Goal: Task Accomplishment & Management: Manage account settings

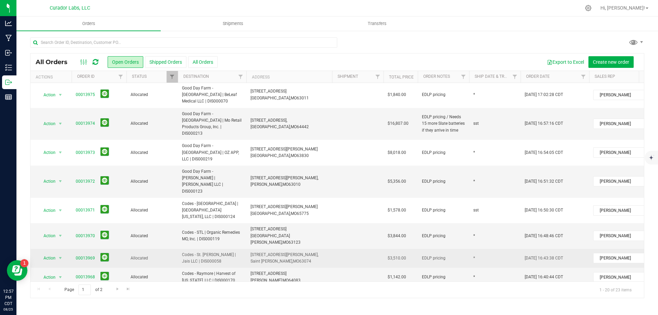
scroll to position [206, 0]
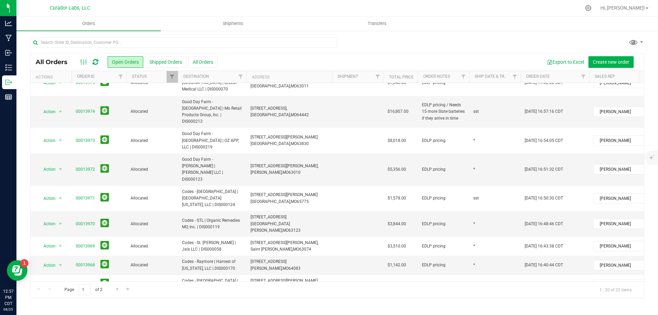
click at [245, 62] on span "Create shipment" at bounding box center [251, 61] width 35 height 5
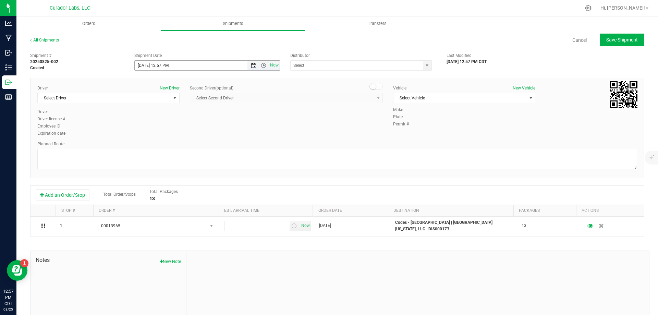
click at [252, 66] on span "Open the date view" at bounding box center [253, 65] width 5 height 5
click at [164, 144] on link "26" at bounding box center [160, 146] width 10 height 11
click at [261, 68] on span "Open the time view" at bounding box center [263, 65] width 5 height 5
click at [147, 99] on li "3:00 PM" at bounding box center [205, 101] width 143 height 9
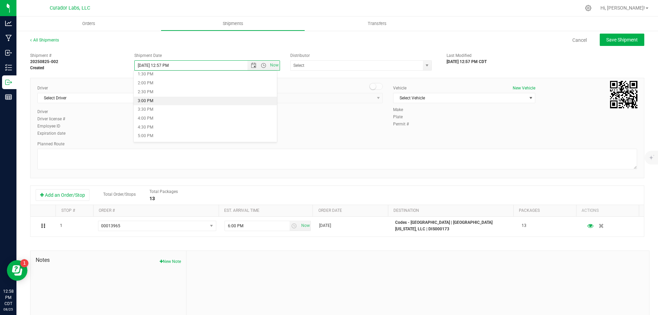
type input "8/26/2025 3:00 PM"
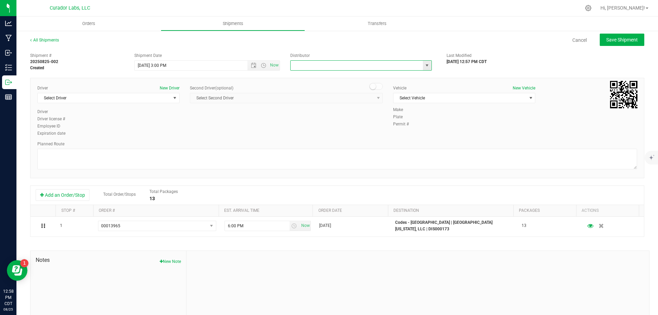
click at [298, 66] on input "text" at bounding box center [355, 66] width 128 height 10
click at [317, 75] on li "5th Meridian Group" at bounding box center [359, 77] width 140 height 10
type input "5th Meridian Group"
click at [132, 98] on span "Select Driver" at bounding box center [104, 98] width 133 height 10
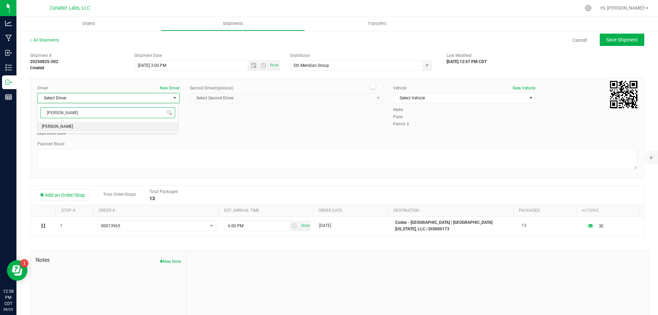
drag, startPoint x: 92, startPoint y: 126, endPoint x: 97, endPoint y: 125, distance: 5.2
click at [92, 126] on li "Nick Fortier" at bounding box center [108, 127] width 140 height 10
type input "fortier"
click at [481, 98] on span "Select Vehicle" at bounding box center [460, 98] width 133 height 10
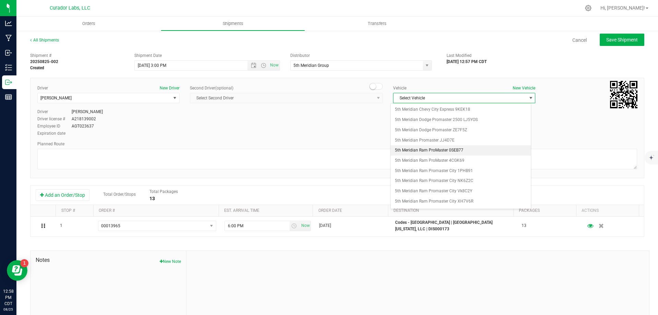
scroll to position [75, 0]
click at [446, 143] on li "5th Meridian Ram Promaster NJ0W4F" at bounding box center [461, 146] width 140 height 10
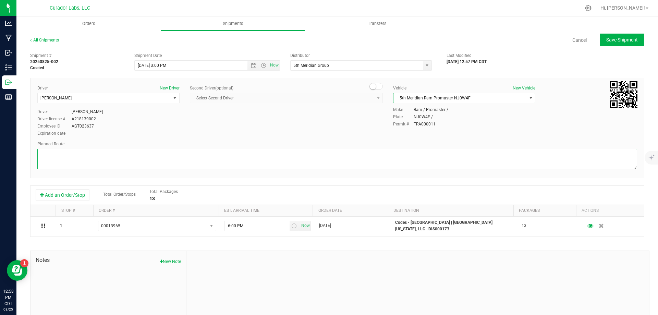
click at [176, 156] on textarea at bounding box center [337, 159] width 600 height 21
paste textarea """"Head southwest on Humboldt Ave toward N Broadway 13 sec (223 ft) Continue on…"
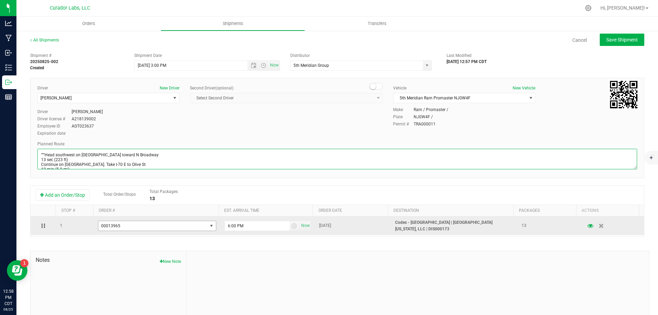
scroll to position [60, 0]
type textarea """"Head southwest on Humboldt Ave toward N Broadway 13 sec (223 ft) Continue on…"
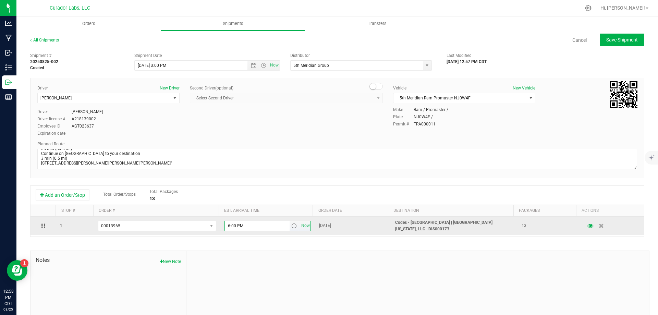
click at [250, 223] on input "6:00 PM" at bounding box center [257, 226] width 65 height 10
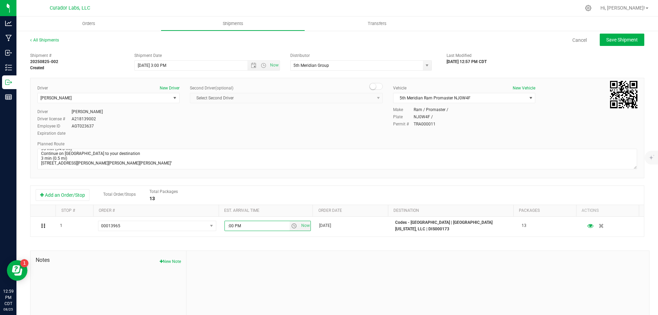
type input "5:00 PM"
click at [253, 247] on div "Shipment # 20250825-002 Created Shipment Date 8/26/2025 3:00 PM Now Distributor…" at bounding box center [337, 196] width 614 height 294
click at [617, 42] on span "Save Shipment" at bounding box center [623, 39] width 32 height 5
type input "8/26/2025 8:00 PM"
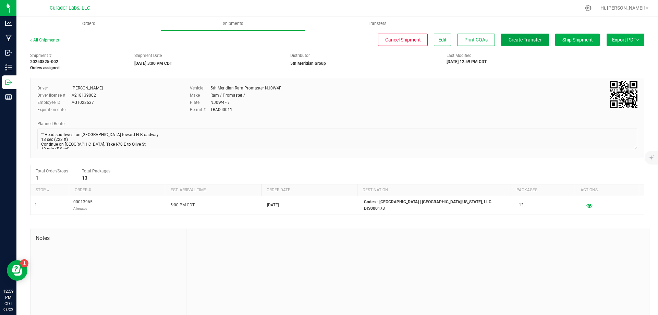
click at [519, 38] on span "Create Transfer" at bounding box center [525, 39] width 33 height 5
click at [89, 25] on span "Orders" at bounding box center [89, 24] width 32 height 6
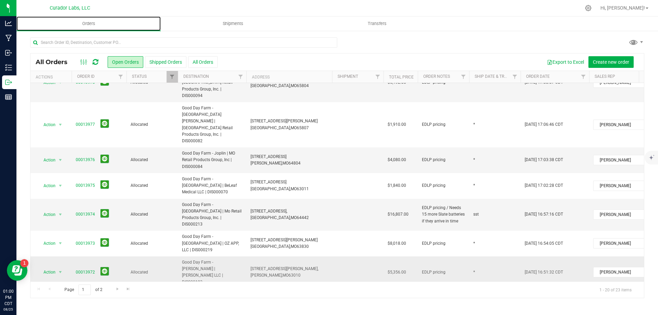
scroll to position [137, 0]
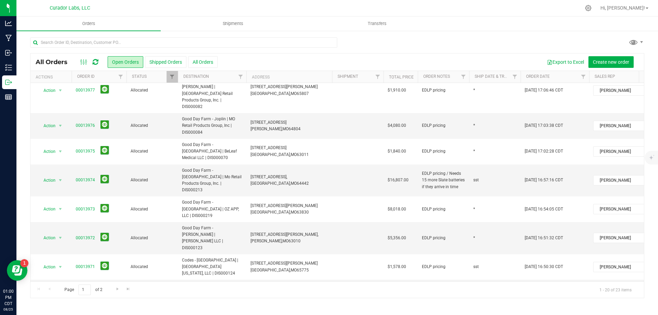
click at [223, 308] on span "Codes - St. [PERSON_NAME] | Jais LLC | DIS000058" at bounding box center [212, 314] width 60 height 13
click at [245, 60] on span "Create shipment" at bounding box center [251, 61] width 35 height 5
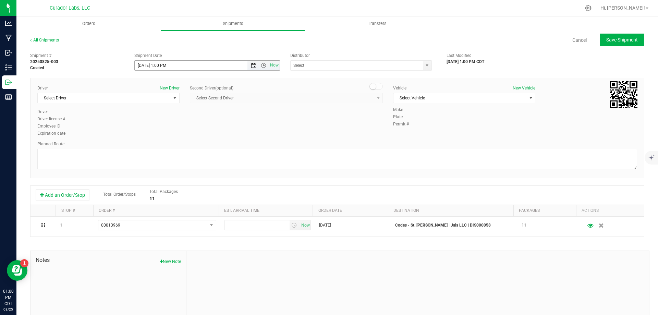
click at [251, 65] on span "Open the date view" at bounding box center [253, 65] width 5 height 5
click at [157, 145] on link "26" at bounding box center [160, 146] width 10 height 11
click at [262, 67] on span "Open the time view" at bounding box center [263, 65] width 5 height 5
click at [189, 103] on li "8:00 AM" at bounding box center [205, 104] width 143 height 9
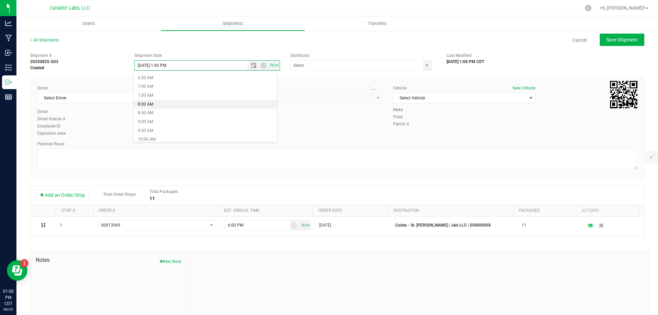
type input "8/26/2025 8:00 AM"
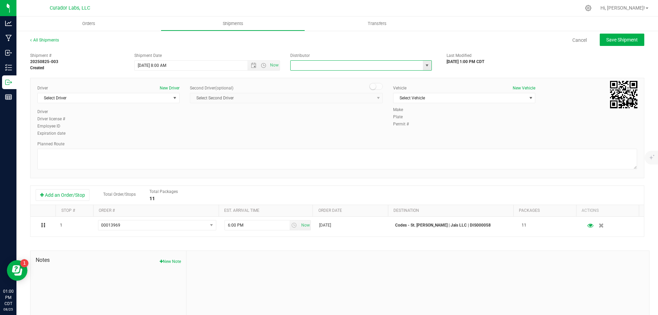
click at [310, 67] on input "text" at bounding box center [355, 66] width 128 height 10
click at [316, 81] on li "5th Meridian Group" at bounding box center [359, 77] width 140 height 10
type input "5th Meridian Group"
click at [130, 98] on span "Select Driver" at bounding box center [104, 98] width 133 height 10
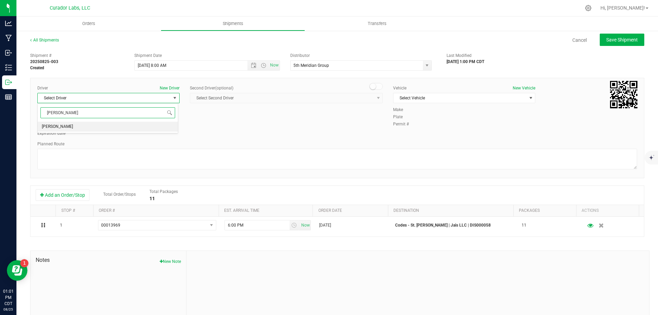
type input "ritter"
click at [123, 133] on div "Expiration date" at bounding box center [108, 133] width 142 height 6
click at [110, 99] on span "Select Driver" at bounding box center [104, 98] width 133 height 10
click at [102, 125] on li "James Ritter" at bounding box center [108, 127] width 140 height 10
click at [469, 99] on span "Select Vehicle" at bounding box center [460, 98] width 133 height 10
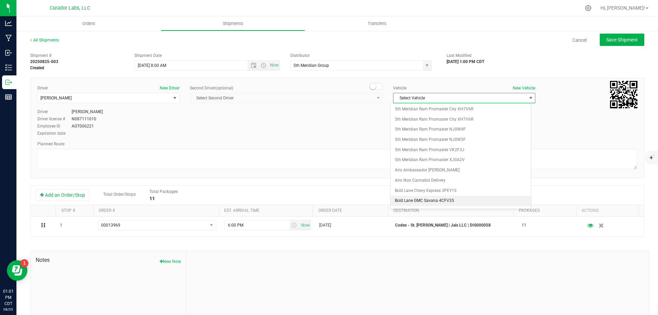
scroll to position [75, 0]
click at [470, 158] on li "5th Meridian Ram Promaster NJ0W5F" at bounding box center [461, 157] width 140 height 10
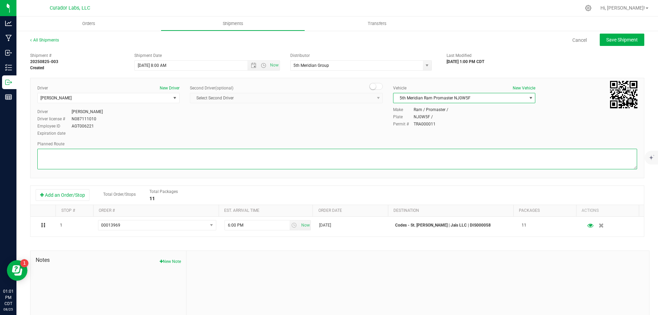
click at [447, 160] on textarea at bounding box center [337, 159] width 600 height 21
paste textarea ""Get on I-70 W from N Broadway 3 min (1.1 mi) Follow I-70 W to Natural Bridge R…"
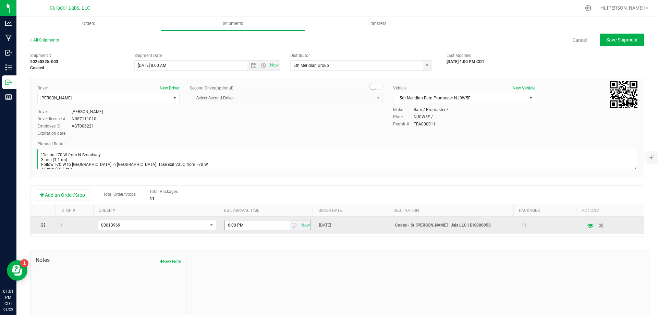
scroll to position [32, 0]
type textarea ""Get on I-70 W from N Broadway 3 min (1.1 mi) Follow I-70 W to Natural Bridge R…"
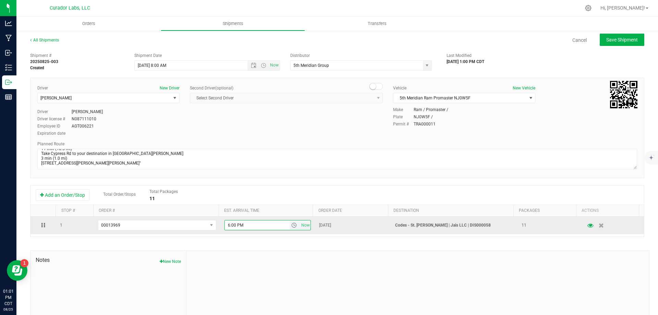
click at [248, 224] on input "6:00 PM" at bounding box center [257, 225] width 65 height 10
click at [248, 223] on input "6:00 PM" at bounding box center [257, 225] width 65 height 10
click at [228, 225] on input "6:00 PM" at bounding box center [257, 225] width 65 height 10
click at [227, 226] on input "6:00 PM" at bounding box center [257, 225] width 65 height 10
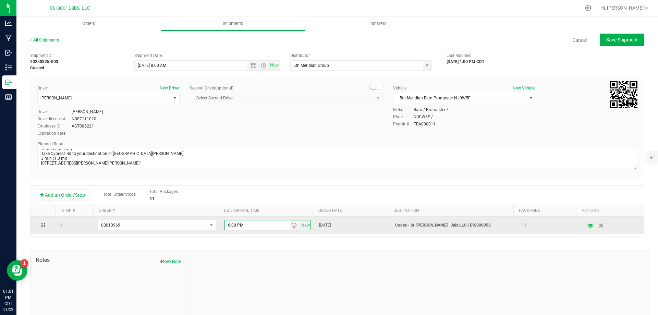
drag, startPoint x: 245, startPoint y: 225, endPoint x: 216, endPoint y: 229, distance: 28.9
click at [216, 229] on tr "1 00013969 00013989 00013980 00013979 00013978 00013977 00013976 00013975 00013…" at bounding box center [338, 225] width 614 height 17
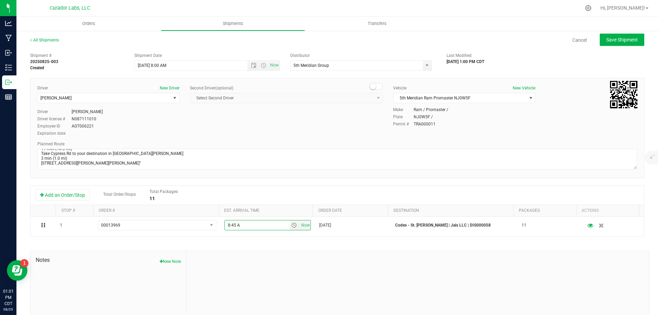
type input "8:45 AM"
click at [472, 193] on div "Add an Order/Stop Total Order/Stops Total Packages 11" at bounding box center [337, 195] width 603 height 12
click at [613, 39] on span "Save Shipment" at bounding box center [623, 39] width 32 height 5
type input "8/26/2025 1:00 PM"
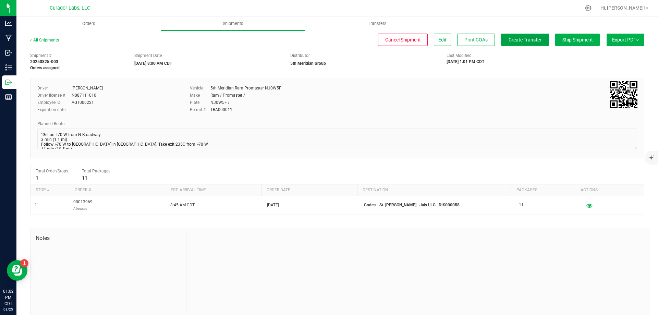
click at [522, 39] on span "Create Transfer" at bounding box center [525, 39] width 33 height 5
click at [87, 23] on span "Orders" at bounding box center [89, 24] width 32 height 6
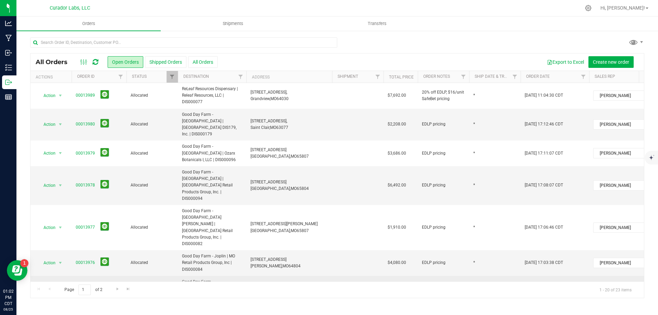
click at [227, 279] on span "Good Day Farm - [GEOGRAPHIC_DATA] | BeLeaf Medical LLC | DIS000070" at bounding box center [212, 289] width 60 height 20
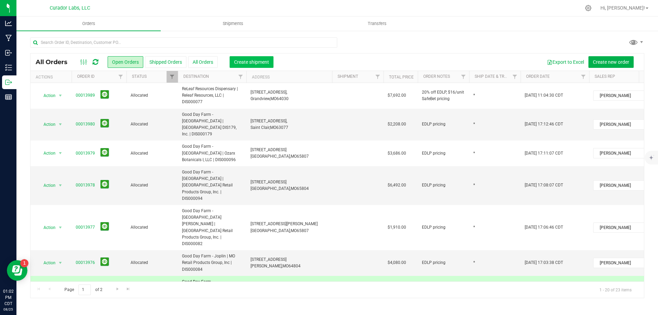
click at [259, 60] on span "Create shipment" at bounding box center [251, 61] width 35 height 5
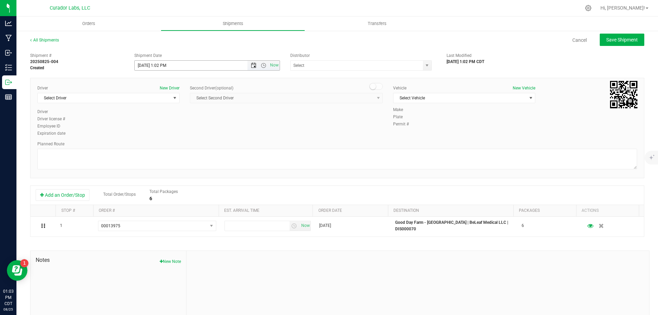
click at [251, 67] on span "Open the date view" at bounding box center [253, 65] width 5 height 5
click at [160, 146] on link "26" at bounding box center [160, 146] width 10 height 11
click at [263, 64] on span "Open the time view" at bounding box center [263, 65] width 5 height 5
click at [157, 112] on li "8:00 AM" at bounding box center [205, 114] width 143 height 9
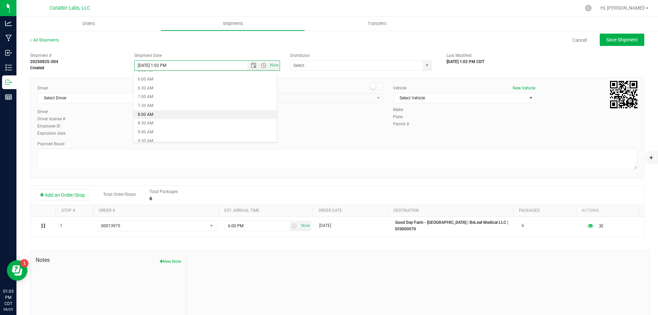
type input "8/26/2025 8:00 AM"
click at [327, 64] on input "text" at bounding box center [355, 66] width 128 height 10
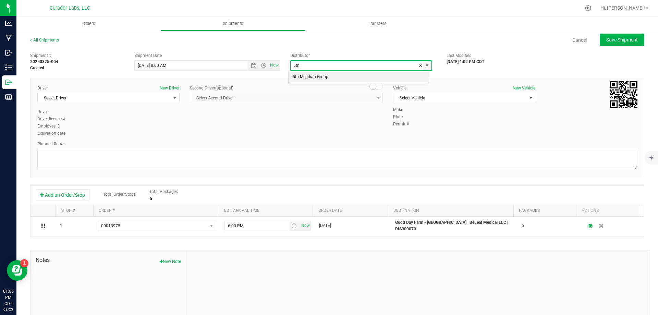
click at [317, 74] on li "5th Meridian Group" at bounding box center [359, 77] width 140 height 10
type input "5th Meridian Group"
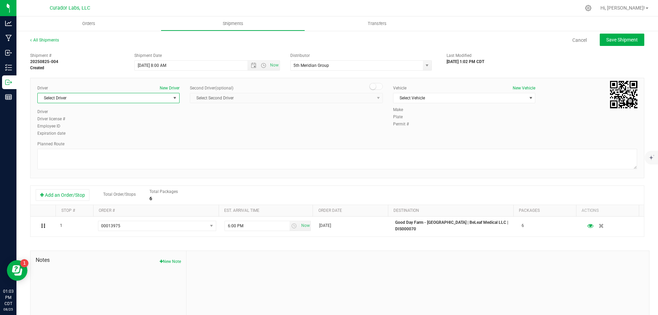
click at [114, 96] on span "Select Driver" at bounding box center [104, 98] width 133 height 10
click at [89, 130] on li "James Ritter" at bounding box center [108, 127] width 140 height 10
type input "ritt"
click at [421, 99] on span "Select Vehicle" at bounding box center [460, 98] width 133 height 10
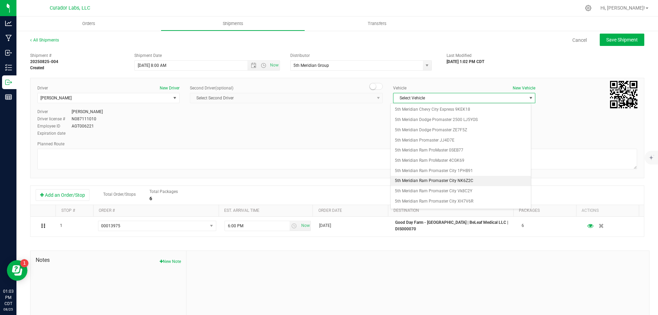
scroll to position [75, 0]
click at [465, 157] on li "5th Meridian Ram Promaster NJ0W5F" at bounding box center [461, 157] width 140 height 10
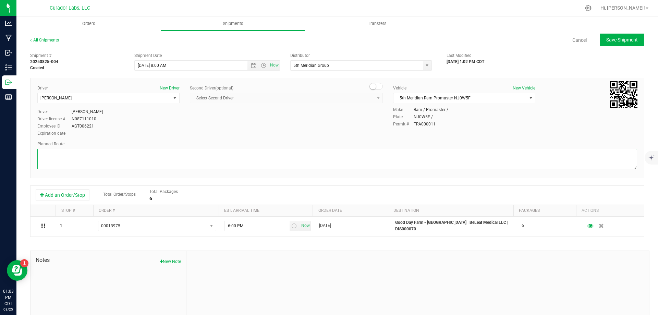
paste textarea """"Get on I-70 W from N Broadway 3 min (1.1 mi) Follow I-70 W to Natural Bridge…"
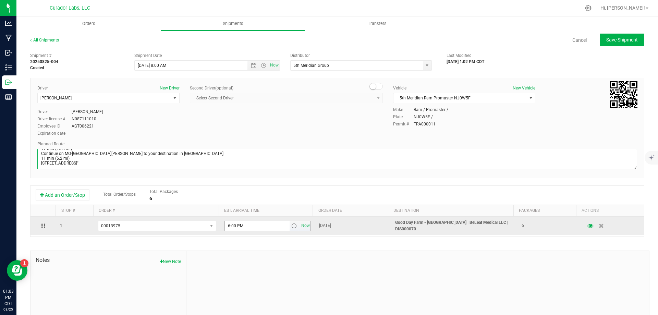
type textarea """"Get on I-70 W from N Broadway 3 min (1.1 mi) Follow I-70 W to Natural Bridge…"
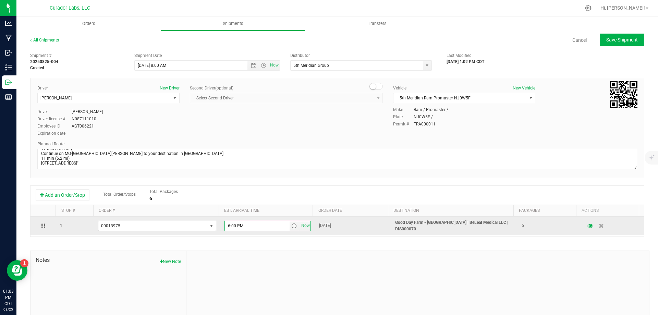
drag, startPoint x: 251, startPoint y: 227, endPoint x: 207, endPoint y: 230, distance: 43.4
click at [207, 230] on tr "1 00013975 00013989 00013980 00013979 00013978 00013977 00013976 00013975 00013…" at bounding box center [338, 226] width 614 height 19
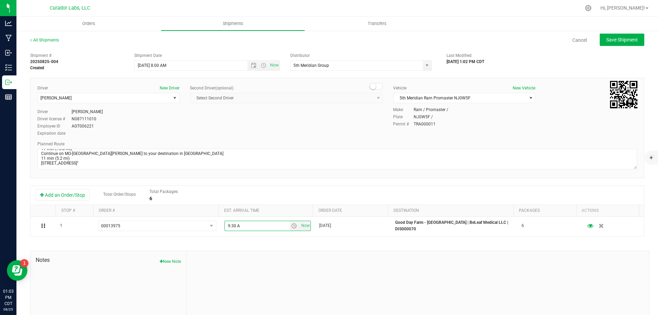
type input "9:30 AM"
click at [618, 43] on span "Save Shipment" at bounding box center [623, 39] width 32 height 5
type input "8/26/2025 1:00 PM"
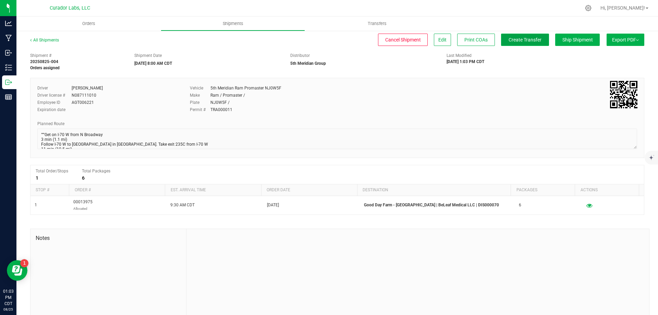
click at [517, 42] on span "Create Transfer" at bounding box center [525, 39] width 33 height 5
click at [82, 25] on span "Orders" at bounding box center [89, 24] width 32 height 6
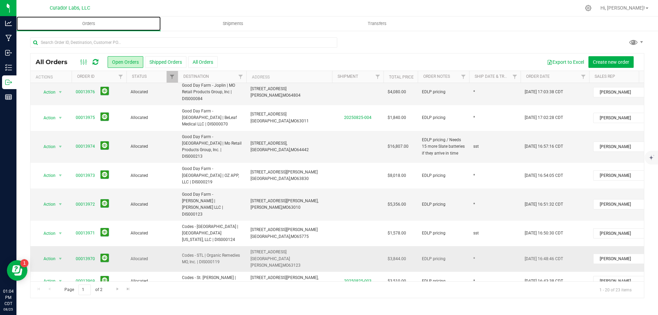
scroll to position [171, 0]
click at [232, 252] on span "Codes - STL | Organic Remedies MO, Inc. | DIS000119" at bounding box center [212, 258] width 60 height 13
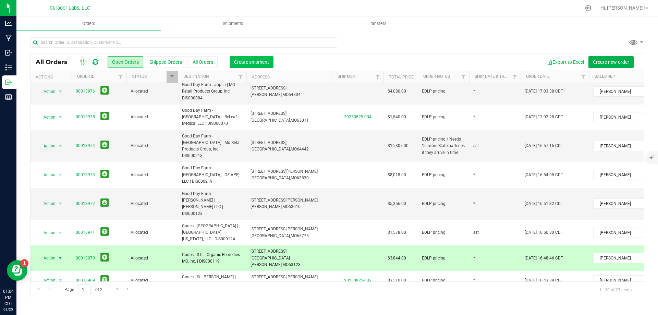
click at [255, 63] on span "Create shipment" at bounding box center [251, 61] width 35 height 5
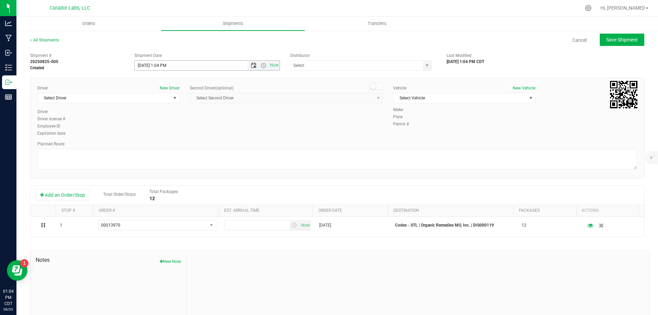
click at [251, 65] on span "Open the date view" at bounding box center [253, 65] width 5 height 5
click at [162, 144] on link "26" at bounding box center [160, 146] width 10 height 11
click at [262, 64] on span "Open the time view" at bounding box center [263, 65] width 5 height 5
click at [194, 113] on li "8:00 AM" at bounding box center [205, 114] width 143 height 9
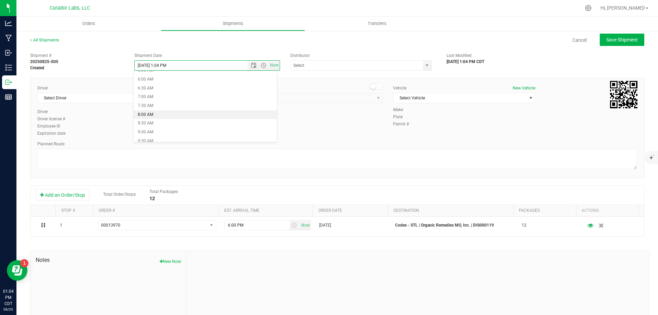
type input "8/26/2025 8:00 AM"
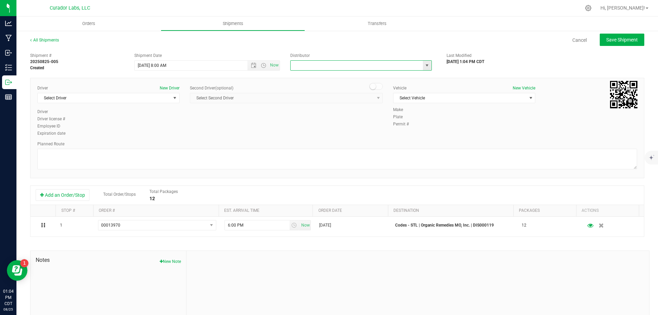
click at [308, 65] on input "text" at bounding box center [355, 66] width 128 height 10
click at [322, 78] on li "5th Meridian Group" at bounding box center [359, 77] width 140 height 10
type input "5th Meridian Group"
click at [156, 101] on span "Select Driver" at bounding box center [104, 98] width 133 height 10
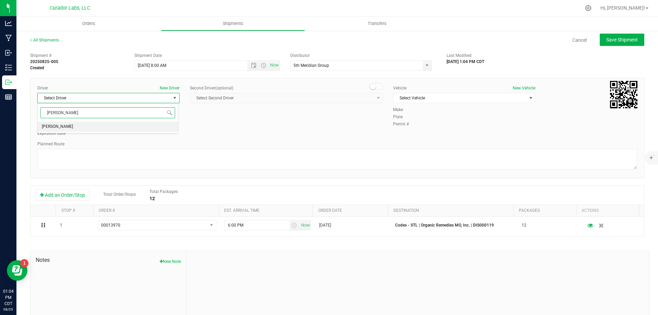
click at [149, 127] on li "James Ritter" at bounding box center [108, 127] width 140 height 10
type input "ritt"
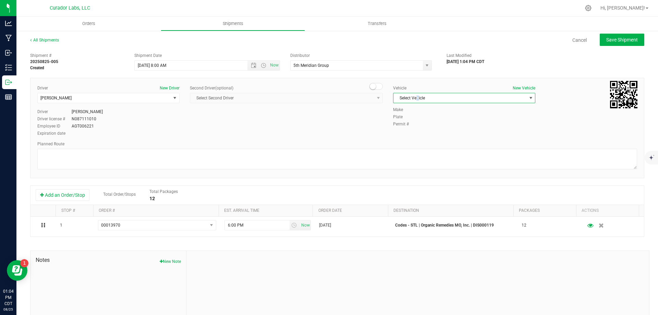
click at [415, 96] on span "Select Vehicle" at bounding box center [460, 98] width 133 height 10
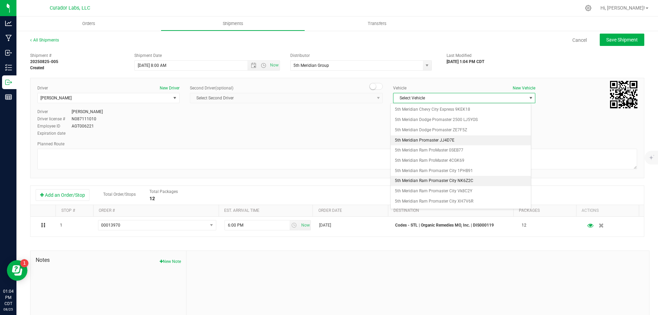
scroll to position [75, 0]
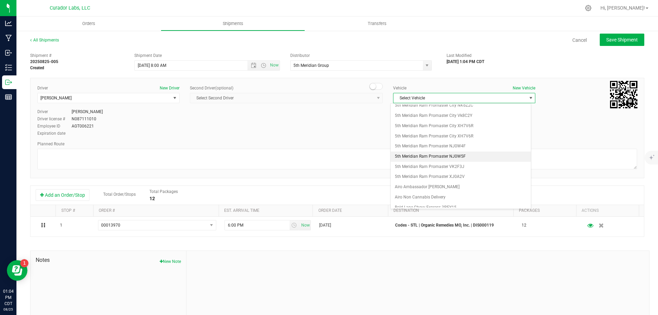
click at [470, 155] on li "5th Meridian Ram Promaster NJ0W5F" at bounding box center [461, 157] width 140 height 10
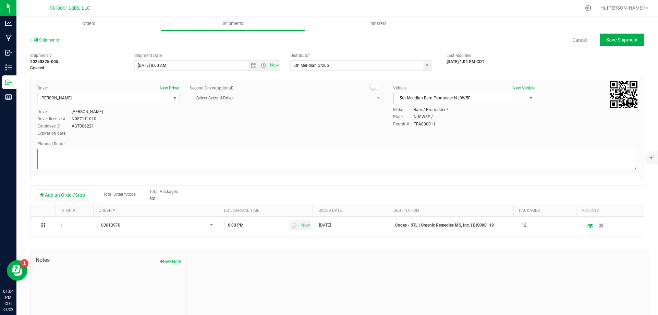
click at [409, 153] on textarea at bounding box center [337, 159] width 600 height 21
paste textarea """"""""Get on I-70 W from N Broadway 3 min (1.1 mi) Follow I-70 W to Natural Br…"
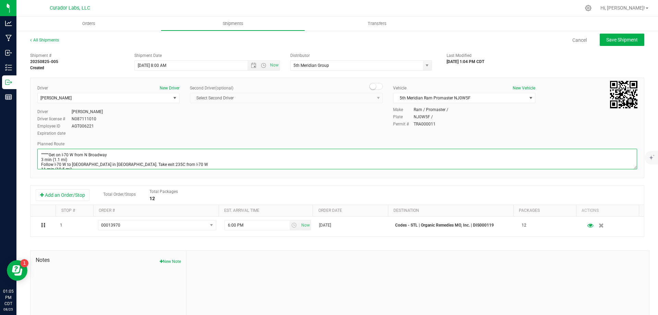
scroll to position [108, 0]
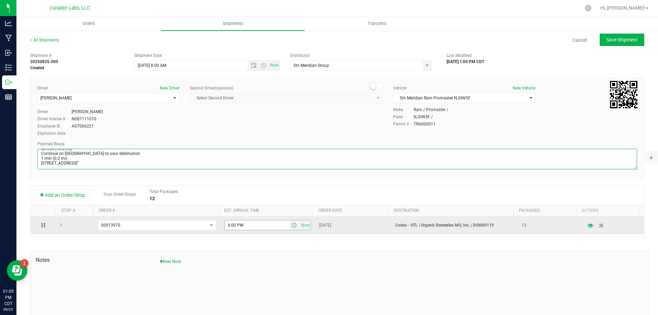
type textarea """"""""Get on I-70 W from N Broadway 3 min (1.1 mi) Follow I-70 W to Natural Br…"
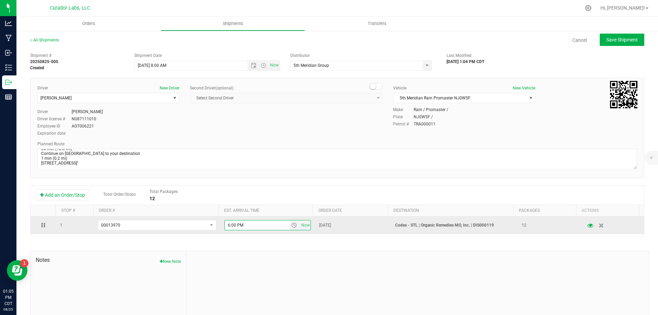
click at [243, 224] on input "6:00 PM" at bounding box center [257, 225] width 65 height 10
click at [242, 224] on input "6:00 PM" at bounding box center [257, 225] width 65 height 10
drag, startPoint x: 249, startPoint y: 228, endPoint x: 211, endPoint y: 231, distance: 38.2
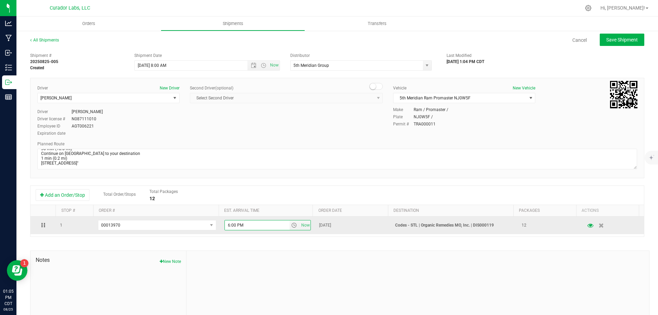
click at [211, 231] on tr "1 00013970 00013989 00013980 00013979 00013978 00013977 00013976 00013974 00013…" at bounding box center [338, 225] width 614 height 17
type input "10:15 AM"
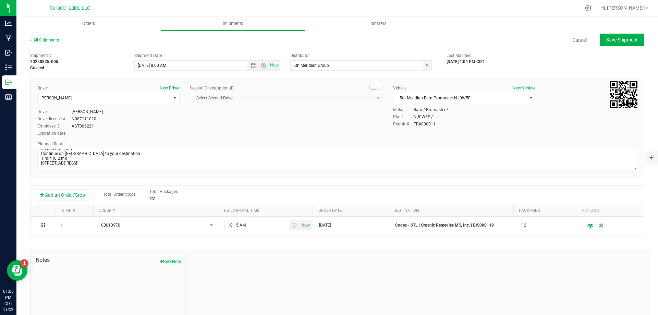
click at [405, 196] on div "Add an Order/Stop Total Order/Stops Total Packages 12" at bounding box center [337, 195] width 603 height 12
click at [607, 43] on button "Save Shipment" at bounding box center [622, 40] width 45 height 12
type input "8/26/2025 1:00 PM"
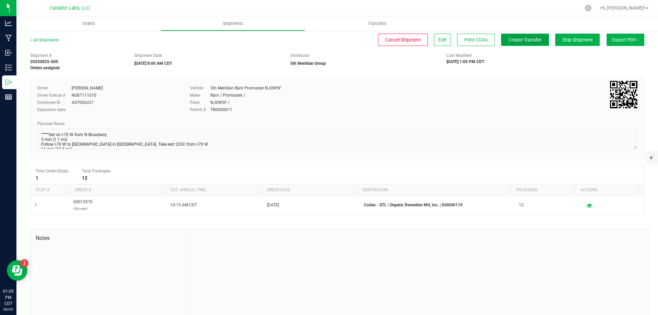
click at [523, 38] on span "Create Transfer" at bounding box center [525, 39] width 33 height 5
click at [94, 21] on span "Orders" at bounding box center [89, 24] width 32 height 6
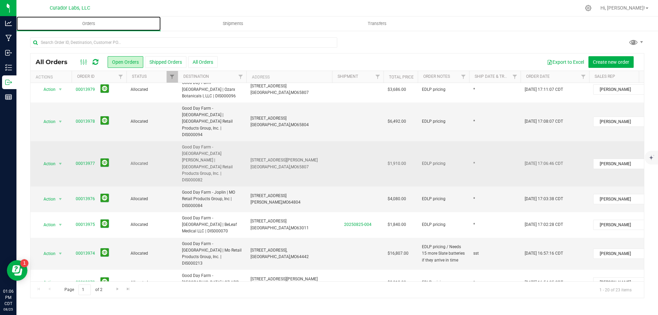
scroll to position [69, 0]
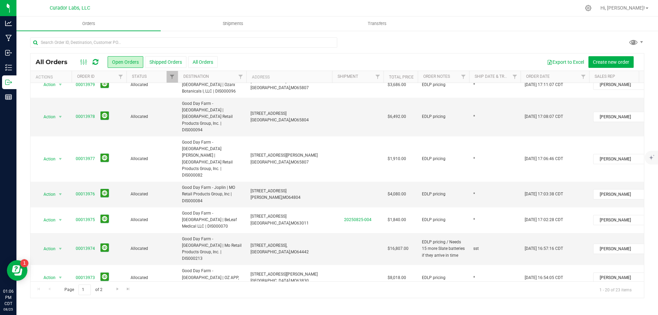
click at [216, 293] on span "Good Day Farm - [PERSON_NAME] | [PERSON_NAME] LLC | DIS000123" at bounding box center [212, 306] width 60 height 26
click at [243, 62] on span "Create shipment" at bounding box center [251, 61] width 35 height 5
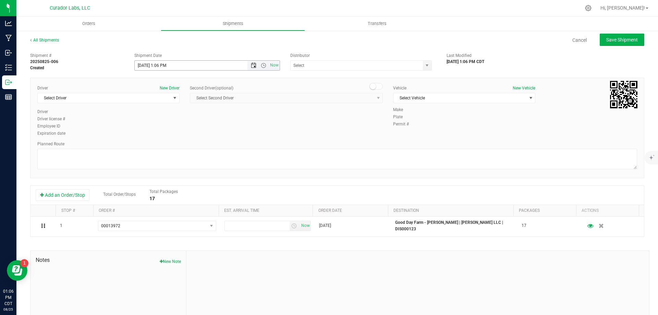
click at [252, 64] on span "Open the date view" at bounding box center [253, 65] width 5 height 5
click at [163, 144] on link "26" at bounding box center [160, 146] width 10 height 11
click at [263, 63] on span "Open the time view" at bounding box center [263, 65] width 5 height 5
click at [195, 113] on li "8:00 AM" at bounding box center [205, 114] width 143 height 9
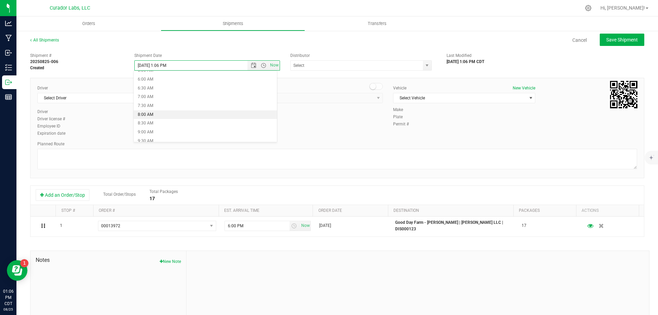
type input "8/26/2025 8:00 AM"
click at [340, 67] on input "text" at bounding box center [355, 66] width 128 height 10
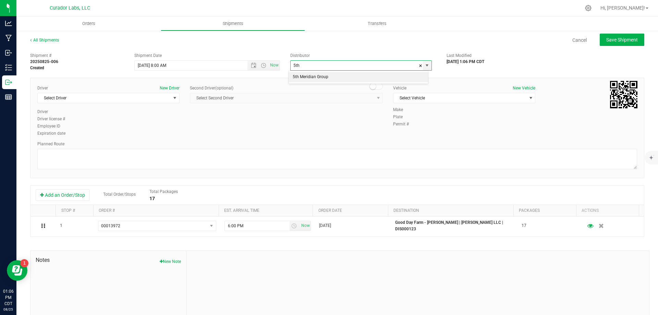
click at [335, 80] on li "5th Meridian Group" at bounding box center [359, 77] width 140 height 10
type input "5th Meridian Group"
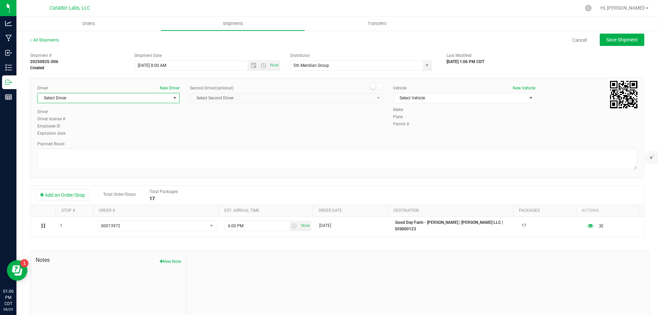
click at [104, 96] on span "Select Driver" at bounding box center [104, 98] width 133 height 10
click at [100, 131] on li "James Ritter" at bounding box center [108, 127] width 140 height 10
type input "ritter"
click at [416, 95] on span "Select Vehicle" at bounding box center [460, 98] width 133 height 10
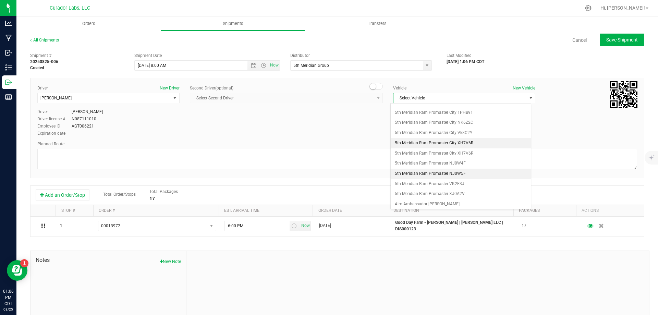
scroll to position [75, 0]
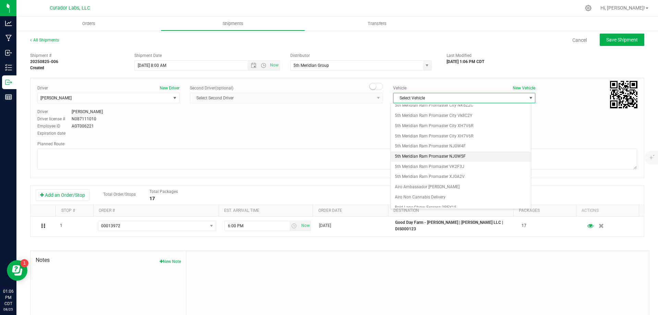
click at [428, 156] on li "5th Meridian Ram Promaster NJ0W5F" at bounding box center [461, 157] width 140 height 10
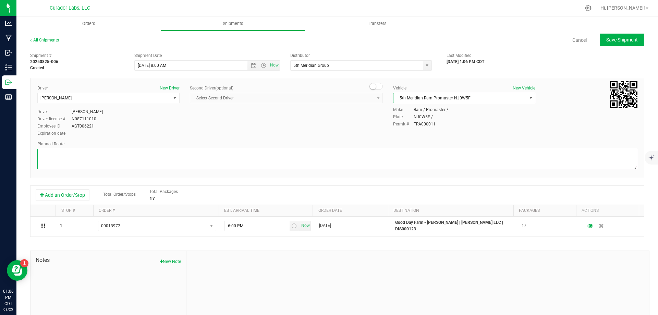
click at [374, 154] on textarea at bounding box center [337, 159] width 600 height 21
paste textarea """"""""""""""""Get on I-70 W from N Broadway 3 min (1.1 mi) Follow I-70 W to Na…"
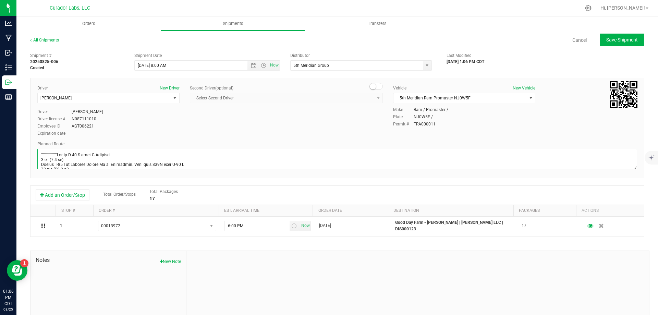
scroll to position [152, 0]
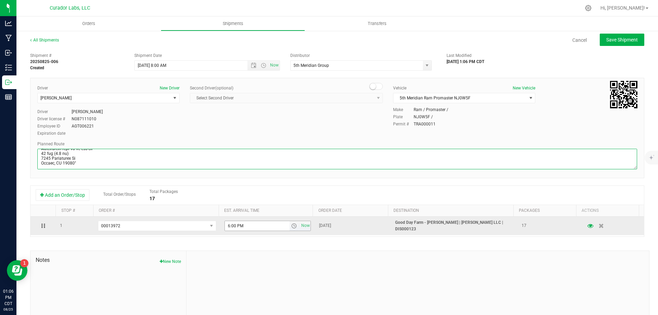
type textarea """"""""""""""""Get on I-70 W from N Broadway 3 min (1.1 mi) Follow I-70 W to Na…"
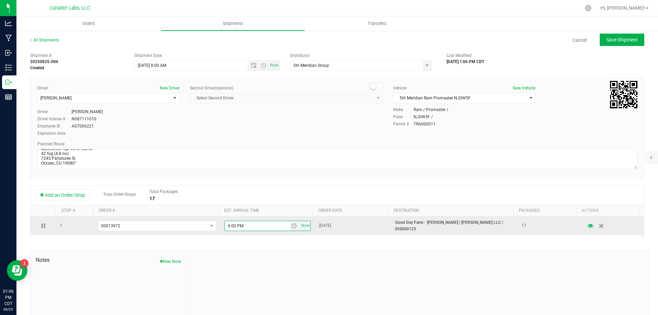
click at [253, 227] on input "6:00 PM" at bounding box center [257, 226] width 65 height 10
type input "10:45 AM"
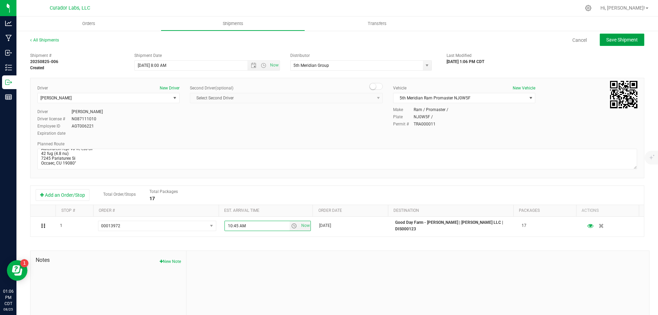
click at [615, 41] on span "Save Shipment" at bounding box center [623, 39] width 32 height 5
type input "8/26/2025 1:00 PM"
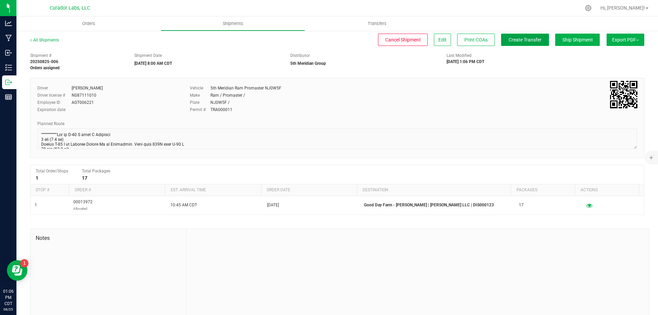
click at [529, 37] on span "Create Transfer" at bounding box center [525, 39] width 33 height 5
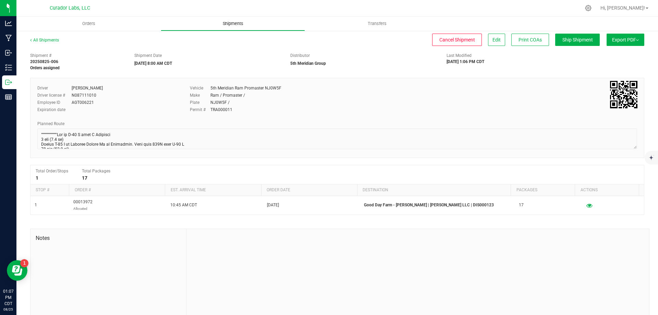
click at [226, 23] on span "Shipments" at bounding box center [233, 24] width 39 height 6
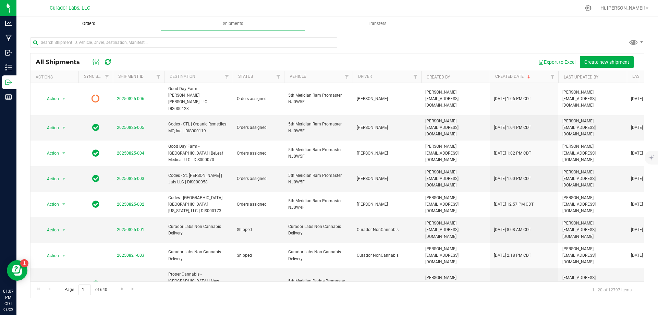
click at [78, 22] on span "Orders" at bounding box center [89, 24] width 32 height 6
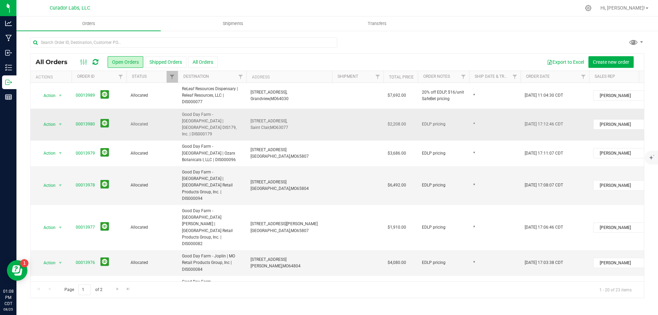
click at [220, 115] on span "Good Day Farm - [GEOGRAPHIC_DATA] | [GEOGRAPHIC_DATA] DIS179, Inc. | DIS000179" at bounding box center [212, 124] width 60 height 26
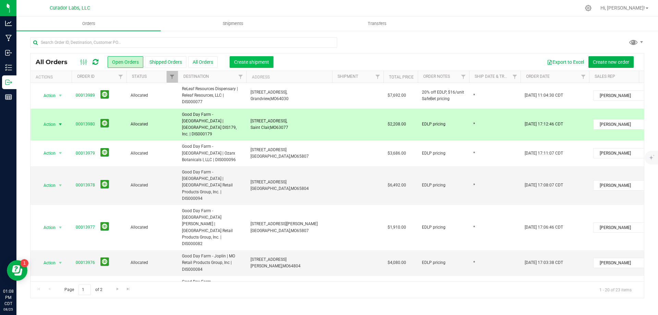
click at [257, 59] on span "Create shipment" at bounding box center [251, 61] width 35 height 5
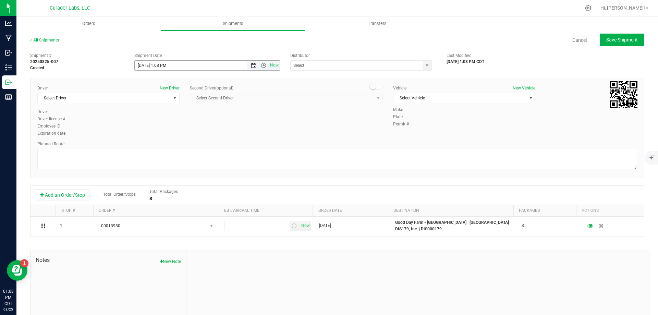
click at [254, 63] on span "Open the date view" at bounding box center [253, 65] width 5 height 5
click at [160, 146] on link "26" at bounding box center [160, 146] width 10 height 11
click at [261, 65] on span "Open the time view" at bounding box center [263, 65] width 5 height 5
click at [155, 115] on li "8:00 AM" at bounding box center [205, 114] width 143 height 9
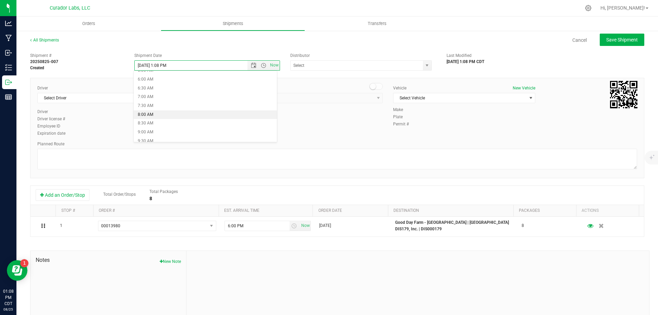
type input "8/26/2025 8:00 AM"
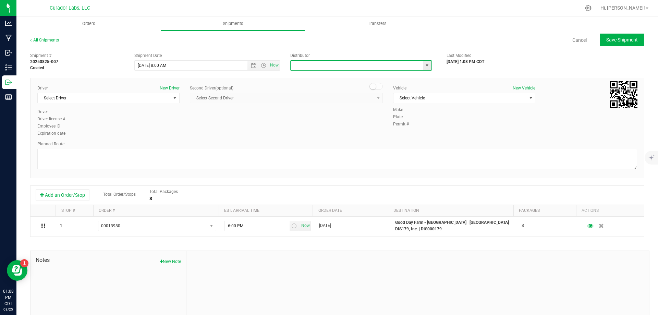
click at [327, 69] on input "text" at bounding box center [355, 66] width 128 height 10
click at [326, 74] on li "5th Meridian Group" at bounding box center [359, 77] width 140 height 10
type input "5th Meridian Group"
click at [119, 96] on span "Select Driver" at bounding box center [104, 98] width 133 height 10
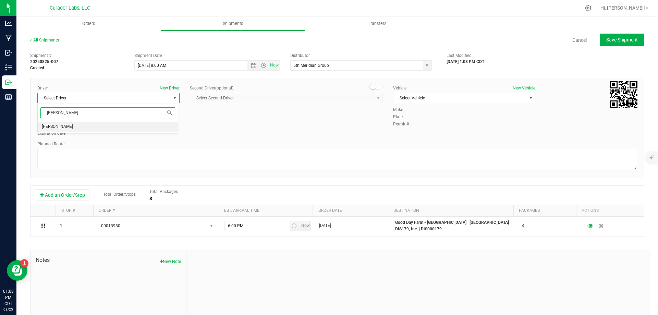
click at [126, 124] on li "James Ritter" at bounding box center [108, 127] width 140 height 10
type input "ritter"
click at [448, 98] on span "Select Vehicle" at bounding box center [460, 98] width 133 height 10
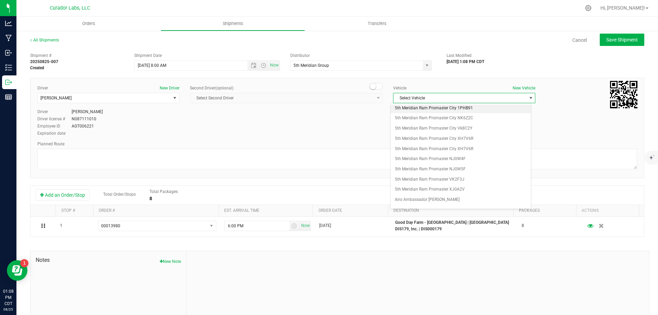
scroll to position [75, 0]
click at [455, 156] on li "5th Meridian Ram Promaster NJ0W5F" at bounding box center [461, 157] width 140 height 10
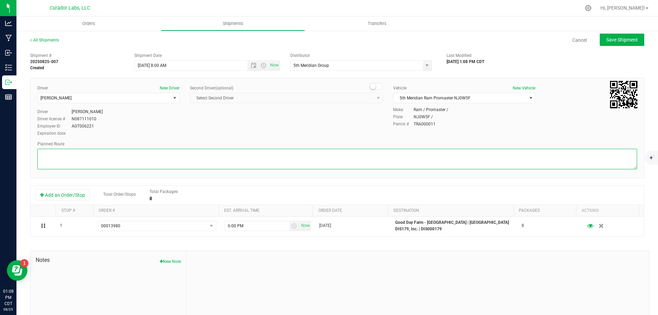
click at [404, 155] on textarea at bounding box center [337, 159] width 600 height 21
paste textarea """"""""""""""""""""""""""""""""Get on I-70 W from N Broadway 3 min (1.1 mi) Fol…"
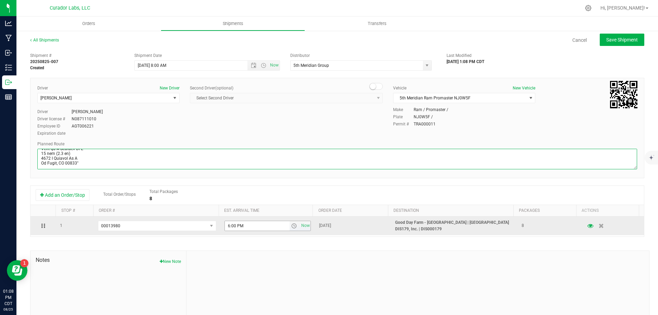
type textarea """"""""""""""""""""""""""""""""Get on I-70 W from N Broadway 3 min (1.1 mi) Fol…"
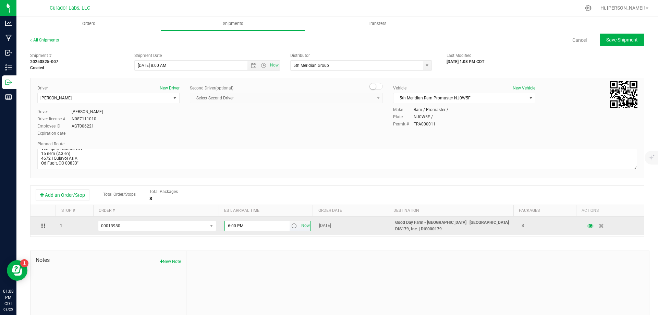
click at [262, 223] on input "6:00 PM" at bounding box center [257, 226] width 65 height 10
type input "11:45 PM"
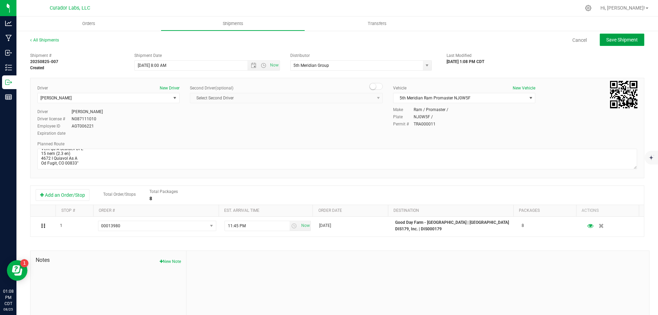
click at [609, 39] on span "Save Shipment" at bounding box center [623, 39] width 32 height 5
type input "8/26/2025 1:00 PM"
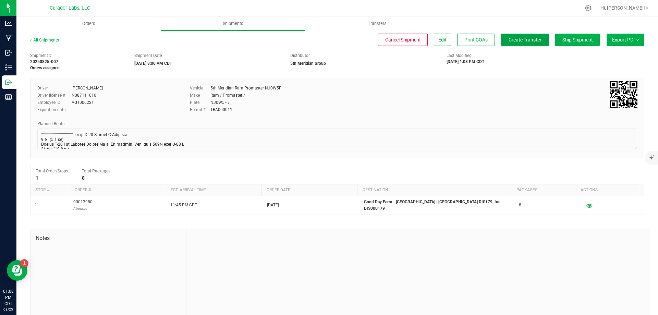
click at [509, 41] on span "Create Transfer" at bounding box center [525, 39] width 33 height 5
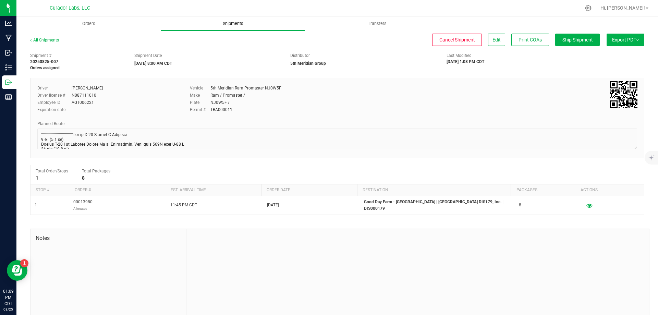
click at [232, 24] on span "Shipments" at bounding box center [233, 24] width 39 height 6
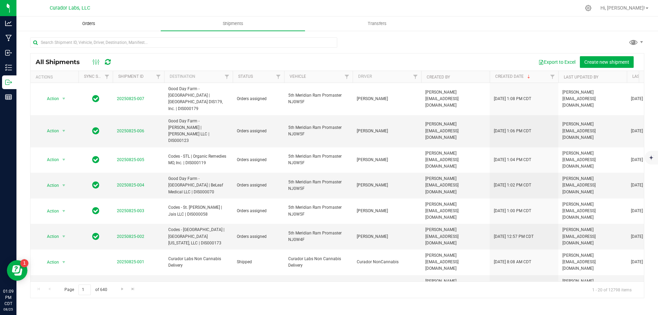
click at [85, 23] on span "Orders" at bounding box center [89, 24] width 32 height 6
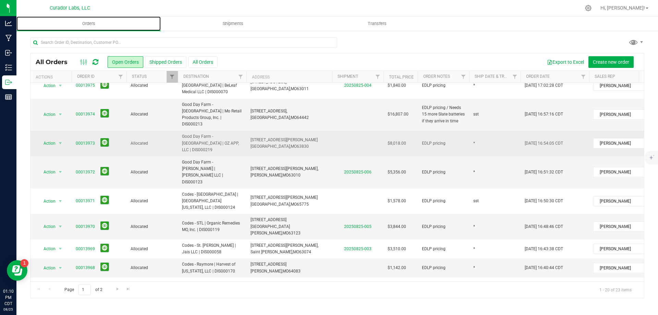
scroll to position [206, 0]
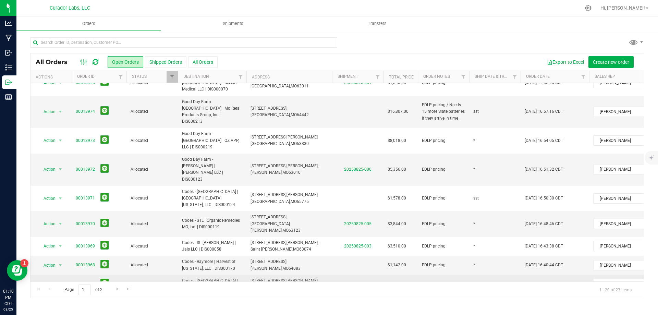
click at [297, 285] on span "63775" at bounding box center [303, 287] width 12 height 5
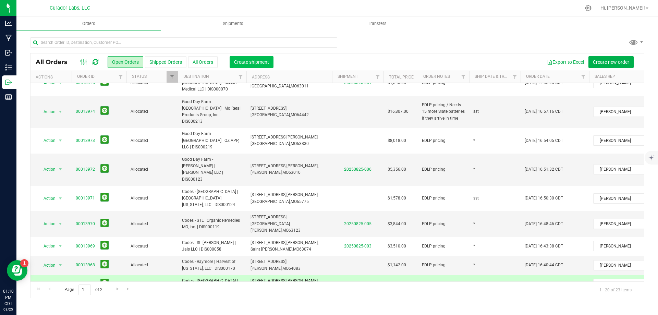
click at [263, 63] on span "Create shipment" at bounding box center [251, 61] width 35 height 5
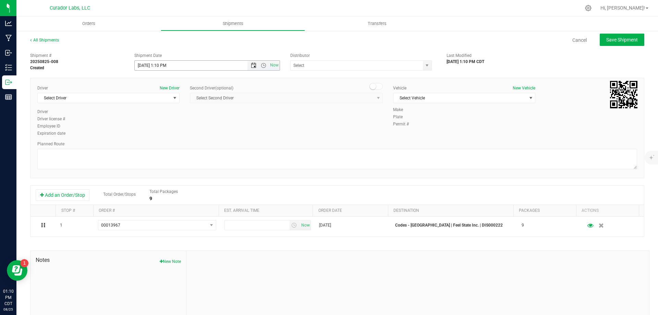
click at [253, 64] on span "Open the date view" at bounding box center [253, 65] width 5 height 5
click at [157, 145] on link "26" at bounding box center [160, 146] width 10 height 11
click at [263, 65] on span "Open the time view" at bounding box center [263, 65] width 5 height 5
click at [206, 116] on li "8:00 AM" at bounding box center [205, 114] width 143 height 9
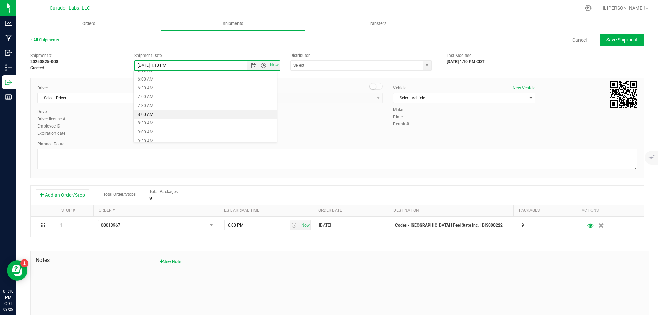
type input "8/26/2025 8:00 AM"
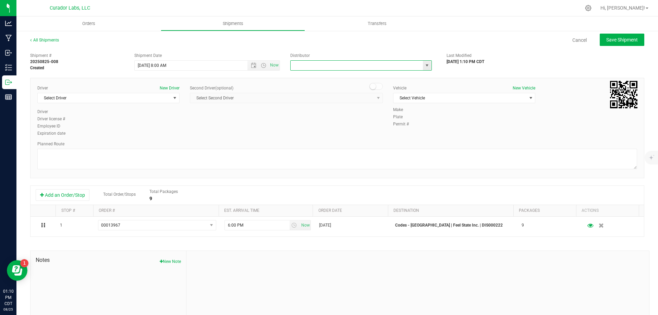
click at [313, 66] on input "text" at bounding box center [355, 66] width 128 height 10
click at [308, 77] on li "5th Meridian Group" at bounding box center [359, 77] width 140 height 10
type input "5th Meridian Group"
click at [155, 99] on span "Select Driver" at bounding box center [104, 98] width 133 height 10
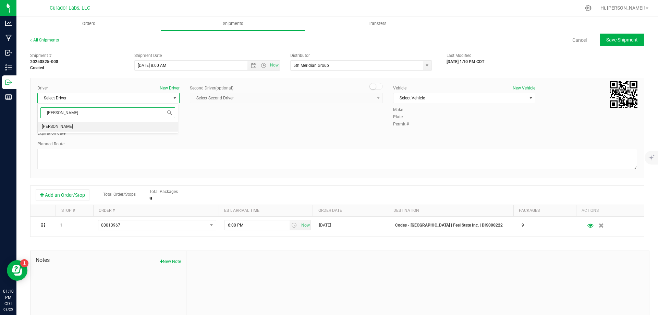
click at [92, 127] on li "James Ritter" at bounding box center [108, 127] width 140 height 10
type input "ritt"
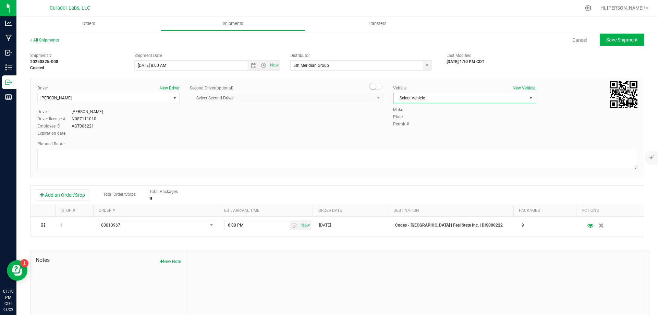
click at [406, 98] on span "Select Vehicle" at bounding box center [460, 98] width 133 height 10
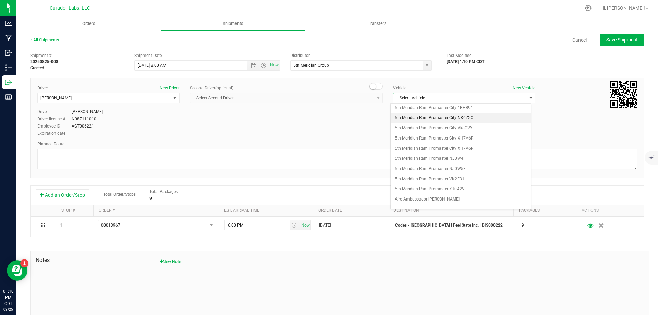
scroll to position [75, 0]
click at [439, 158] on li "5th Meridian Ram Promaster NJ0W5F" at bounding box center [461, 157] width 140 height 10
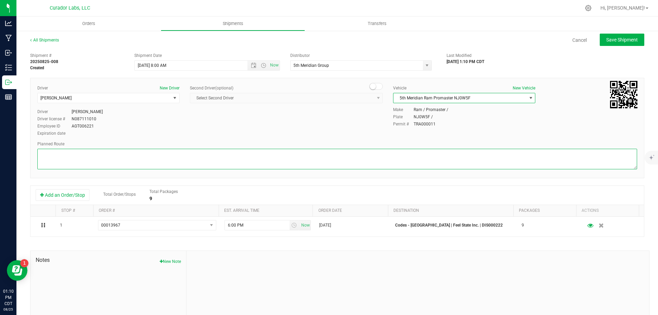
click at [394, 154] on textarea at bounding box center [337, 159] width 600 height 21
paste textarea """"""""""""""""""""""""""""""""""""""""""""""""""""""""""""""""Get on I-70 W fr…"
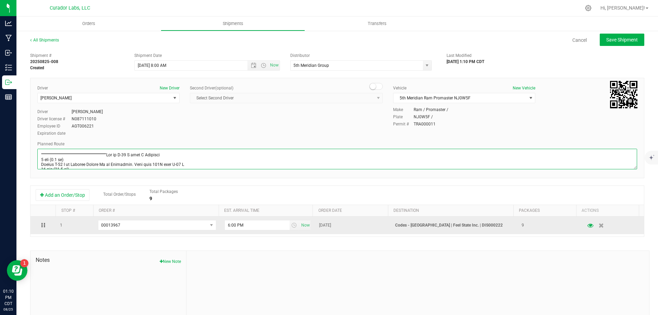
scroll to position [248, 0]
type textarea """"""""""""""""""""""""""""""""""""""""""""""""""""""""""""""""Get on I-70 W fr…"
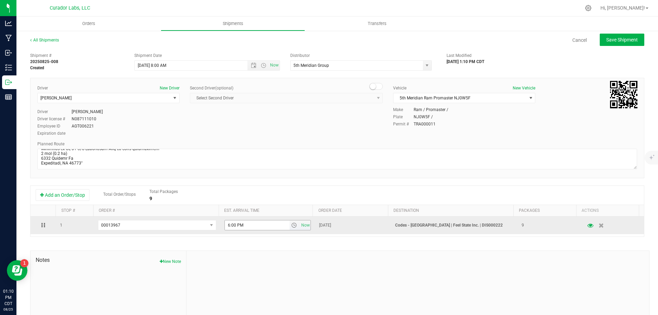
click at [245, 224] on input "6:00 PM" at bounding box center [257, 225] width 65 height 10
type input "1:45 PM"
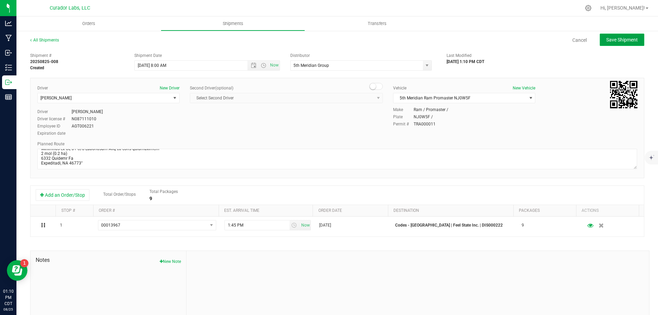
click at [619, 38] on span "Save Shipment" at bounding box center [623, 39] width 32 height 5
type input "8/26/2025 1:00 PM"
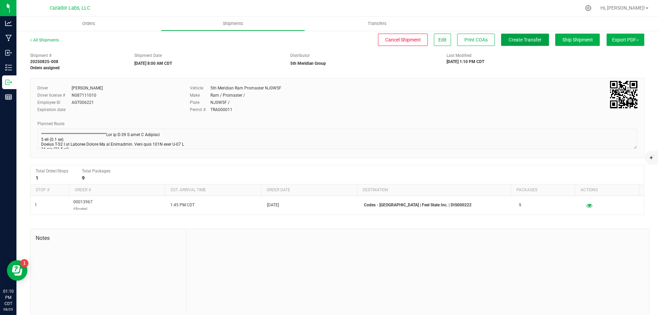
click at [518, 39] on span "Create Transfer" at bounding box center [525, 39] width 33 height 5
click at [73, 25] on span "Orders" at bounding box center [89, 24] width 32 height 6
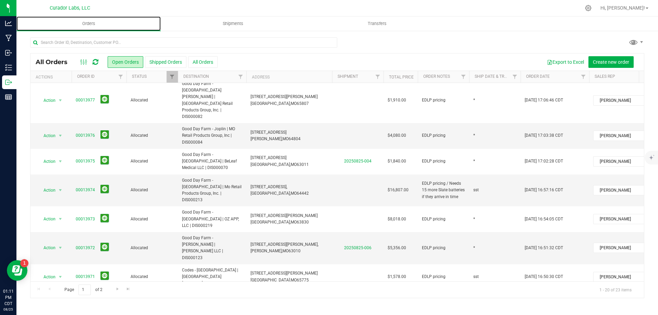
scroll to position [239, 0]
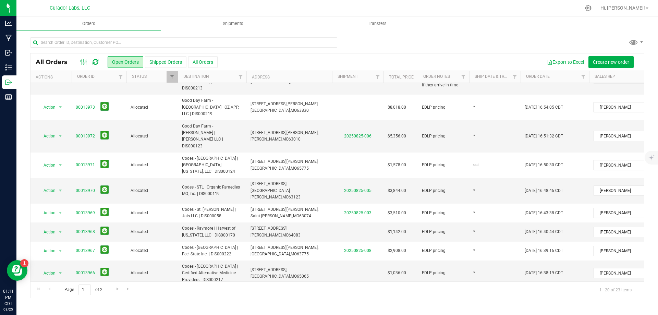
click at [264, 61] on span "Create shipment" at bounding box center [251, 61] width 35 height 5
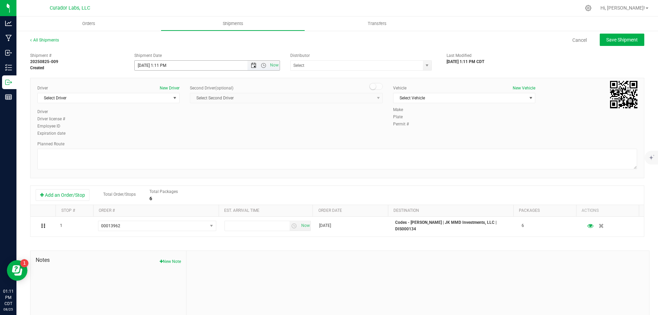
click at [251, 66] on span "Open the date view" at bounding box center [253, 65] width 5 height 5
click at [159, 147] on link "26" at bounding box center [160, 146] width 10 height 11
click at [262, 65] on span "Open the time view" at bounding box center [263, 65] width 5 height 5
click at [202, 111] on li "8:00 AM" at bounding box center [205, 114] width 143 height 9
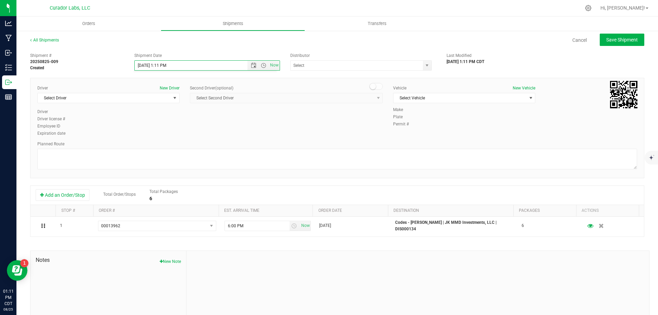
type input "8/26/2025 8:00 AM"
click at [333, 64] on input "text" at bounding box center [355, 66] width 128 height 10
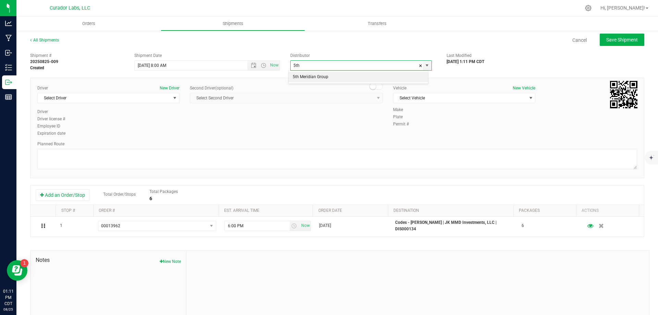
click at [339, 76] on li "5th Meridian Group" at bounding box center [359, 77] width 140 height 10
type input "5th Meridian Group"
click at [157, 96] on span "Select Driver" at bounding box center [104, 98] width 133 height 10
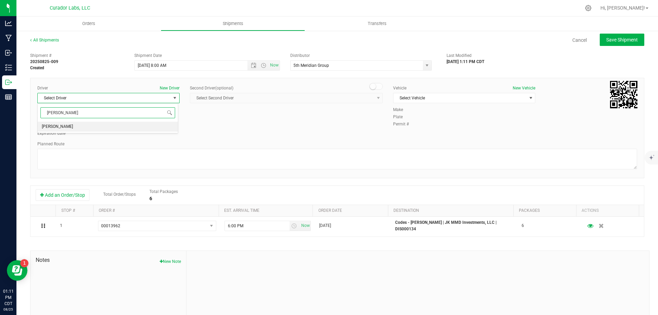
click at [94, 127] on li "James Ritter" at bounding box center [108, 127] width 140 height 10
type input "ritt"
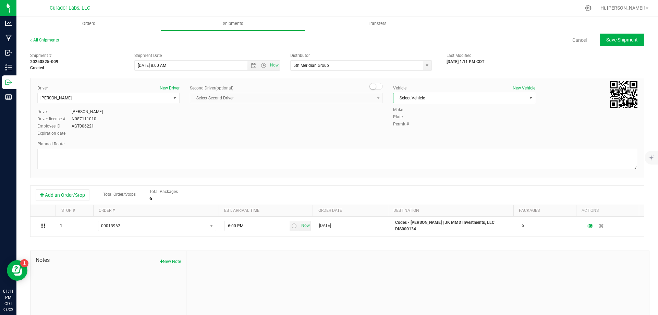
click at [453, 99] on span "Select Vehicle" at bounding box center [460, 98] width 133 height 10
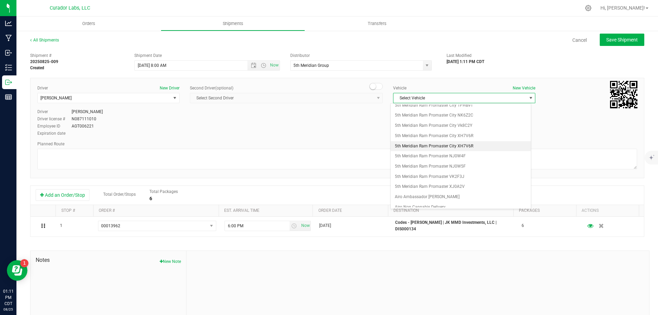
scroll to position [75, 0]
click at [461, 156] on li "5th Meridian Ram Promaster NJ0W5F" at bounding box center [461, 157] width 140 height 10
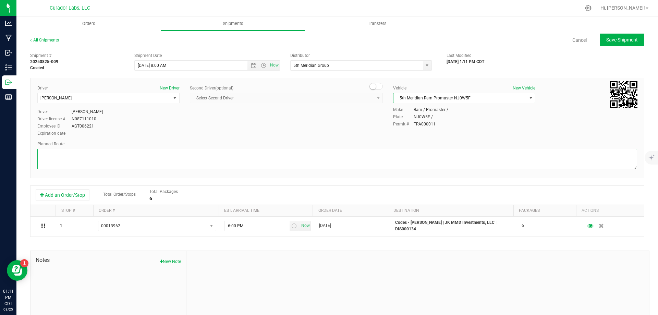
click at [406, 155] on textarea at bounding box center [337, 159] width 600 height 21
paste textarea ""Get on I-70 W from N Broadway 3 min (1.1 mi) Follow I-70 W to Natural Bridge R…"
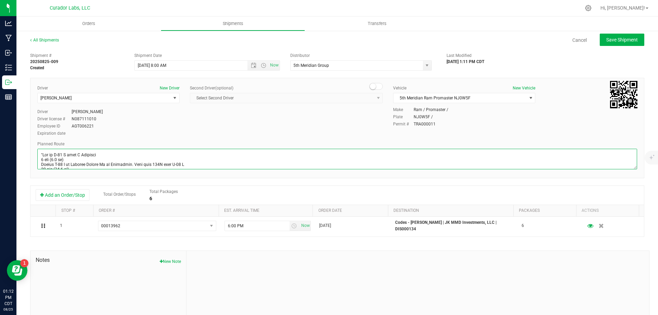
scroll to position [291, 0]
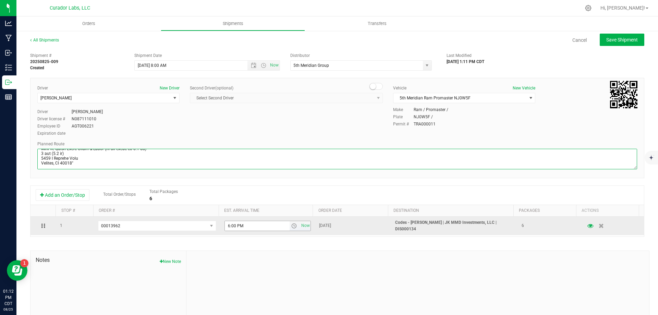
type textarea ""Get on I-70 W from N Broadway 3 min (1.1 mi) Follow I-70 W to Natural Bridge R…"
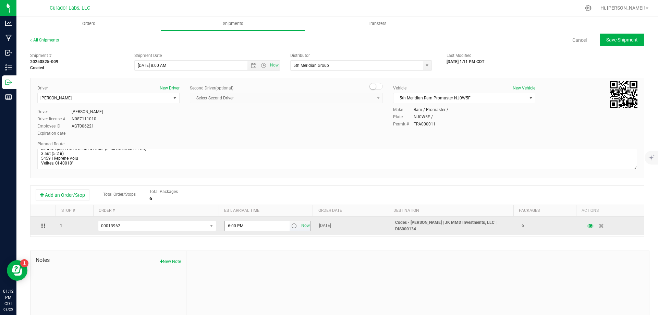
click at [255, 228] on input "6:00 PM" at bounding box center [257, 226] width 65 height 10
click at [254, 228] on input "6:00 PM" at bounding box center [257, 226] width 65 height 10
type input "2:30 PM"
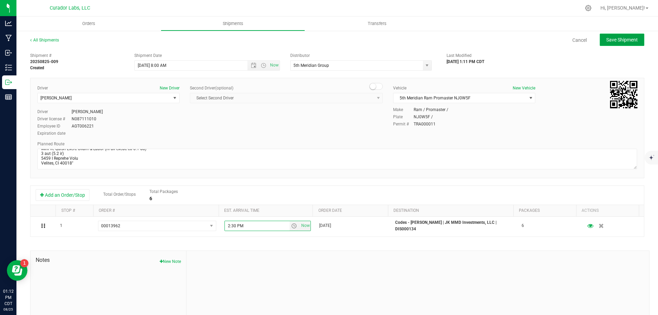
click at [600, 41] on button "Save Shipment" at bounding box center [622, 40] width 45 height 12
type input "8/26/2025 1:00 PM"
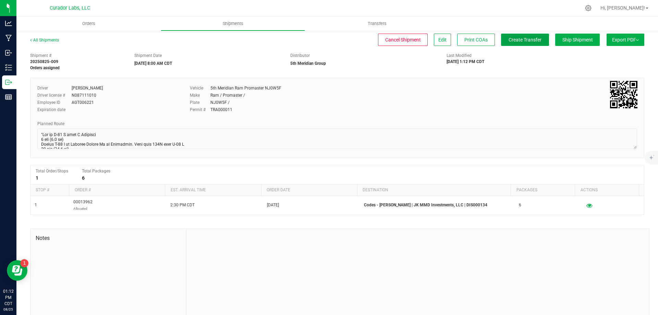
click at [504, 44] on button "Create Transfer" at bounding box center [525, 40] width 48 height 12
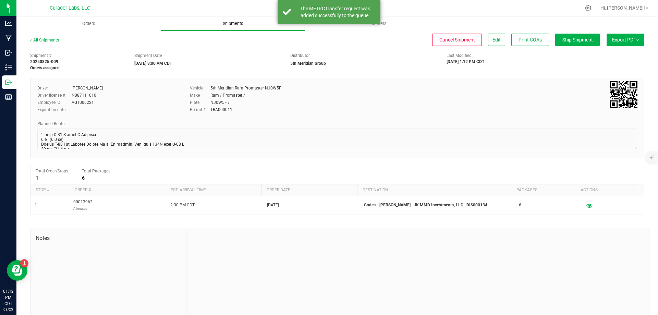
click at [233, 23] on span "Shipments" at bounding box center [233, 24] width 39 height 6
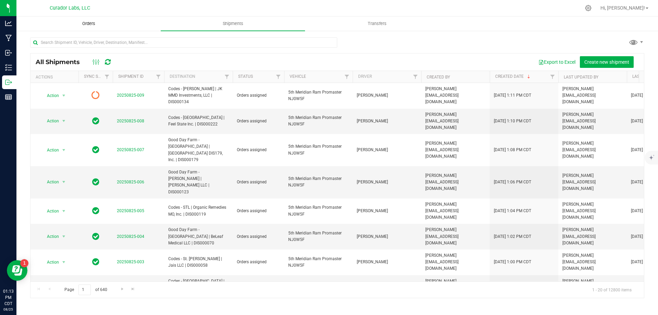
click at [97, 23] on span "Orders" at bounding box center [89, 24] width 32 height 6
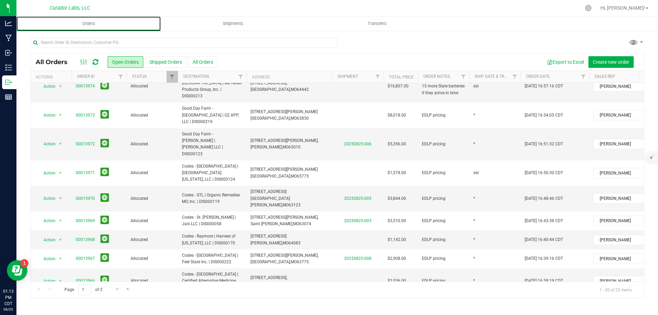
scroll to position [239, 0]
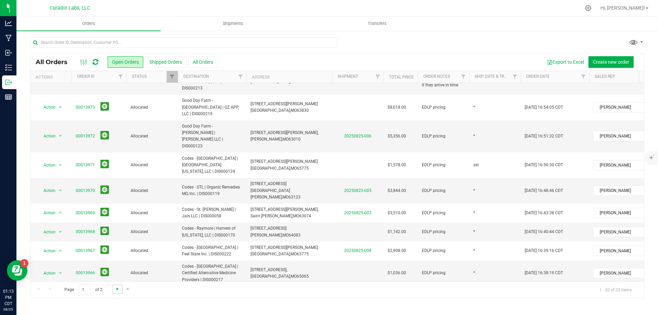
click at [117, 290] on span "Go to the next page" at bounding box center [117, 288] width 5 height 5
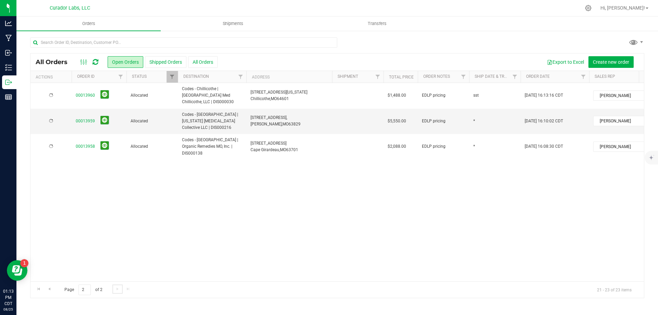
scroll to position [0, 0]
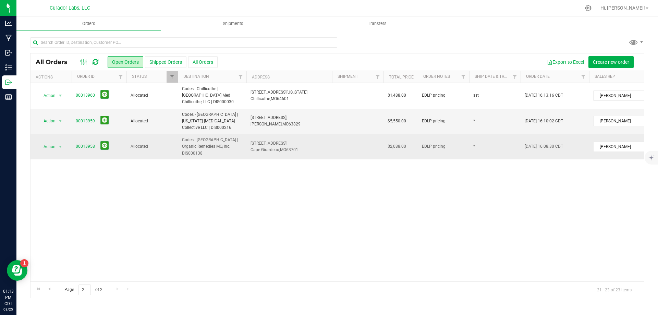
click at [200, 137] on span "Codes - Cape Girardeau | Organic Remedies MO, Inc. | DIS000138" at bounding box center [212, 147] width 60 height 20
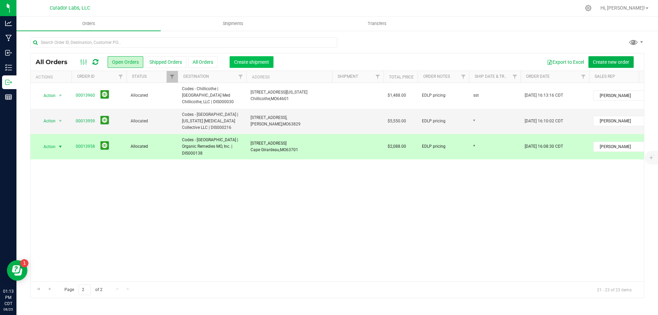
click at [261, 61] on span "Create shipment" at bounding box center [251, 61] width 35 height 5
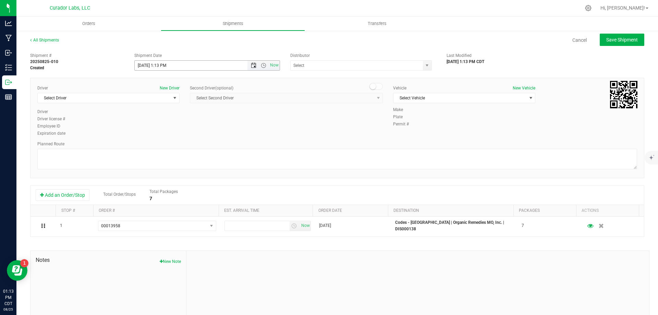
click at [252, 65] on span "Open the date view" at bounding box center [253, 65] width 5 height 5
click at [160, 145] on link "26" at bounding box center [160, 146] width 10 height 11
click at [262, 68] on span "Now" at bounding box center [264, 66] width 32 height 10
click at [261, 68] on span "Open the time view" at bounding box center [263, 65] width 5 height 5
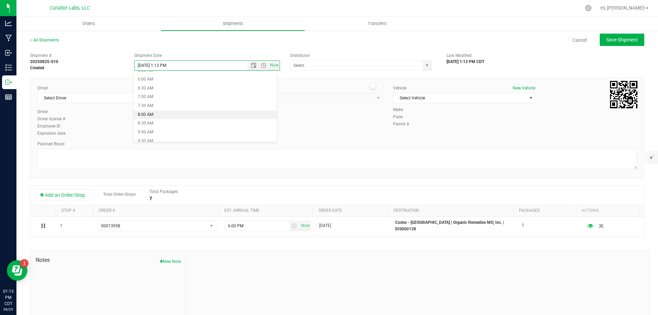
click at [236, 112] on li "8:00 AM" at bounding box center [205, 114] width 143 height 9
type input "8/26/2025 8:00 AM"
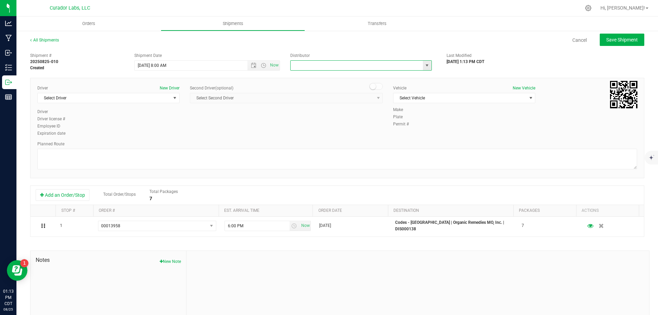
click at [312, 67] on input "text" at bounding box center [355, 66] width 128 height 10
click at [307, 76] on li "5th Meridian Group" at bounding box center [359, 77] width 140 height 10
type input "5th Meridian Group"
click at [120, 96] on span "Select Driver" at bounding box center [104, 98] width 133 height 10
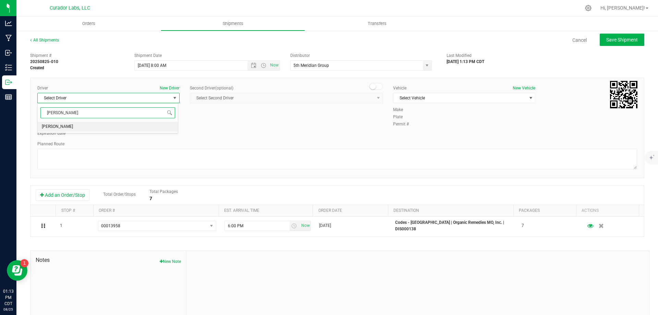
click at [102, 129] on li "James Ritter" at bounding box center [108, 127] width 140 height 10
type input "ritt"
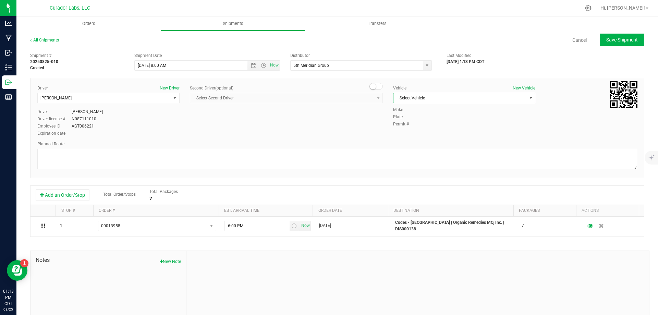
click at [424, 97] on span "Select Vehicle" at bounding box center [460, 98] width 133 height 10
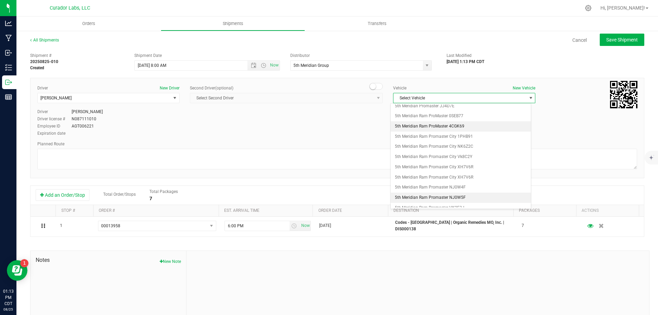
scroll to position [110, 0]
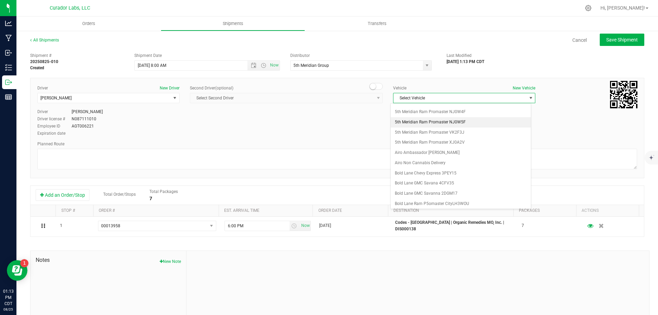
click at [445, 118] on li "5th Meridian Ram Promaster NJ0W5F" at bounding box center [461, 122] width 140 height 10
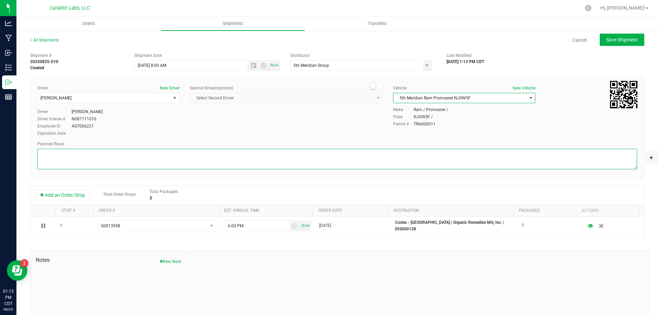
click at [391, 158] on textarea at bounding box center [337, 159] width 600 height 21
paste textarea """"Get on I-70 W from N Broadway 3 min (1.1 mi) Follow I-70 W to Natural Bridge…"
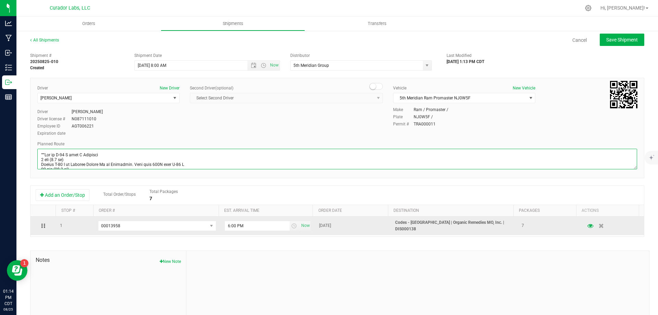
scroll to position [348, 0]
type textarea """"Get on I-70 W from N Broadway 3 min (1.1 mi) Follow I-70 W to Natural Bridge…"
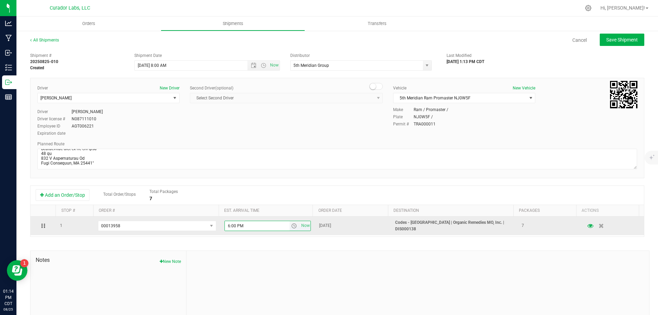
click at [250, 228] on input "6:00 PM" at bounding box center [257, 226] width 65 height 10
type input "3:00 PM"
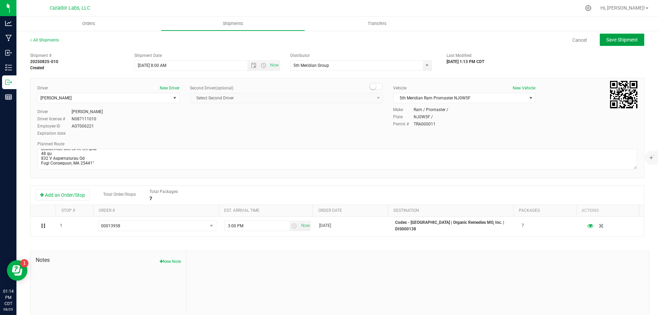
drag, startPoint x: 615, startPoint y: 43, endPoint x: 611, endPoint y: 44, distance: 4.2
click at [614, 43] on button "Save Shipment" at bounding box center [622, 40] width 45 height 12
type input "8/26/2025 1:00 PM"
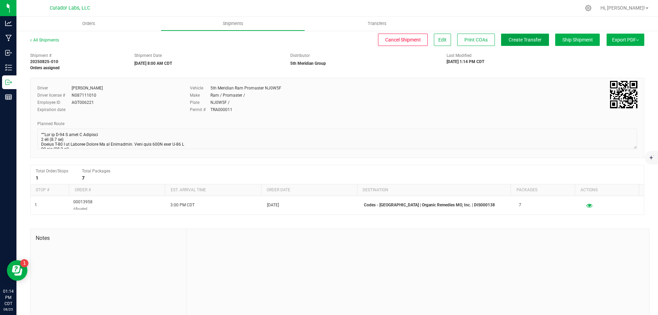
click at [518, 40] on span "Create Transfer" at bounding box center [525, 39] width 33 height 5
click at [84, 23] on span "Orders" at bounding box center [89, 24] width 32 height 6
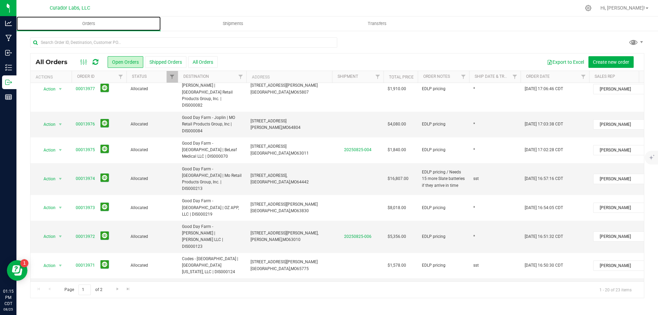
scroll to position [136, 0]
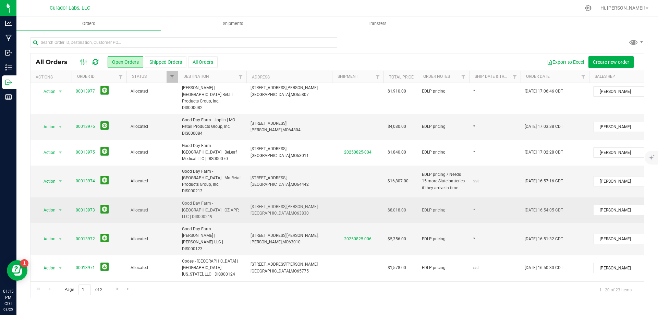
click at [236, 200] on span "Good Day Farm - [GEOGRAPHIC_DATA] | OZ APP, LLC | DIS000219" at bounding box center [212, 210] width 60 height 20
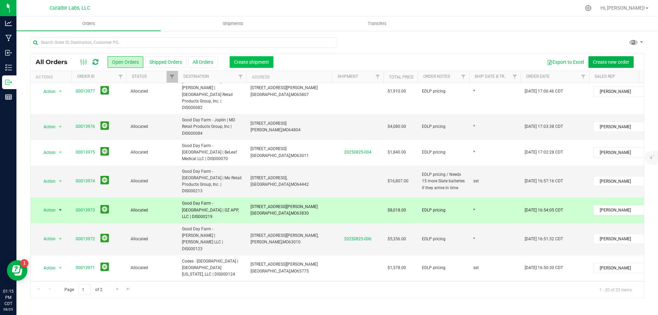
click at [260, 61] on span "Create shipment" at bounding box center [251, 61] width 35 height 5
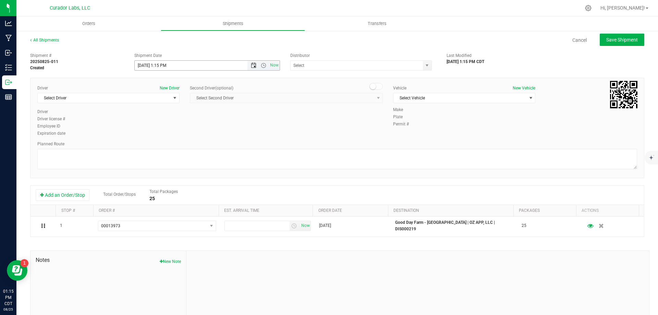
click at [252, 63] on span "Open the date view" at bounding box center [253, 65] width 5 height 5
click at [162, 144] on link "26" at bounding box center [160, 146] width 10 height 11
click at [261, 66] on span "Open the time view" at bounding box center [263, 65] width 5 height 5
click at [162, 81] on li "8:00 AM" at bounding box center [205, 80] width 143 height 9
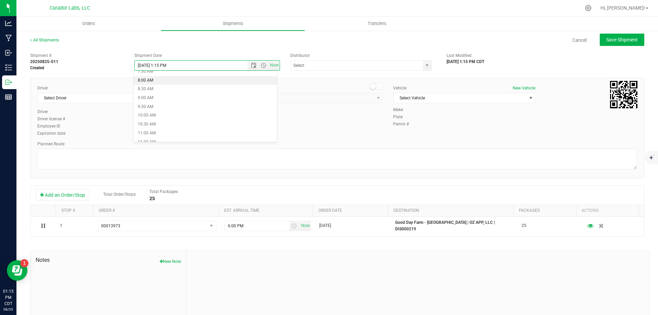
type input "8/26/2025 8:00 AM"
click at [321, 69] on input "text" at bounding box center [355, 66] width 128 height 10
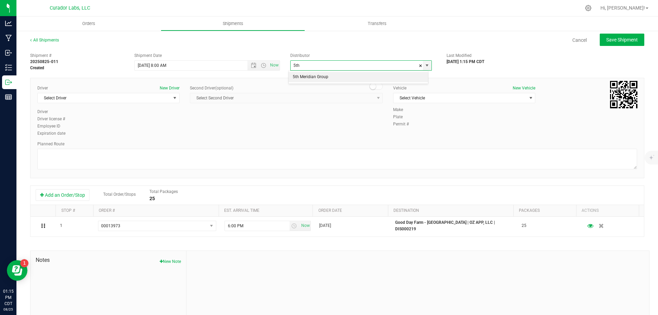
click at [309, 77] on li "5th Meridian Group" at bounding box center [359, 77] width 140 height 10
type input "5th Meridian Group"
click at [97, 98] on span "Select Driver" at bounding box center [104, 98] width 133 height 10
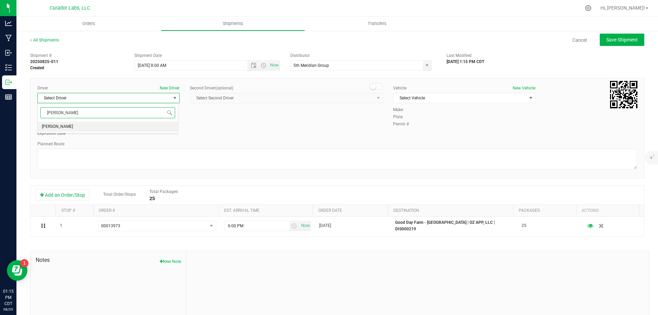
click at [70, 127] on li "James Ritter" at bounding box center [108, 127] width 140 height 10
type input "ritt"
click at [428, 99] on span "Select Vehicle" at bounding box center [460, 98] width 133 height 10
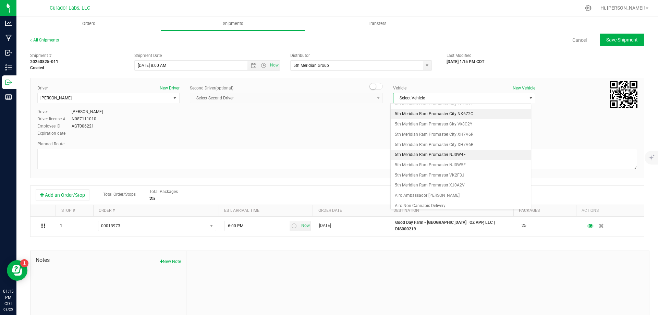
scroll to position [75, 0]
click at [463, 157] on li "5th Meridian Ram Promaster NJ0W5F" at bounding box center [461, 157] width 140 height 10
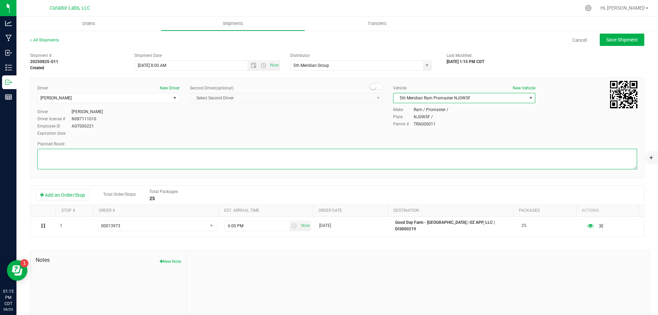
click at [418, 157] on textarea at bounding box center [337, 159] width 600 height 21
paste textarea """"""""Get on I-70 W from N Broadway 3 min (1.1 mi) Follow I-70 W to Natural Br…"
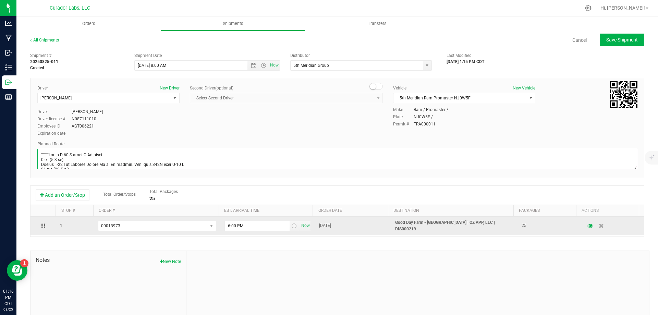
scroll to position [392, 0]
type textarea """"""""Get on I-70 W from N Broadway 3 min (1.1 mi) Follow I-70 W to Natural Br…"
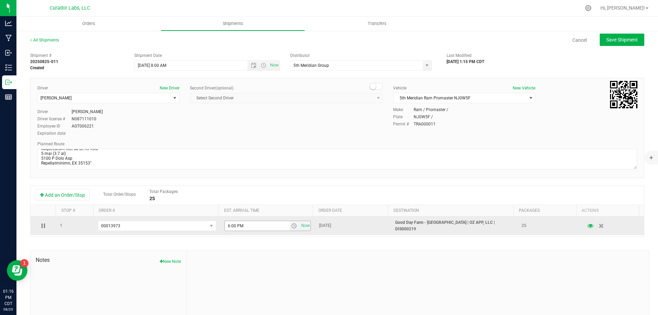
click at [251, 224] on input "6:00 PM" at bounding box center [257, 226] width 65 height 10
type input "4:30 PM"
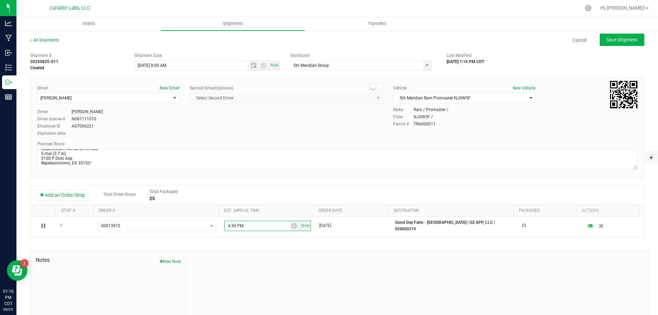
click at [458, 192] on div "Add an Order/Stop Total Order/Stops Total Packages 25" at bounding box center [337, 195] width 603 height 12
click at [608, 40] on span "Save Shipment" at bounding box center [623, 39] width 32 height 5
type input "8/26/2025 1:00 PM"
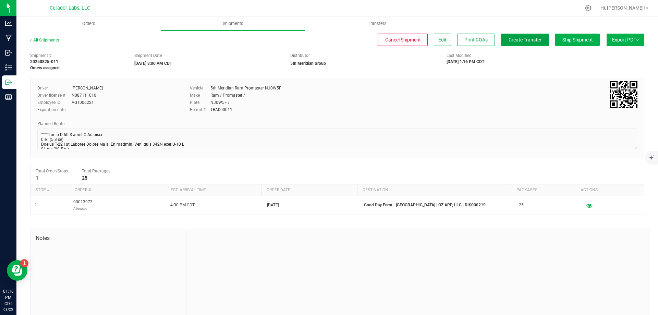
click at [508, 45] on button "Create Transfer" at bounding box center [525, 40] width 48 height 12
click at [78, 24] on span "Orders" at bounding box center [89, 24] width 32 height 6
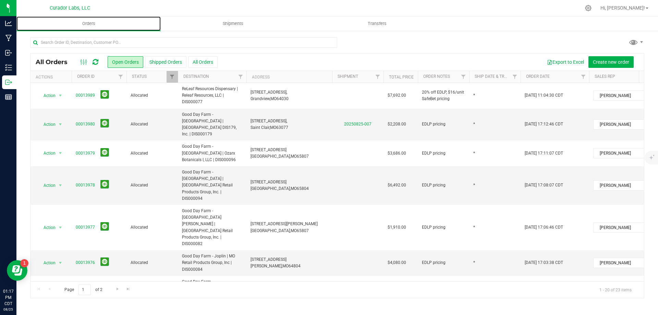
scroll to position [239, 0]
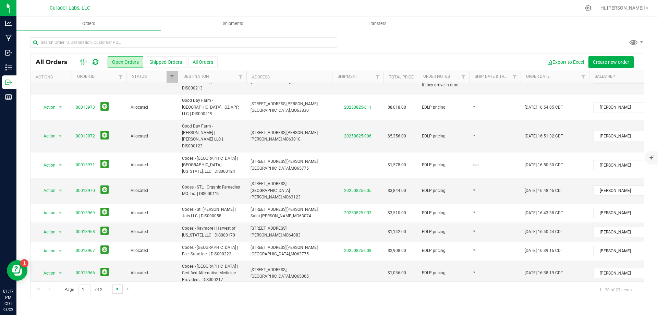
click at [117, 291] on span "Go to the next page" at bounding box center [117, 288] width 5 height 5
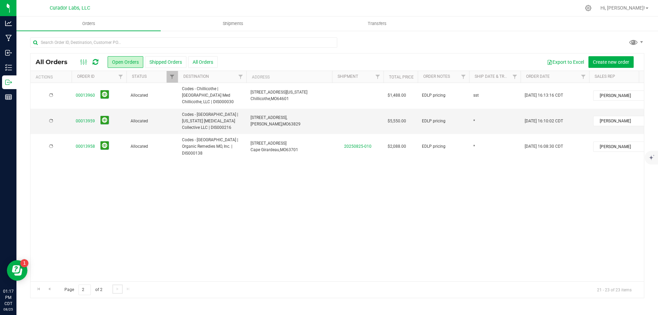
scroll to position [0, 0]
click at [52, 290] on span "Go to the previous page" at bounding box center [49, 288] width 5 height 5
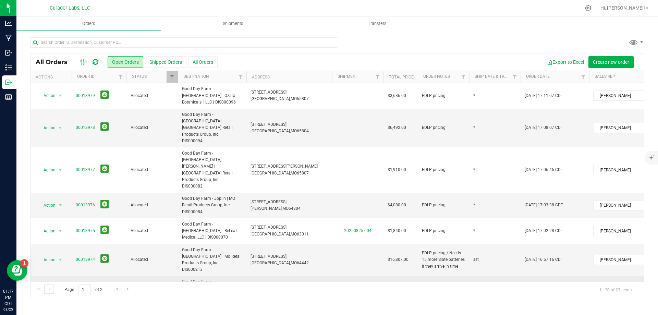
scroll to position [69, 0]
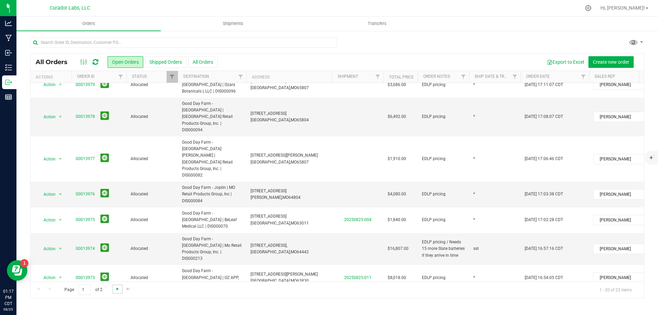
click at [117, 288] on span "Go to the next page" at bounding box center [117, 288] width 5 height 5
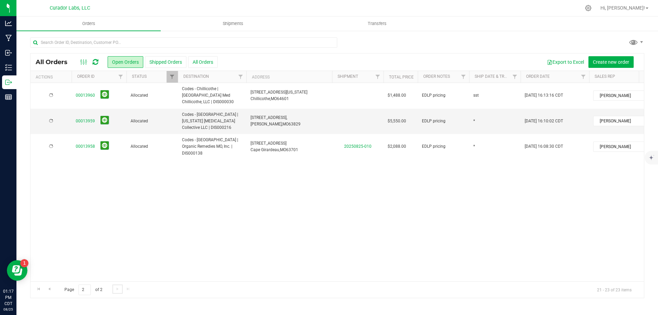
scroll to position [0, 0]
click at [203, 115] on span "Codes - Cardwell | Missouri Medical Marijuana Collective LLC | DIS000216" at bounding box center [212, 121] width 60 height 20
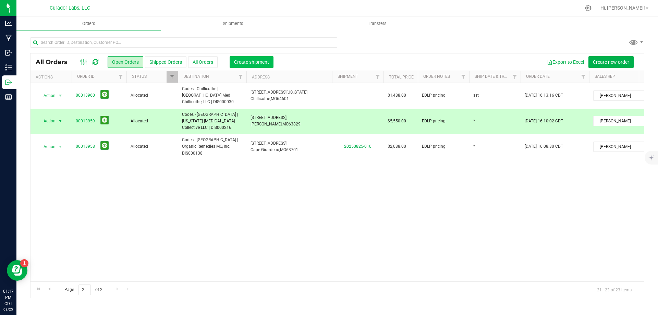
click at [254, 61] on span "Create shipment" at bounding box center [251, 61] width 35 height 5
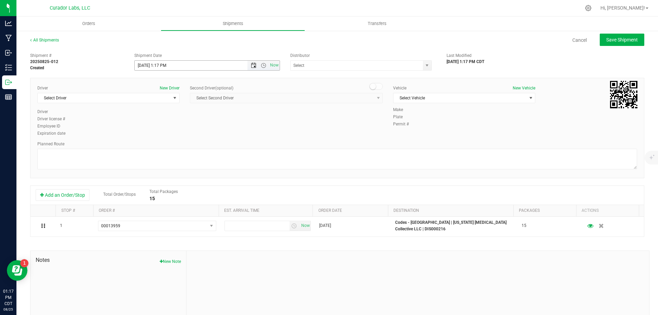
click at [253, 64] on span "Open the date view" at bounding box center [253, 65] width 5 height 5
click at [162, 146] on link "26" at bounding box center [160, 146] width 10 height 11
click at [262, 65] on span "Open the time view" at bounding box center [263, 65] width 5 height 5
click at [197, 113] on li "8:00 AM" at bounding box center [205, 114] width 143 height 9
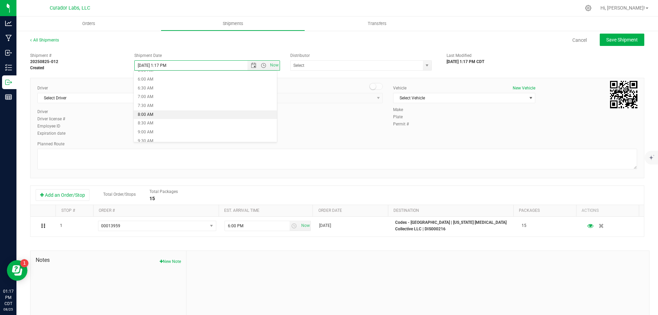
type input "8/26/2025 8:00 AM"
click at [300, 66] on input "text" at bounding box center [355, 66] width 128 height 10
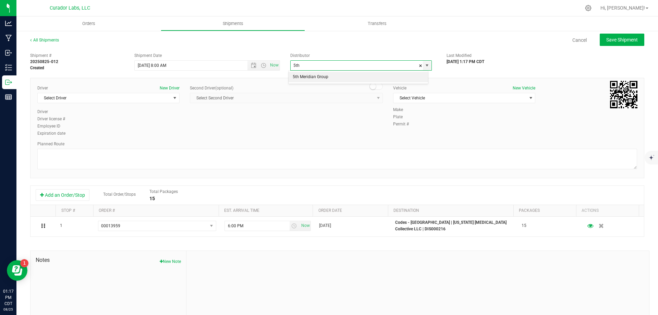
click at [309, 77] on li "5th Meridian Group" at bounding box center [359, 77] width 140 height 10
type input "5th Meridian Group"
click at [114, 95] on span "Select Driver" at bounding box center [104, 98] width 133 height 10
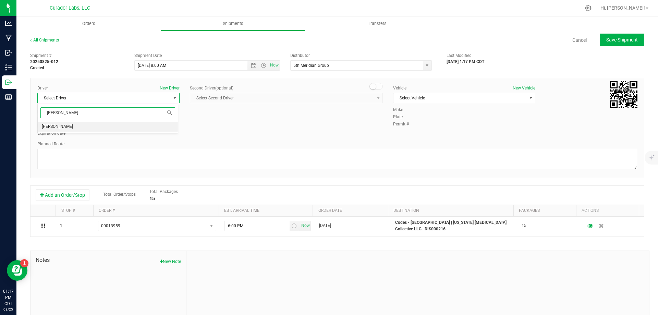
click at [86, 127] on li "James Ritter" at bounding box center [108, 127] width 140 height 10
type input "ritter"
click at [452, 94] on span "Select Vehicle" at bounding box center [460, 98] width 133 height 10
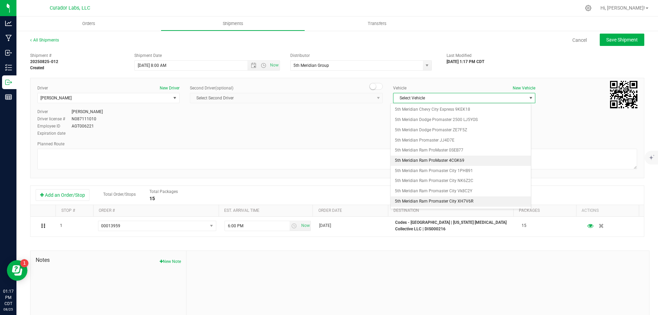
scroll to position [75, 0]
click at [461, 157] on li "5th Meridian Ram Promaster NJ0W5F" at bounding box center [461, 157] width 140 height 10
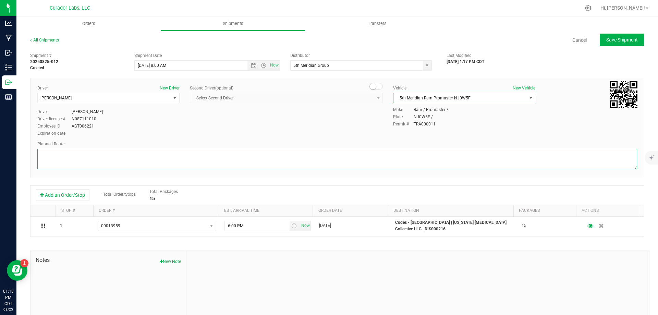
click at [420, 158] on textarea at bounding box center [337, 159] width 600 height 21
paste textarea """"""""""""""""Get on I-70 W from N Broadway 3 min (1.1 mi) Follow I-70 W to Na…"
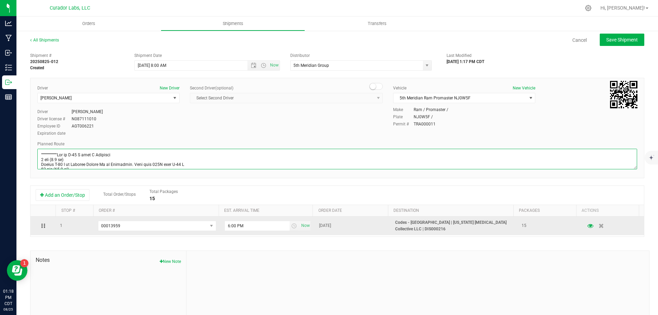
scroll to position [435, 0]
type textarea """"""""""""""""Get on I-70 W from N Broadway 3 min (1.1 mi) Follow I-70 W to Na…"
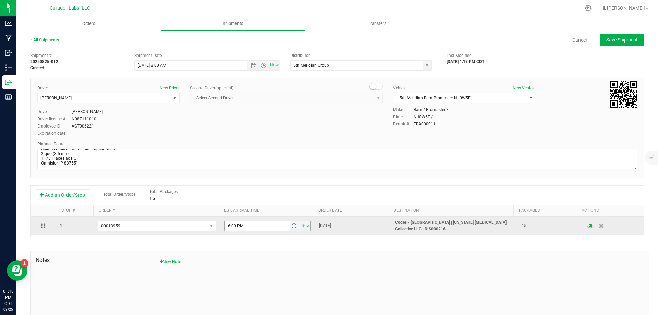
click at [248, 225] on input "6:00 PM" at bounding box center [257, 226] width 65 height 10
type input "5:30 PM"
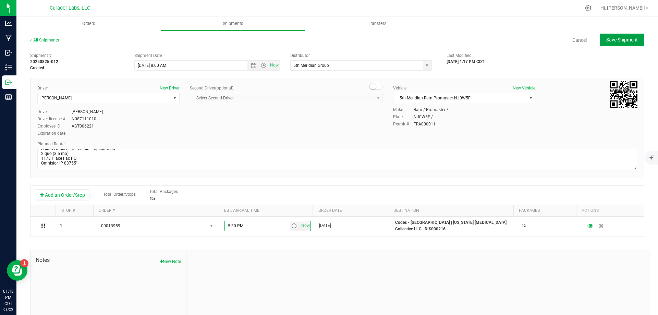
click at [611, 37] on span "Save Shipment" at bounding box center [623, 39] width 32 height 5
type input "8/26/2025 1:00 PM"
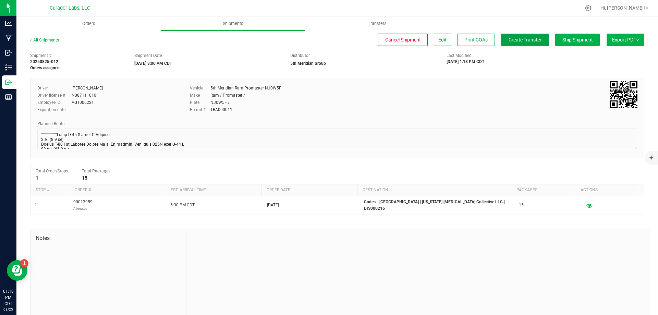
click at [513, 43] on button "Create Transfer" at bounding box center [525, 40] width 48 height 12
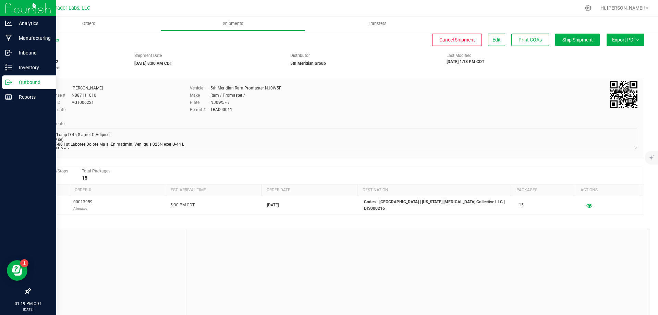
click at [12, 81] on p "Outbound" at bounding box center [32, 82] width 41 height 8
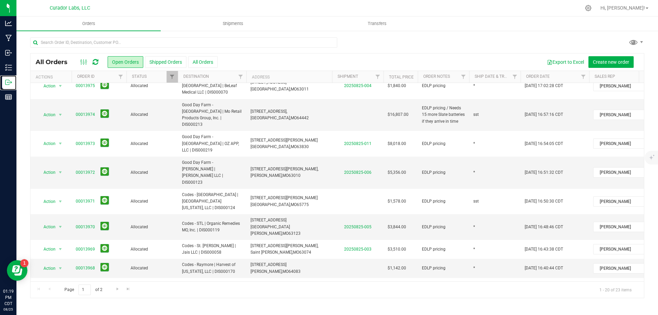
scroll to position [239, 0]
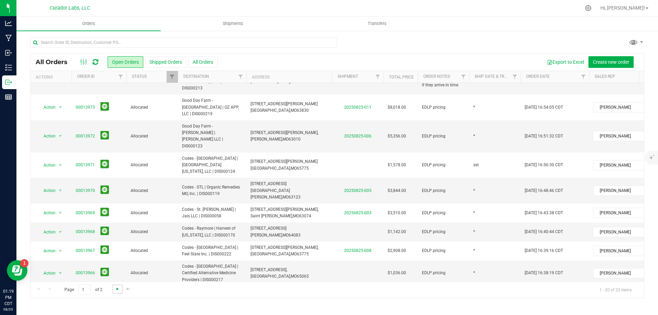
click at [115, 290] on span "Go to the next page" at bounding box center [117, 288] width 5 height 5
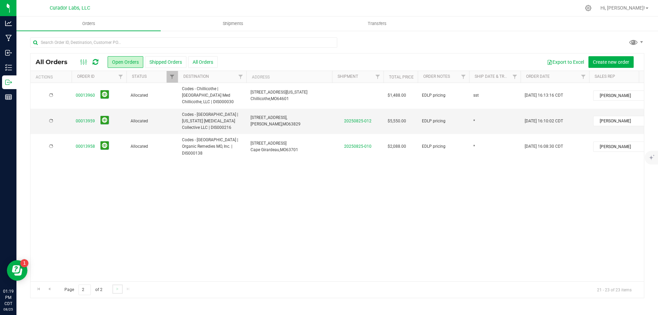
scroll to position [0, 0]
click at [50, 289] on span "Go to the previous page" at bounding box center [49, 288] width 5 height 5
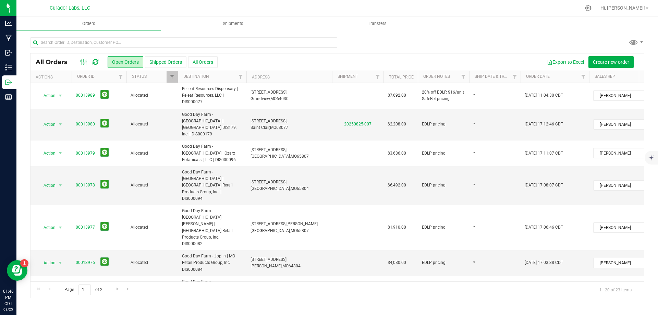
click at [96, 62] on icon at bounding box center [96, 62] width 6 height 7
click at [91, 314] on link "00013974" at bounding box center [85, 317] width 19 height 7
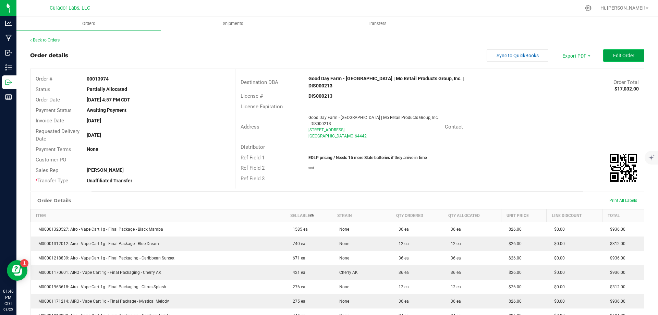
click at [614, 51] on button "Edit Order" at bounding box center [623, 55] width 41 height 12
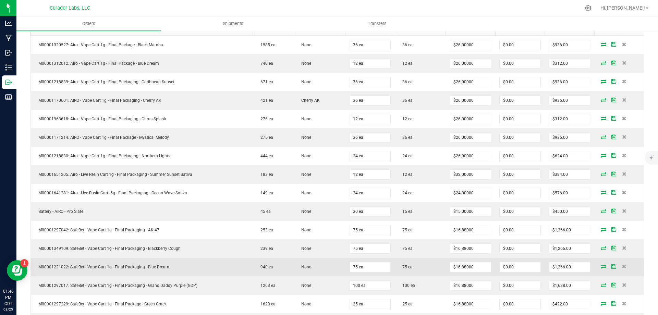
scroll to position [206, 0]
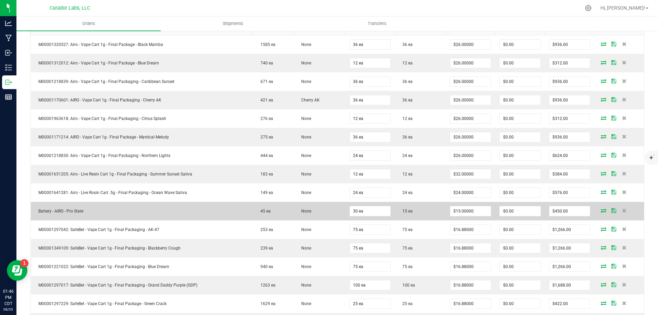
click at [601, 210] on icon at bounding box center [603, 210] width 5 height 4
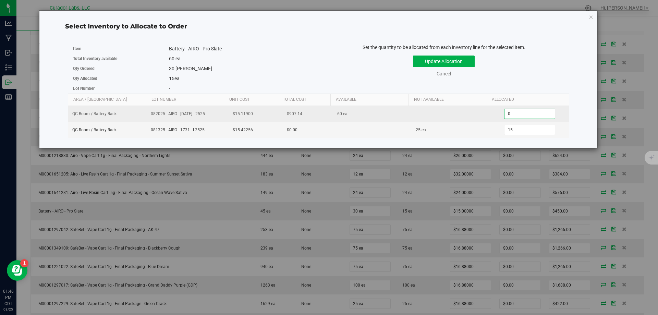
click at [530, 112] on span "0 0" at bounding box center [529, 114] width 51 height 10
click at [530, 112] on input "0" at bounding box center [530, 114] width 50 height 10
type input "15"
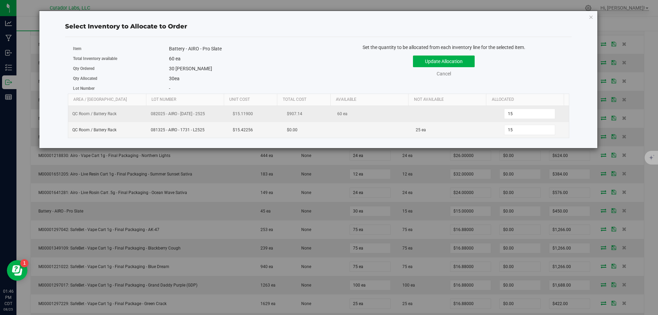
drag, startPoint x: 147, startPoint y: 113, endPoint x: 202, endPoint y: 113, distance: 54.9
click at [202, 113] on td "082025 - AIRO - 1737 - 2525" at bounding box center [186, 114] width 79 height 16
copy span "082025 - AIRO - 1737 - 2525"
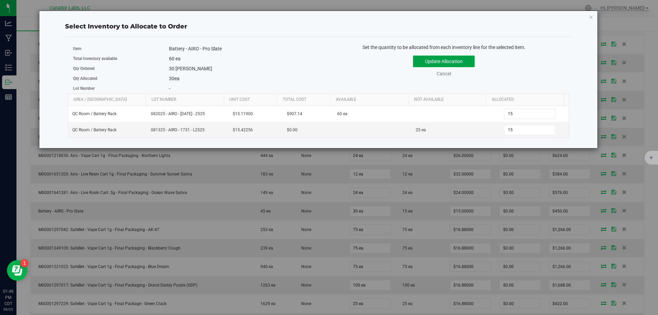
click at [448, 62] on button "Update Allocation" at bounding box center [444, 62] width 62 height 12
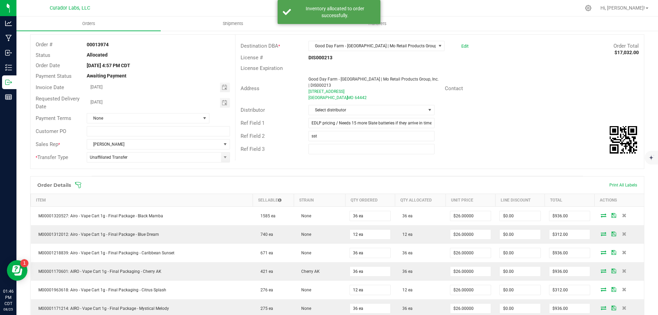
scroll to position [0, 0]
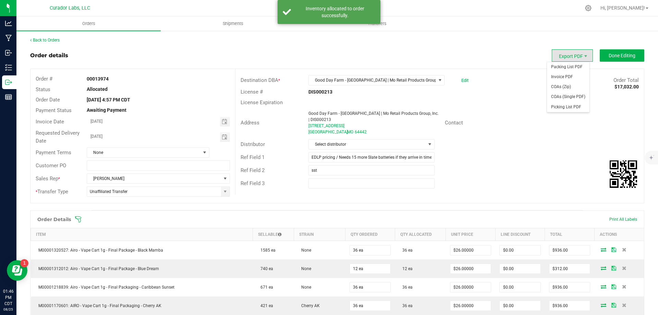
click at [560, 53] on span "Export PDF" at bounding box center [572, 55] width 41 height 12
click at [568, 67] on span "Packing List PDF" at bounding box center [568, 67] width 43 height 10
click at [565, 52] on span "Export PDF" at bounding box center [572, 55] width 41 height 12
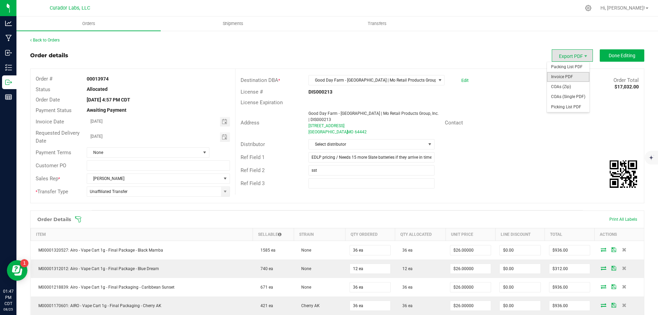
click at [571, 76] on span "Invoice PDF" at bounding box center [568, 77] width 43 height 10
click at [43, 39] on link "Back to Orders" at bounding box center [44, 40] width 29 height 5
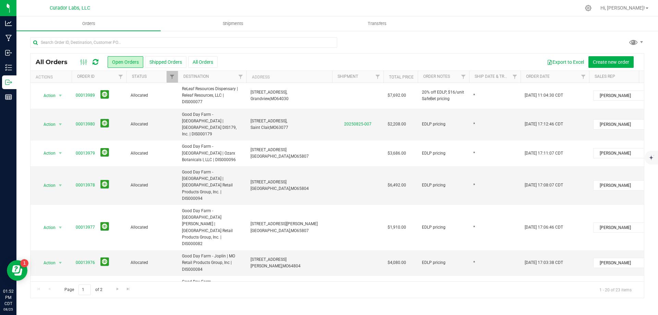
click at [97, 62] on icon at bounding box center [96, 62] width 6 height 7
click at [97, 60] on icon at bounding box center [96, 62] width 6 height 7
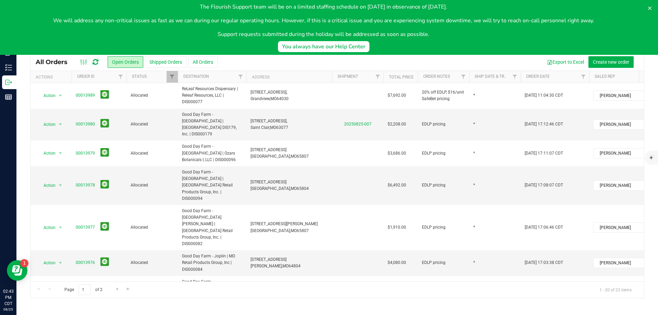
click at [98, 62] on icon at bounding box center [96, 62] width 6 height 7
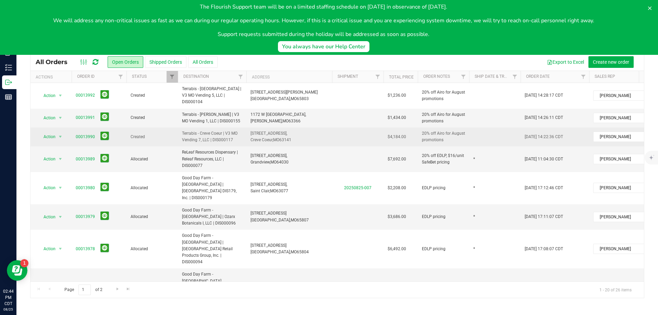
drag, startPoint x: 182, startPoint y: 124, endPoint x: 240, endPoint y: 136, distance: 59.5
click at [240, 136] on span "Terrabis - Creve Coeur | V3 MO Vending 7, LLC | DIS000117" at bounding box center [212, 136] width 60 height 13
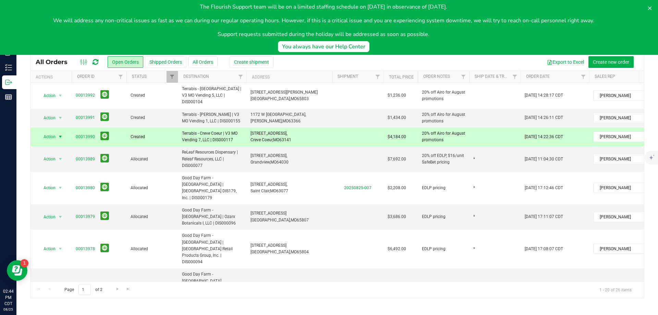
copy span "Terrabis - Creve Coeur | V3 MO Vending 7, LLC | DIS000117"
drag, startPoint x: 252, startPoint y: 127, endPoint x: 301, endPoint y: 134, distance: 49.9
click at [301, 134] on td "11062 Olive Blvd, Creve Coeur, MO 63141" at bounding box center [290, 137] width 86 height 19
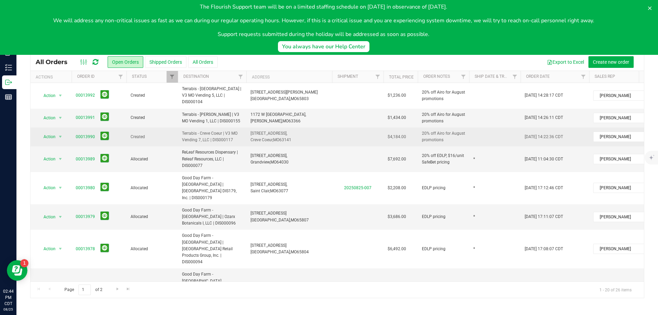
copy span "11062 Olive Blvd, Creve Coeur, MO 63141"
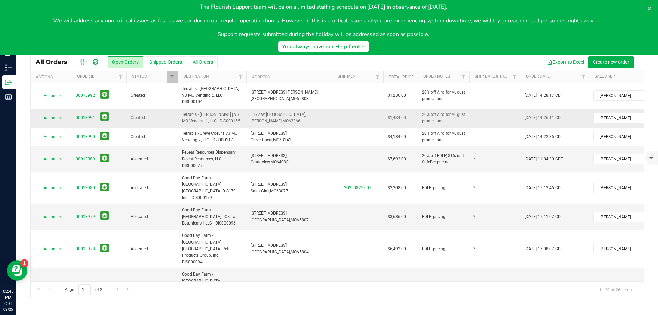
drag, startPoint x: 181, startPoint y: 107, endPoint x: 241, endPoint y: 118, distance: 60.7
click at [241, 118] on td "Terrabis - [PERSON_NAME] | V3 MO Vending 1, LLC | DIS000155" at bounding box center [212, 118] width 69 height 19
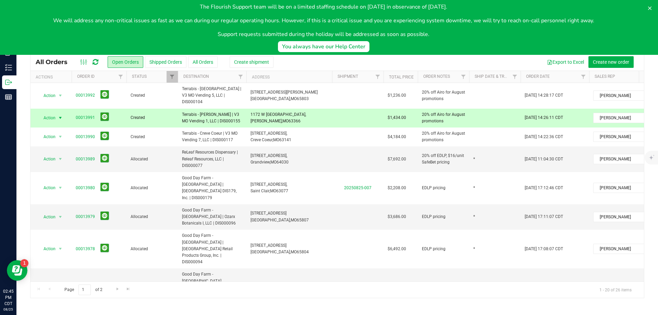
copy span "Terrabis - [PERSON_NAME] | V3 MO Vending 1, LLC | DIS000155"
drag, startPoint x: 249, startPoint y: 107, endPoint x: 290, endPoint y: 112, distance: 41.6
click at [290, 112] on td "1172 W Terra Ln, O'Fallon, MO 63366" at bounding box center [290, 118] width 86 height 19
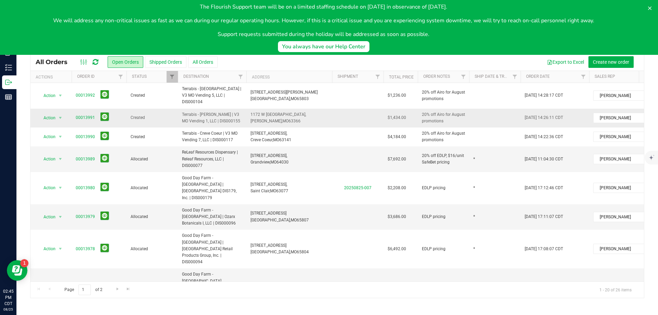
copy span "1172 W Terra Ln, O'Fallon, MO 63366"
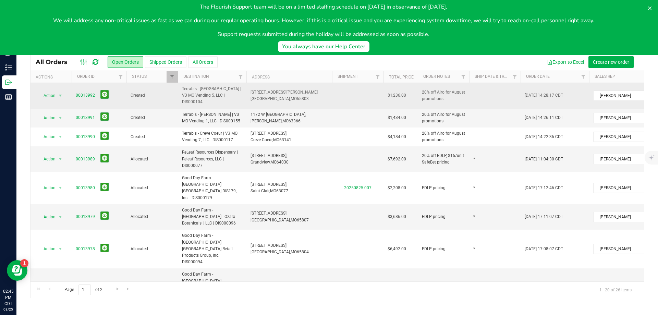
drag, startPoint x: 181, startPoint y: 87, endPoint x: 237, endPoint y: 94, distance: 56.0
click at [237, 94] on td "Terrabis - [GEOGRAPHIC_DATA] | V3 MO Vending 5, LLC | DIS000104" at bounding box center [212, 96] width 69 height 26
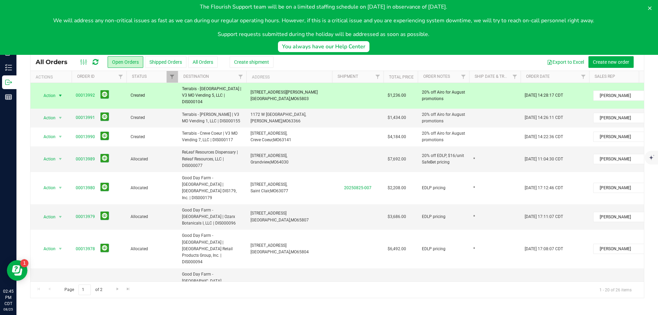
copy span "Terrabis - [GEOGRAPHIC_DATA] | V3 MO Vending 5, LLC | DIS000104"
drag, startPoint x: 250, startPoint y: 88, endPoint x: 291, endPoint y: 100, distance: 42.7
click at [291, 100] on td "850 E Kearney St, Springfield, MO 65803" at bounding box center [290, 96] width 86 height 26
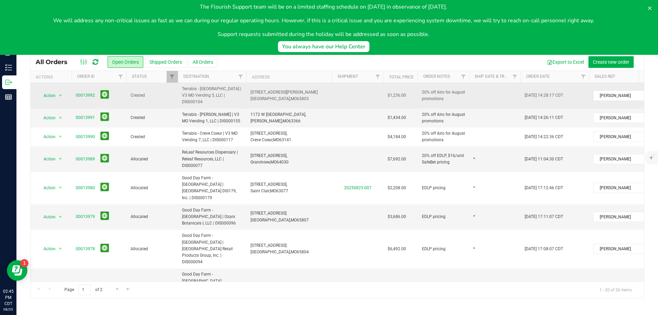
copy span "850 E Kearney St, Springfield, MO 65803"
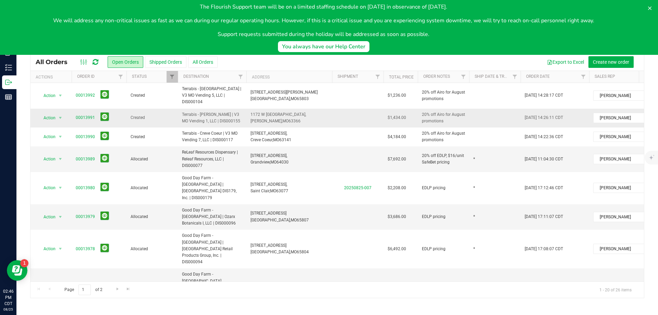
click at [346, 110] on td at bounding box center [357, 118] width 51 height 19
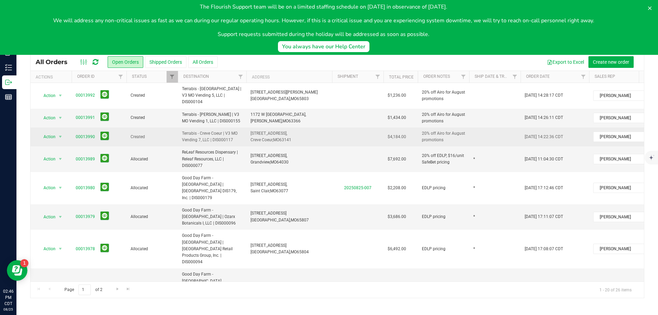
click at [485, 128] on td at bounding box center [494, 137] width 51 height 19
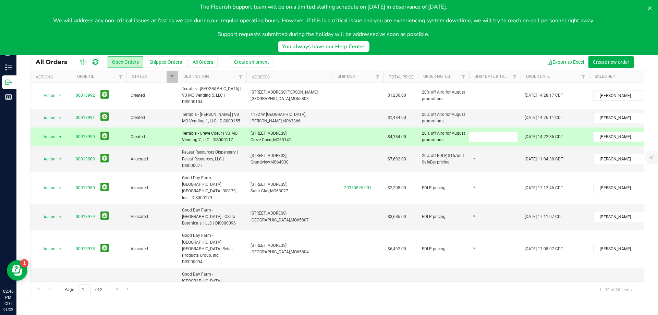
type input "*"
click at [476, 115] on div "All Orders Open Orders Shipped Orders All Orders Create shipment Export to Exce…" at bounding box center [337, 175] width 614 height 245
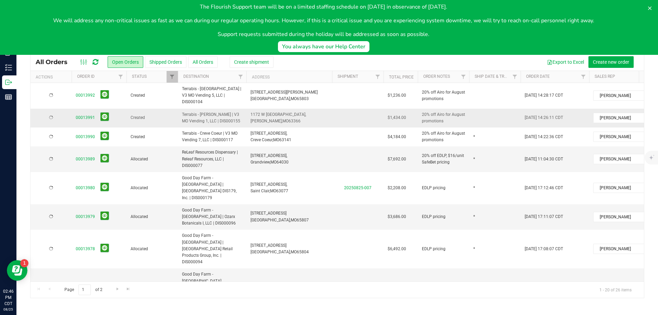
click at [481, 110] on td at bounding box center [494, 118] width 51 height 19
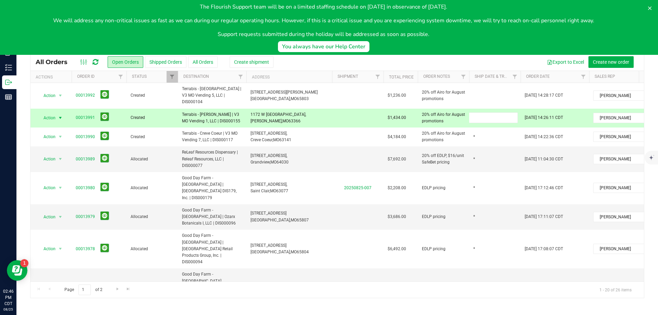
type input "*"
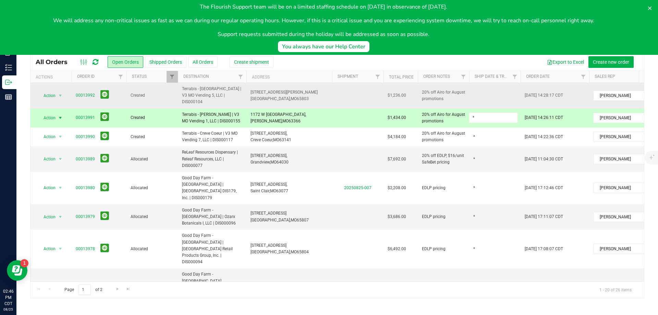
click at [493, 91] on div "All Orders Open Orders Shipped Orders All Orders Create shipment Export to Exce…" at bounding box center [337, 175] width 614 height 245
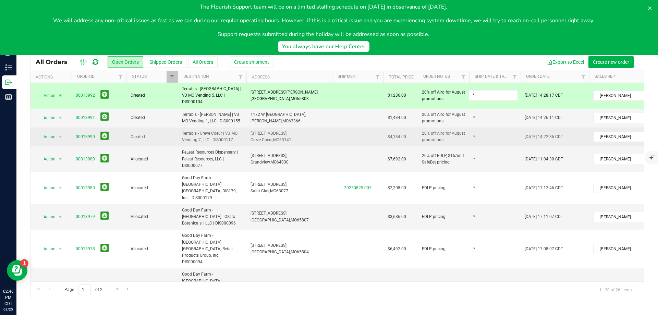
type input "*"
click at [343, 125] on div "All Orders Open Orders Shipped Orders All Orders Create shipment Export to Exce…" at bounding box center [337, 175] width 614 height 245
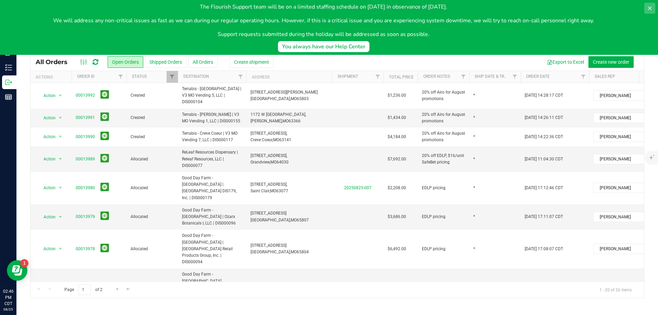
click at [650, 10] on icon at bounding box center [649, 7] width 5 height 5
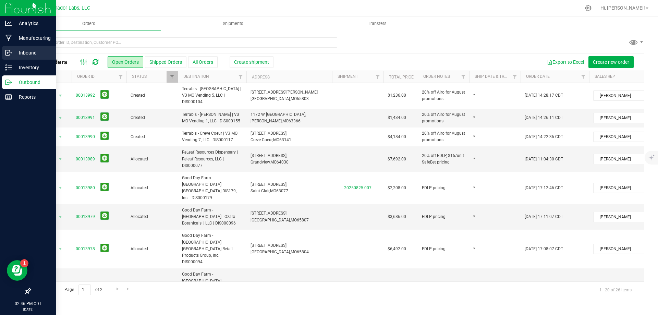
click at [24, 53] on p "Inbound" at bounding box center [32, 53] width 41 height 8
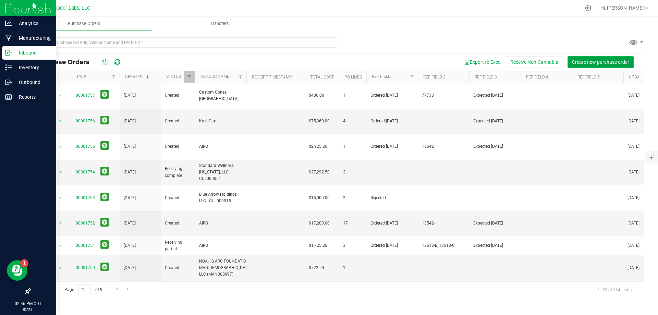
click at [603, 59] on span "Create new purchase order" at bounding box center [600, 61] width 57 height 5
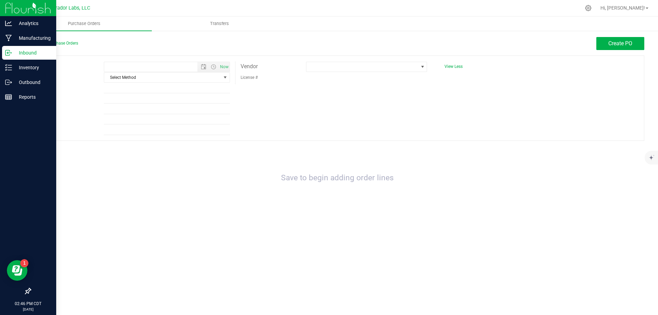
type input "8/25/2025 2:46 PM"
click at [148, 77] on span "Select Method" at bounding box center [162, 78] width 117 height 10
click at [144, 129] on li "Local Delivery" at bounding box center [166, 129] width 125 height 10
click at [326, 70] on span at bounding box center [363, 67] width 112 height 10
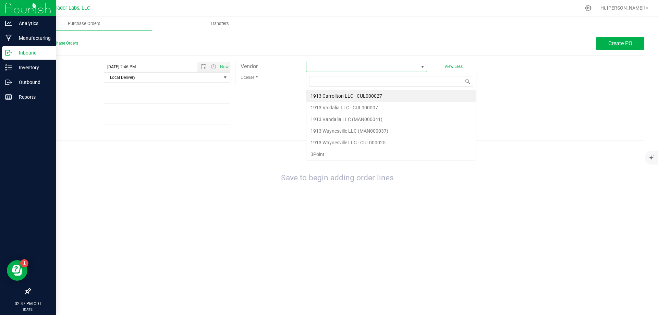
scroll to position [10, 121]
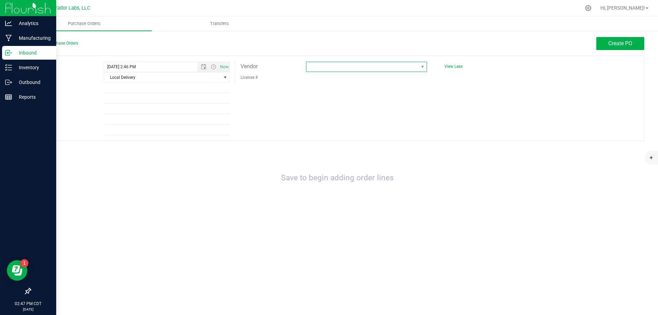
click at [348, 68] on span at bounding box center [363, 67] width 112 height 10
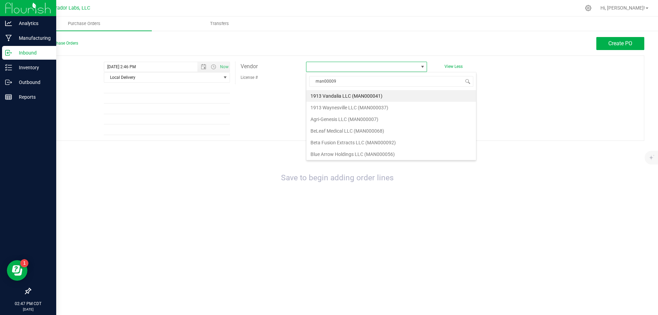
type input "man000097"
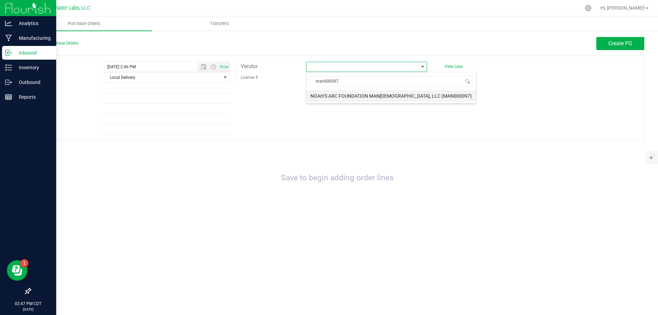
click at [382, 93] on li "NOAH'S ARC FOUNDATION MAN[DEMOGRAPHIC_DATA], LLC (MAN000097)" at bounding box center [392, 96] width 170 height 12
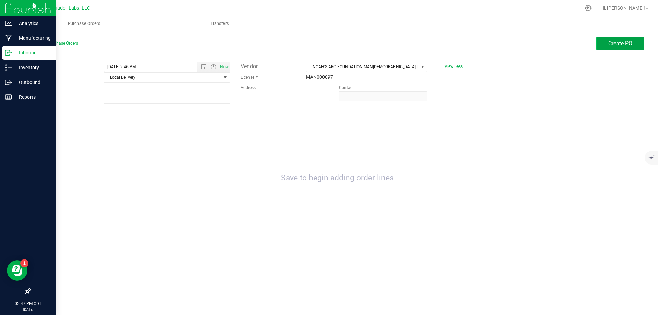
click at [632, 45] on span "Create PO" at bounding box center [621, 43] width 24 height 7
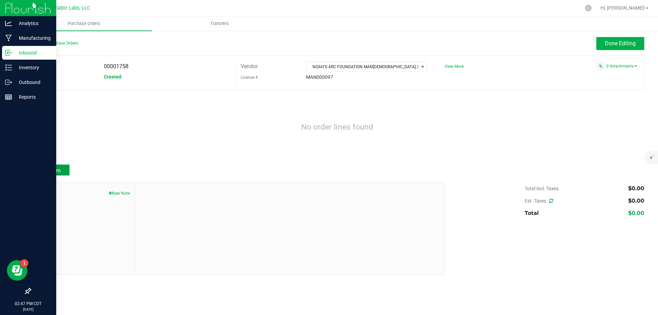
click at [53, 167] on span "Add Item" at bounding box center [50, 170] width 22 height 7
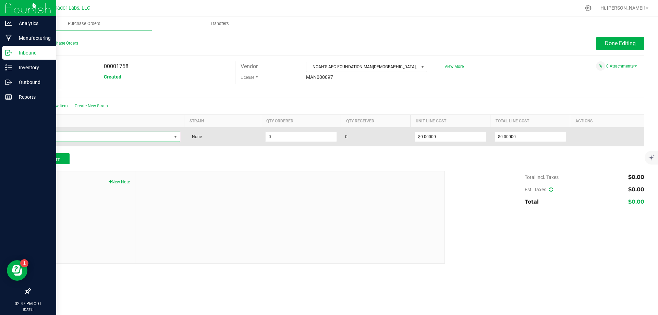
click at [56, 134] on span "NO DATA FOUND" at bounding box center [103, 137] width 136 height 10
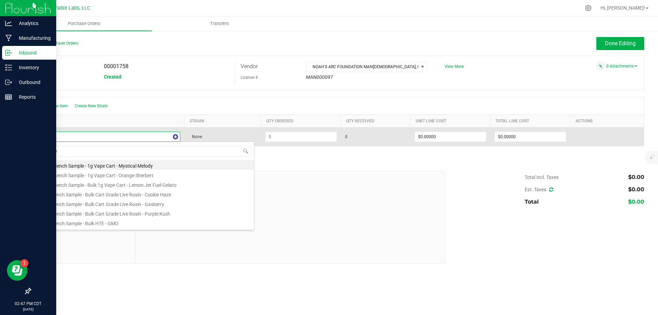
type input "beamer"
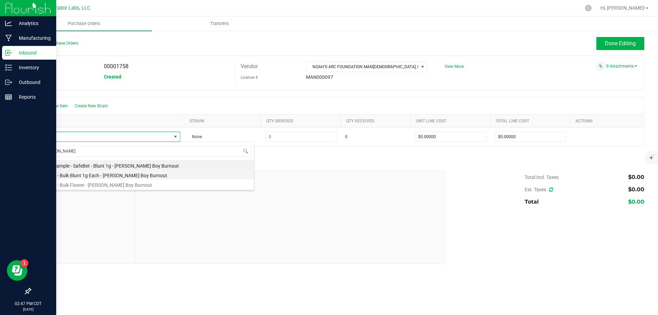
click at [89, 175] on li "SafeBet - Bulk Blunt 1g Each - [PERSON_NAME] Boy Burnout" at bounding box center [144, 175] width 219 height 10
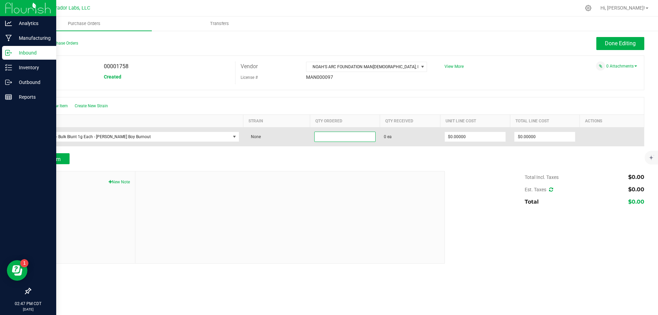
click at [321, 139] on input at bounding box center [345, 137] width 61 height 10
type input "1968 ea"
type input "0"
click at [547, 137] on input "0" at bounding box center [545, 137] width 61 height 10
click at [546, 137] on input "0" at bounding box center [545, 137] width 61 height 10
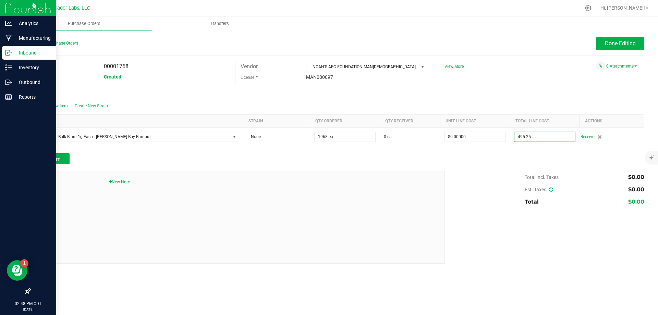
type input "$495.25000"
type input "1968"
type input "$0.25165"
click at [499, 163] on div "Add Item" at bounding box center [337, 158] width 614 height 11
click at [56, 157] on span "Add Item" at bounding box center [50, 159] width 22 height 7
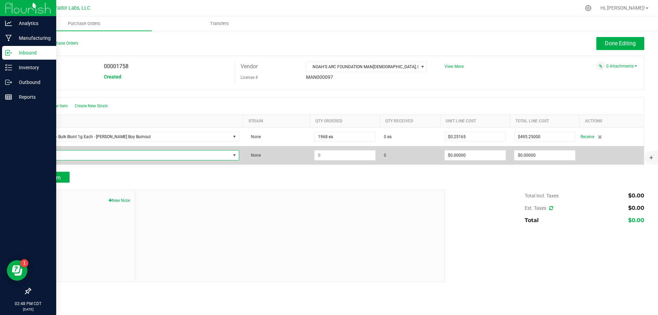
click at [84, 158] on span "NO DATA FOUND" at bounding box center [132, 156] width 195 height 10
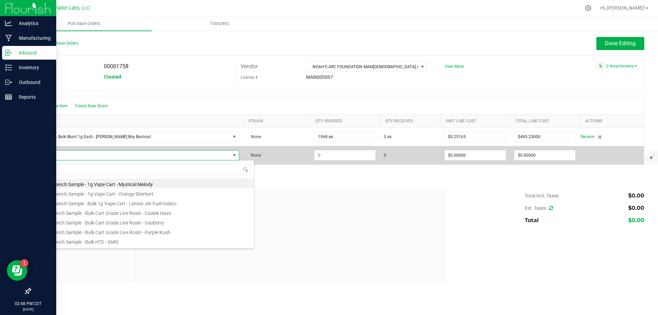
scroll to position [10, 186]
type input "Flavortown"
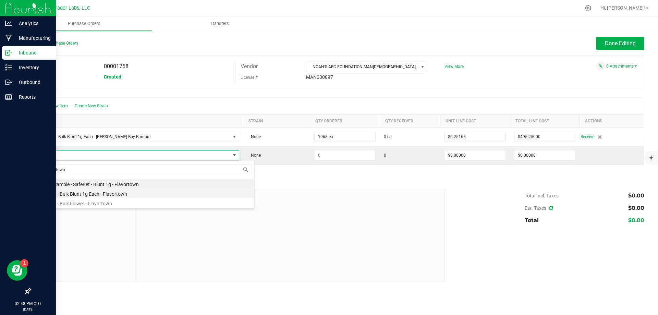
click at [91, 193] on li "SafeBet - Bulk Blunt 1g Each - Flavortown" at bounding box center [144, 193] width 219 height 10
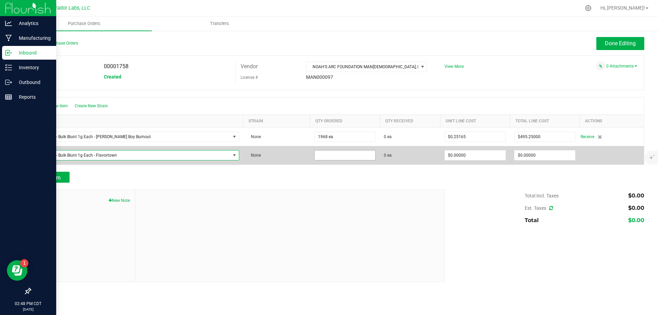
click at [342, 154] on input at bounding box center [345, 156] width 61 height 10
type input "1941 ea"
type input "0"
click at [543, 158] on input "0" at bounding box center [545, 156] width 61 height 10
click at [541, 158] on input "0" at bounding box center [545, 156] width 61 height 10
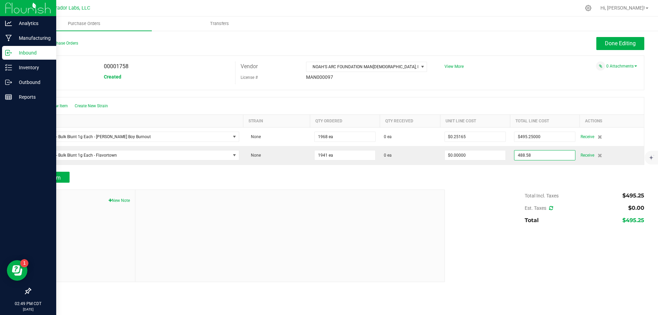
type input "$488.58000"
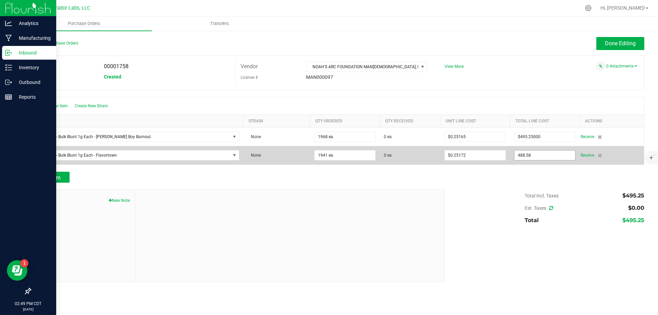
click at [547, 153] on input "488.58" at bounding box center [545, 156] width 61 height 10
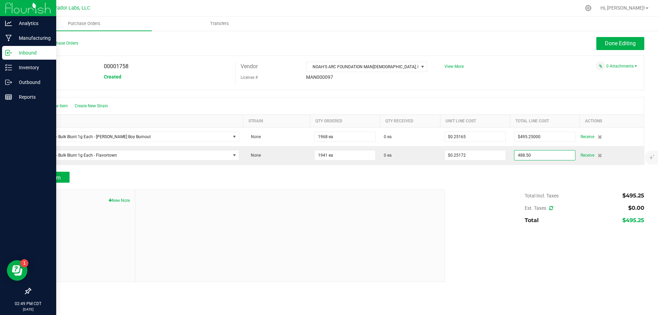
type input "$488.50000"
click at [521, 177] on div "Add Item" at bounding box center [337, 177] width 614 height 11
type input "1941"
type input "$0.25167"
click at [49, 179] on span "Add Item" at bounding box center [50, 178] width 22 height 7
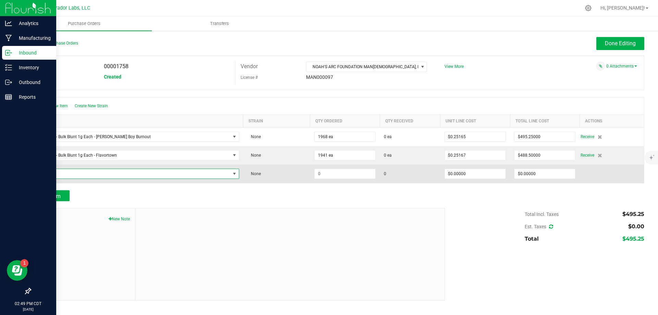
click at [81, 174] on span "NO DATA FOUND" at bounding box center [132, 174] width 195 height 10
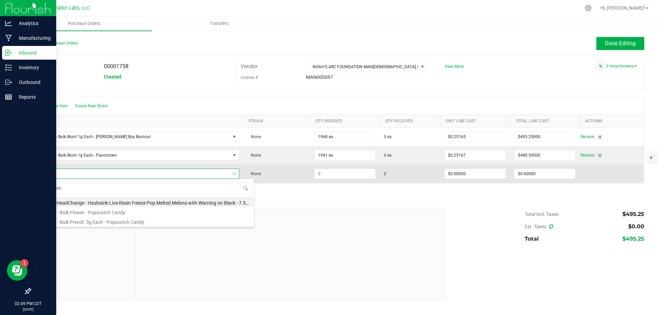
type input "popscotch"
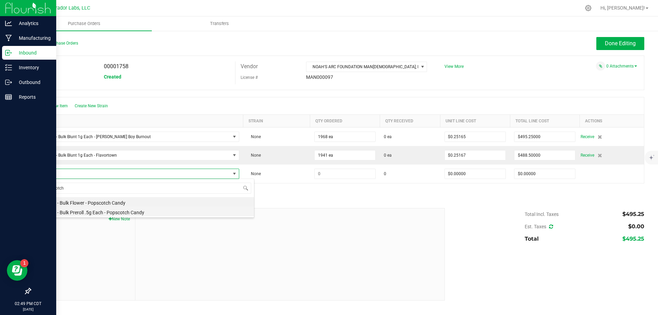
click at [107, 215] on li "SafeBet - Bulk Preroll .5g Each - Popscotch Candy" at bounding box center [144, 212] width 219 height 10
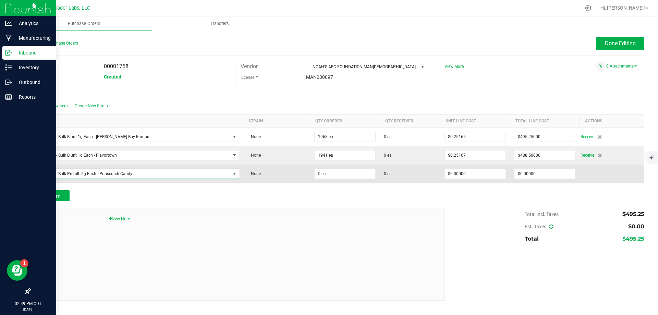
click at [132, 177] on span "SafeBet - Bulk Preroll .5g Each - Popscotch Candy" at bounding box center [132, 174] width 195 height 10
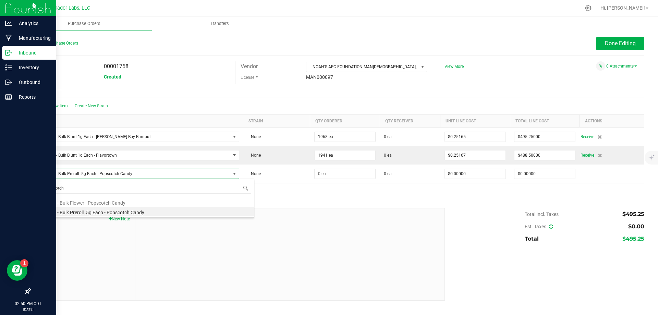
type input "popscotch"
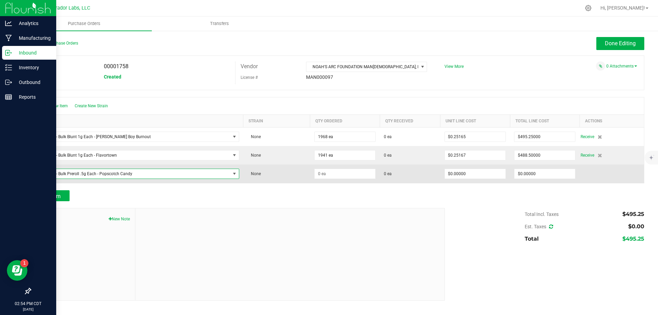
click at [121, 174] on span "SafeBet - Bulk Preroll .5g Each - Popscotch Candy" at bounding box center [132, 174] width 195 height 10
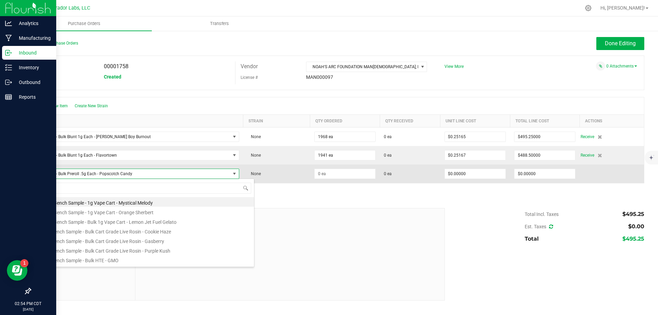
click at [165, 171] on span "SafeBet - Bulk Preroll .5g Each - Popscotch Candy" at bounding box center [132, 174] width 195 height 10
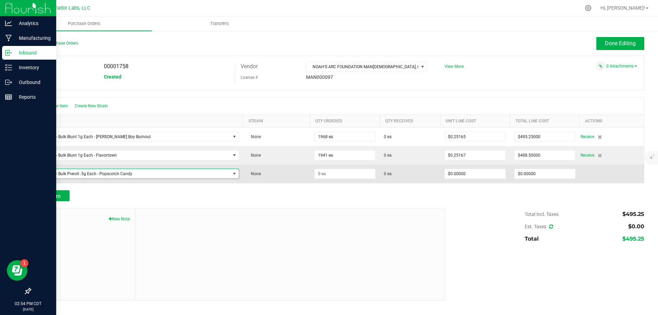
click at [165, 171] on span "SafeBet - Bulk Preroll .5g Each - Popscotch Candy" at bounding box center [132, 174] width 195 height 10
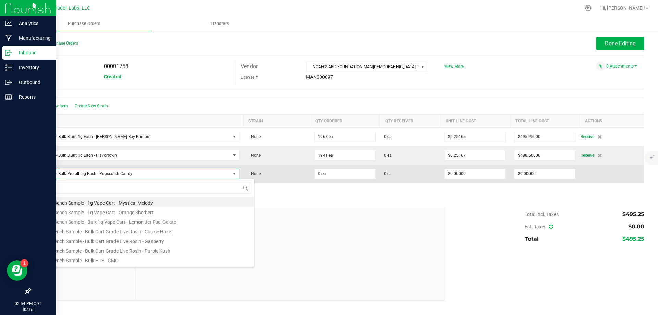
click at [165, 171] on span "SafeBet - Bulk Preroll .5g Each - Popscotch Candy" at bounding box center [132, 174] width 195 height 10
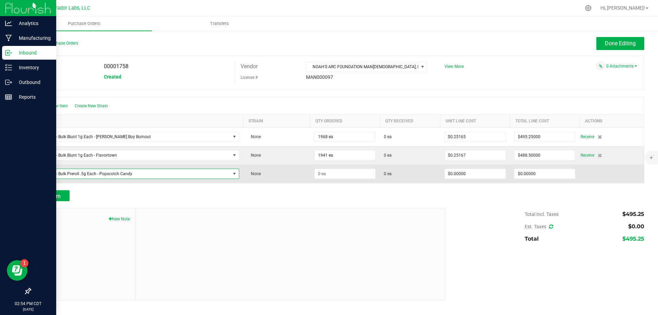
click at [165, 171] on span "SafeBet - Bulk Preroll .5g Each - Popscotch Candy" at bounding box center [132, 174] width 195 height 10
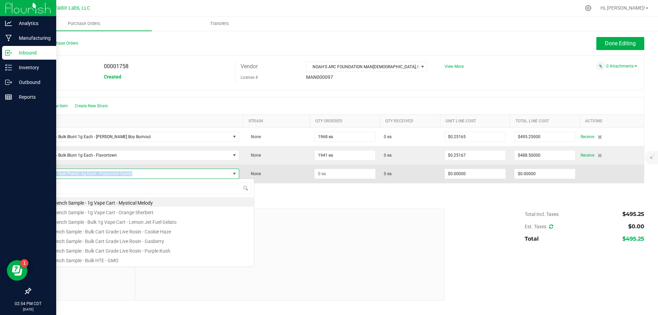
click at [165, 171] on span "SafeBet - Bulk Preroll .5g Each - Popscotch Candy" at bounding box center [132, 174] width 195 height 10
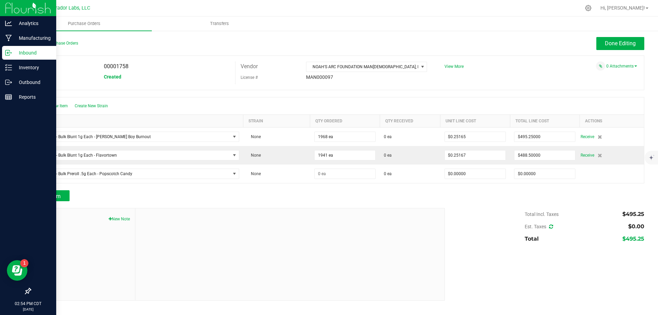
click at [285, 191] on div "Add Item" at bounding box center [235, 195] width 410 height 11
click at [635, 48] on button "Done Editing" at bounding box center [621, 43] width 48 height 13
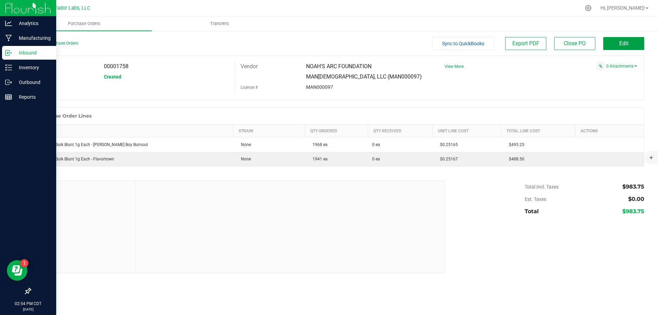
click at [622, 39] on button "Edit" at bounding box center [623, 43] width 41 height 13
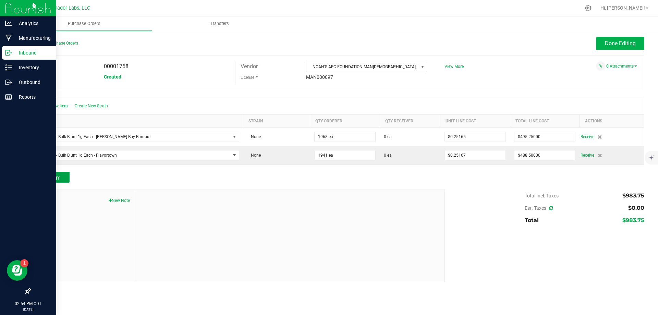
click at [51, 175] on span "Add Item" at bounding box center [50, 178] width 22 height 7
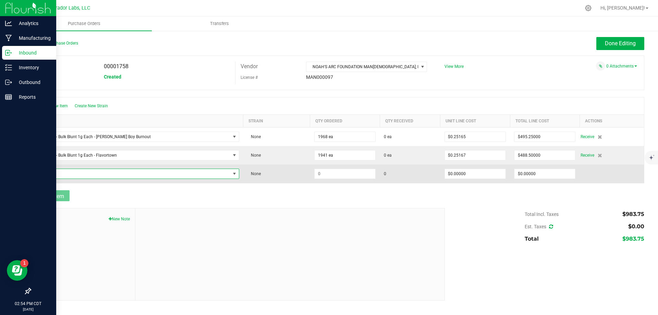
click at [62, 174] on span "NO DATA FOUND" at bounding box center [132, 174] width 195 height 10
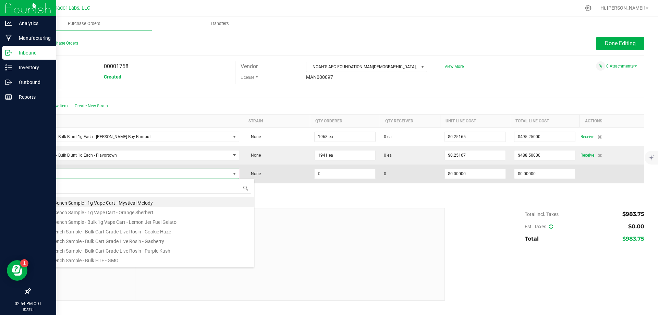
scroll to position [10, 186]
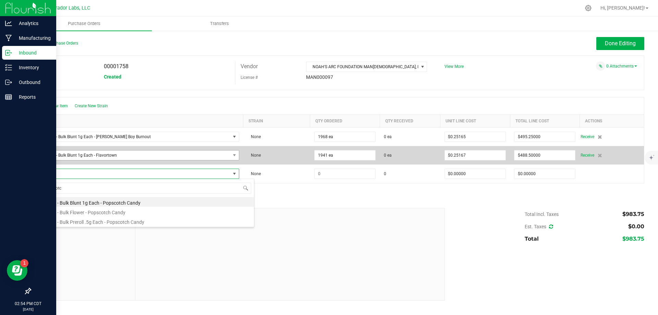
type input "popscotch"
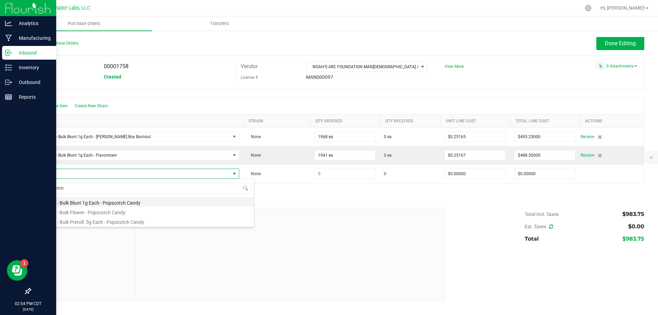
click at [122, 201] on li "SafeBet - Bulk Blunt 1g Each - Popscotch Candy" at bounding box center [144, 202] width 219 height 10
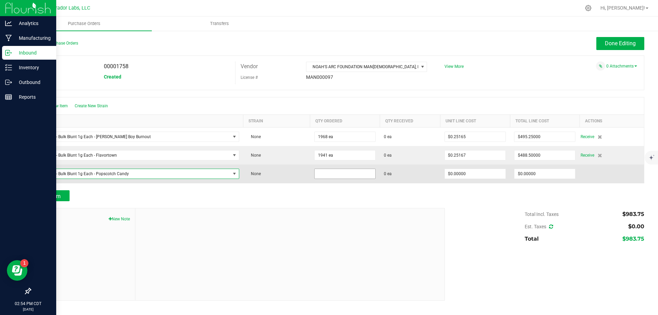
click at [326, 175] on input at bounding box center [345, 174] width 61 height 10
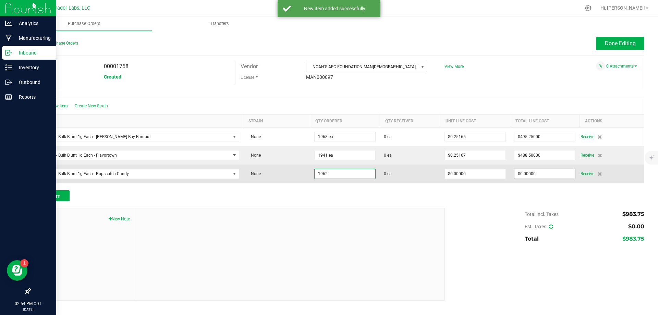
type input "1962 ea"
type input "0"
click at [547, 173] on input "0" at bounding box center [545, 174] width 61 height 10
click at [544, 172] on input "0" at bounding box center [545, 174] width 61 height 10
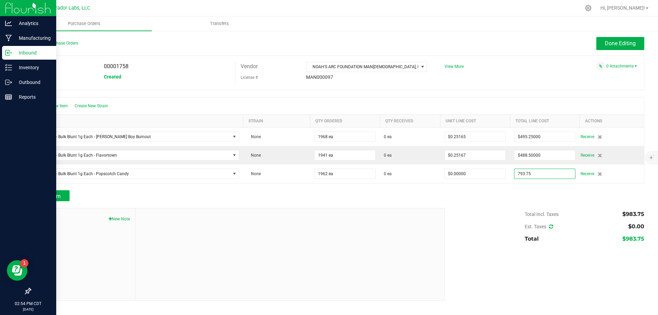
type input "$793.75000"
click at [495, 199] on div "Add Item" at bounding box center [337, 195] width 614 height 11
type input "1962"
type input "$0.40456"
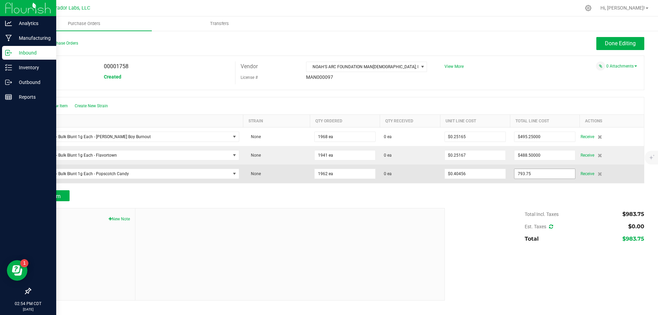
click at [533, 172] on input "793.75" at bounding box center [545, 174] width 61 height 10
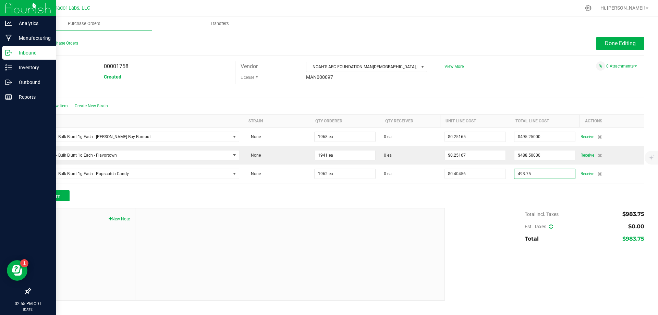
type input "$493.75000"
click at [531, 189] on div at bounding box center [337, 186] width 614 height 7
type input "1962"
type input "$0.25166"
click at [616, 46] on span "Done Editing" at bounding box center [620, 43] width 31 height 7
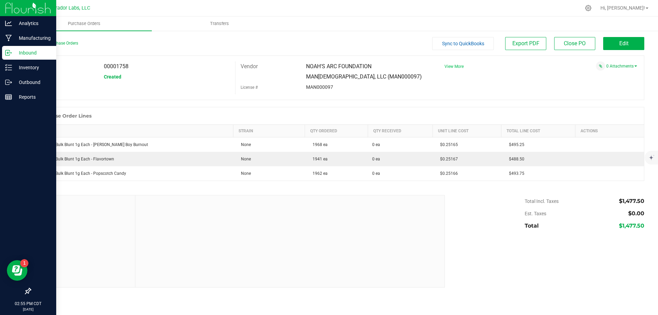
click at [452, 67] on span "View More" at bounding box center [454, 66] width 19 height 5
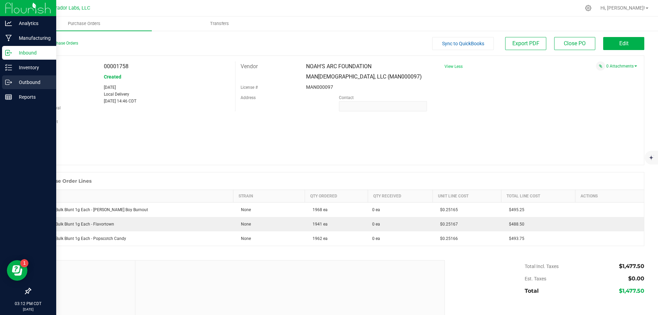
click at [38, 80] on p "Outbound" at bounding box center [32, 82] width 41 height 8
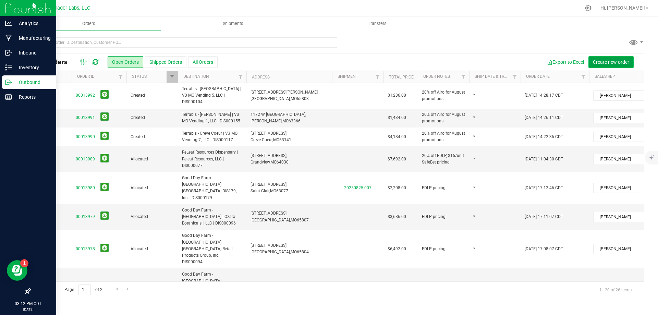
click at [618, 60] on span "Create new order" at bounding box center [611, 61] width 36 height 5
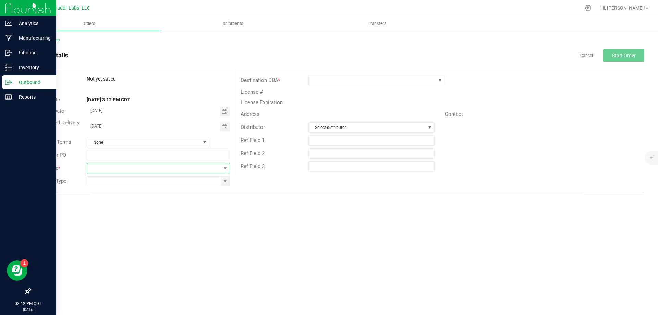
click at [145, 171] on span at bounding box center [154, 169] width 134 height 10
click at [147, 240] on li "[PERSON_NAME]" at bounding box center [158, 243] width 142 height 12
click at [148, 183] on input at bounding box center [154, 182] width 134 height 10
click at [231, 183] on div at bounding box center [158, 181] width 153 height 10
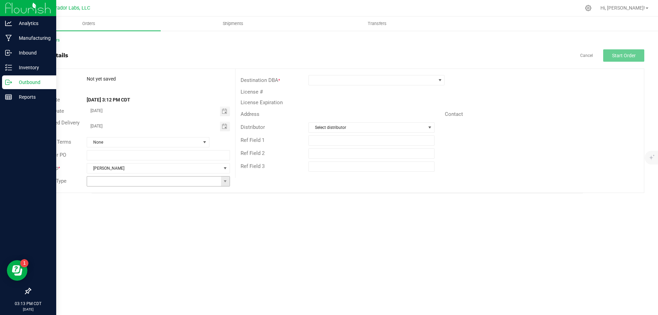
click at [228, 183] on span at bounding box center [225, 182] width 9 height 10
click at [182, 219] on li "Unaffiliated Transfer" at bounding box center [158, 217] width 142 height 12
type input "Unaffiliated Transfer"
click at [326, 78] on span at bounding box center [372, 80] width 127 height 10
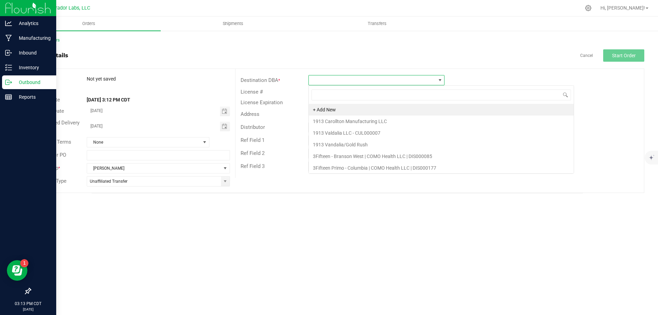
scroll to position [10, 136]
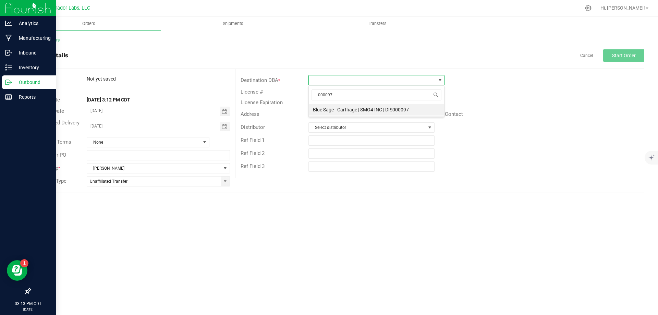
drag, startPoint x: 347, startPoint y: 95, endPoint x: 298, endPoint y: 96, distance: 49.0
click at [299, 96] on body "Analytics Manufacturing Inbound Inventory Outbound Reports 03:13 PM CDT 08/25/2…" at bounding box center [329, 157] width 658 height 315
type input "m"
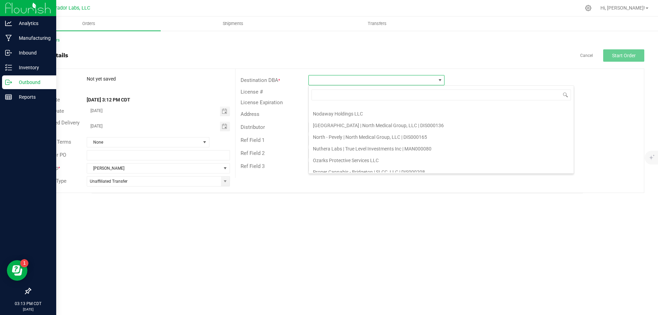
scroll to position [2469, 0]
click at [335, 135] on li "Noah's Arc Foundation" at bounding box center [441, 136] width 265 height 12
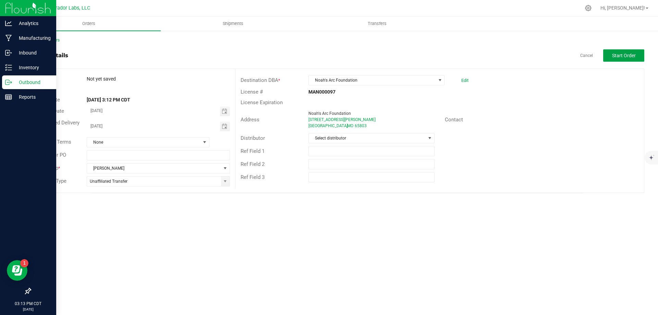
click at [621, 55] on span "Start Order" at bounding box center [624, 55] width 24 height 5
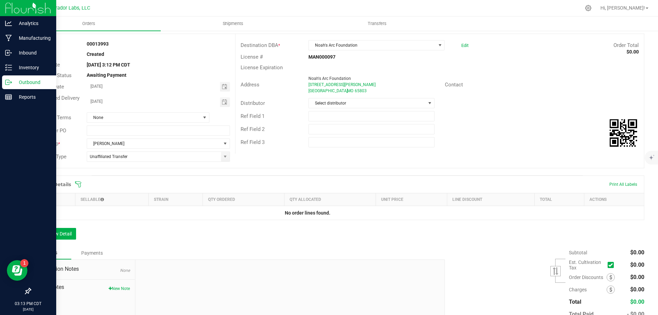
scroll to position [69, 0]
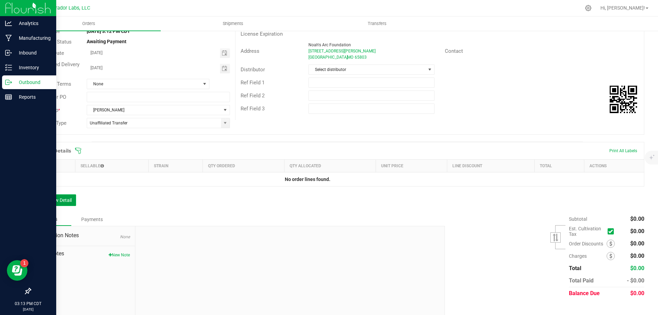
click at [54, 199] on button "Add New Detail" at bounding box center [53, 200] width 46 height 12
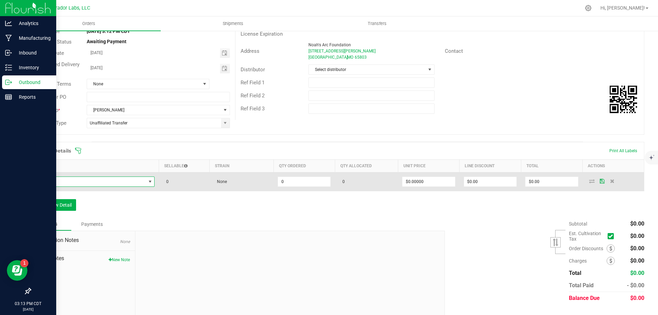
drag, startPoint x: 119, startPoint y: 177, endPoint x: 118, endPoint y: 180, distance: 3.9
click at [119, 178] on span "NO DATA FOUND" at bounding box center [95, 182] width 120 height 10
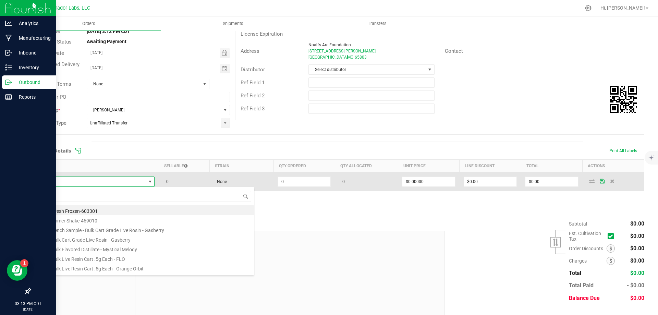
scroll to position [10, 118]
type input "dawnesty"
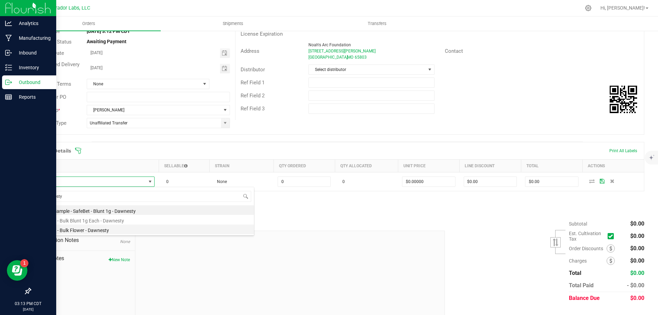
click at [110, 228] on li "SafeBet - Bulk Flower - Dawnesty" at bounding box center [144, 230] width 219 height 10
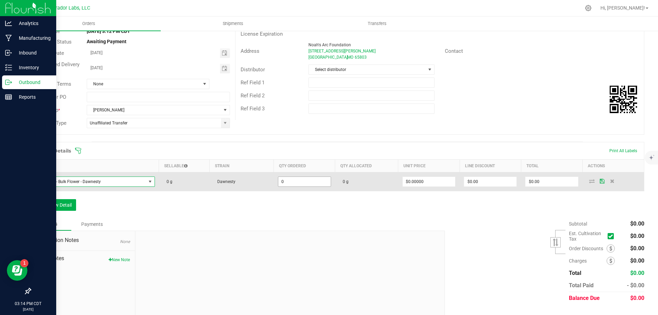
click at [301, 181] on input "0" at bounding box center [304, 182] width 52 height 10
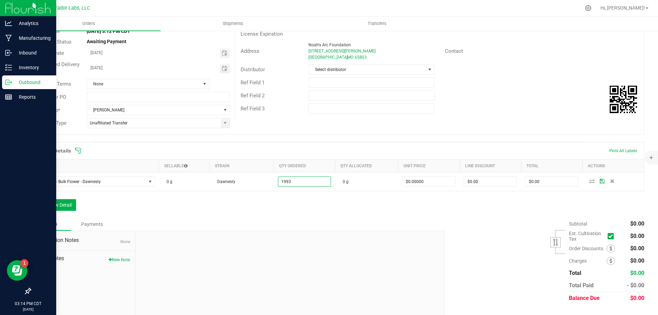
type input "1993.0000 g"
click at [299, 201] on div "Order Details Print All Labels Item Sellable Strain Qty Ordered Qty Allocated U…" at bounding box center [337, 180] width 614 height 76
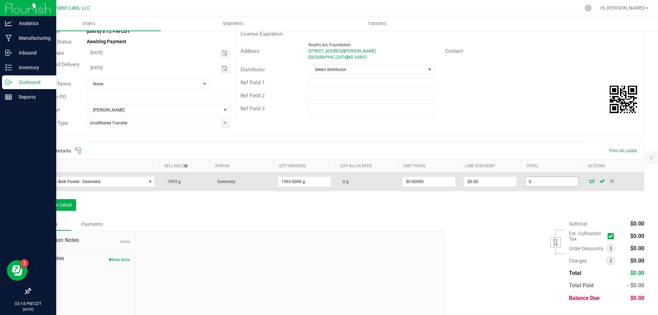
click at [553, 183] on input "0" at bounding box center [552, 182] width 52 height 10
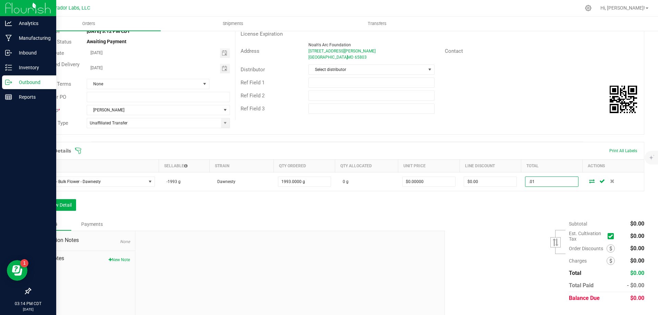
type input ".01"
type input "$0.00001"
type input "$0.01"
click at [525, 205] on div "Order Details Print All Labels Item Sellable Strain Qty Ordered Qty Allocated U…" at bounding box center [337, 180] width 614 height 76
click at [63, 207] on button "Add New Detail" at bounding box center [53, 205] width 46 height 12
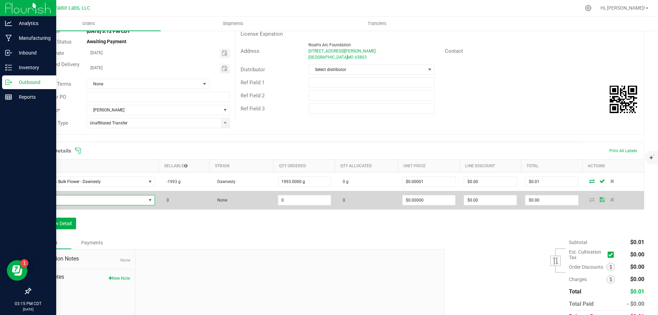
click at [70, 200] on span "NO DATA FOUND" at bounding box center [90, 200] width 111 height 10
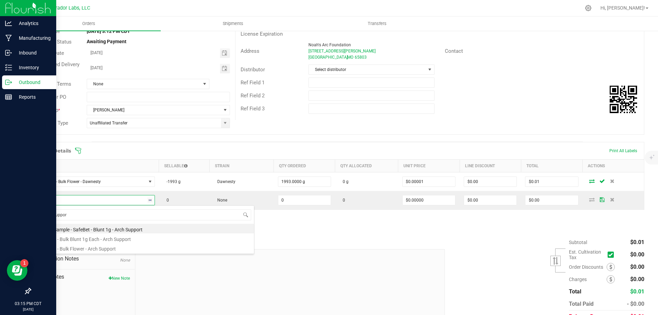
type input "arch support"
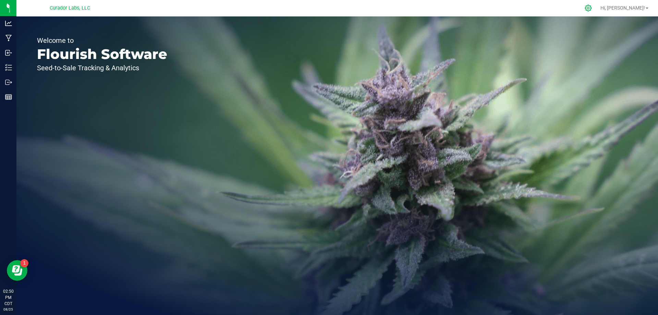
click at [592, 8] on icon at bounding box center [588, 8] width 7 height 7
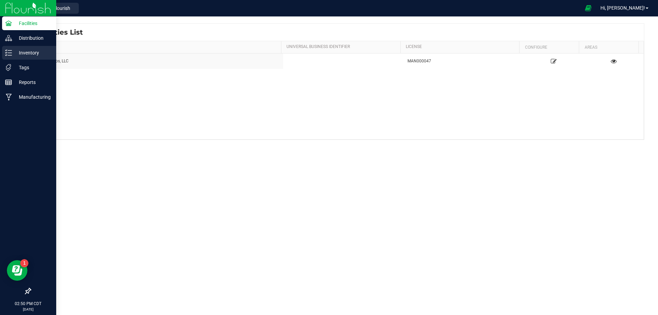
click at [29, 50] on p "Inventory" at bounding box center [32, 53] width 41 height 8
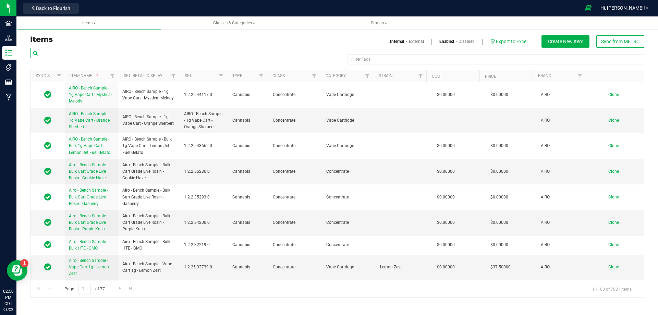
click at [179, 48] on input "text" at bounding box center [183, 53] width 307 height 10
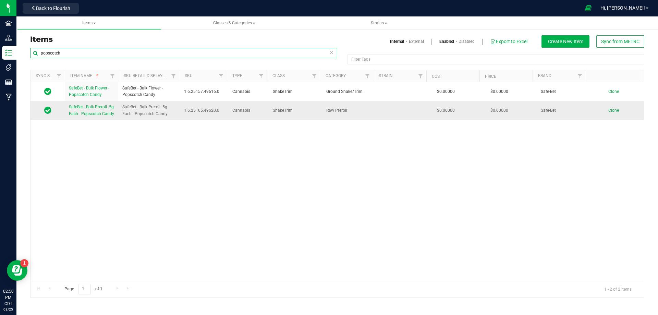
type input "popscotch"
click at [88, 114] on span "SafeBet - Bulk Preroll .5g Each - Popscotch Candy" at bounding box center [91, 110] width 45 height 11
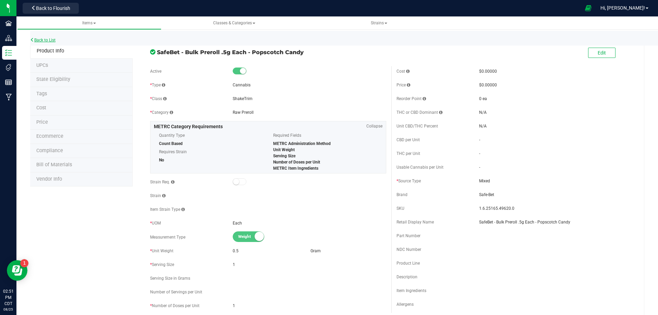
click at [47, 42] on link "Back to List" at bounding box center [42, 40] width 25 height 5
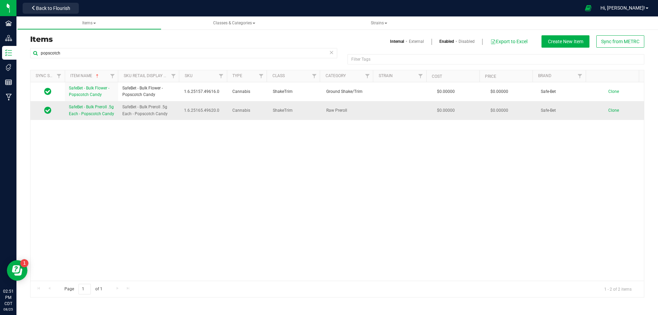
click at [609, 113] on span "Clone" at bounding box center [614, 110] width 11 height 5
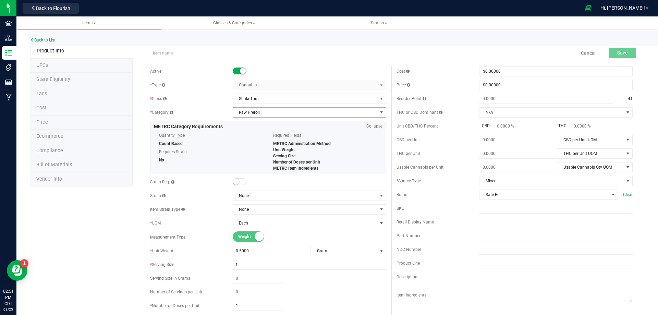
click at [248, 108] on span "Raw Preroll" at bounding box center [305, 113] width 144 height 10
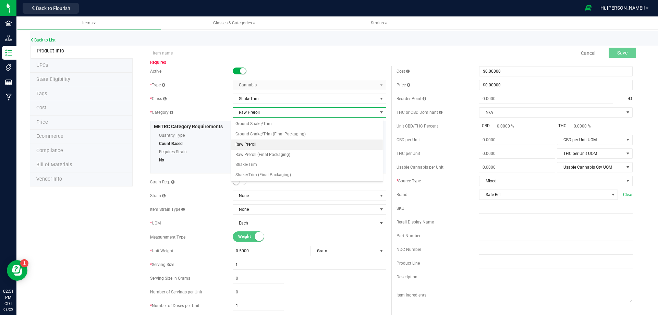
click at [249, 145] on li "Raw Preroll" at bounding box center [307, 145] width 152 height 10
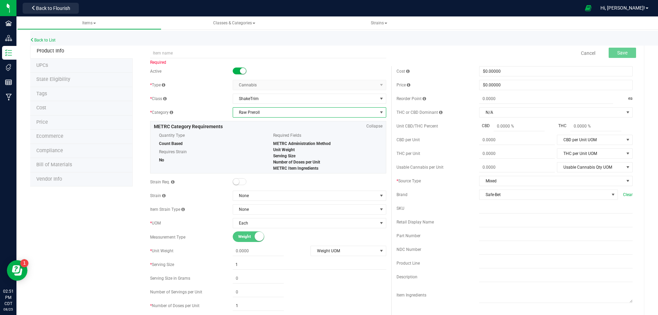
scroll to position [34, 0]
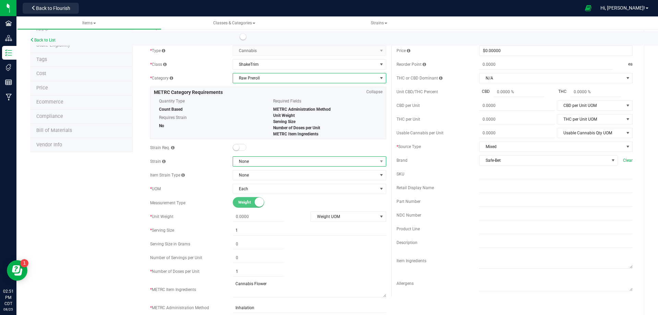
click at [280, 159] on span "None" at bounding box center [305, 162] width 144 height 10
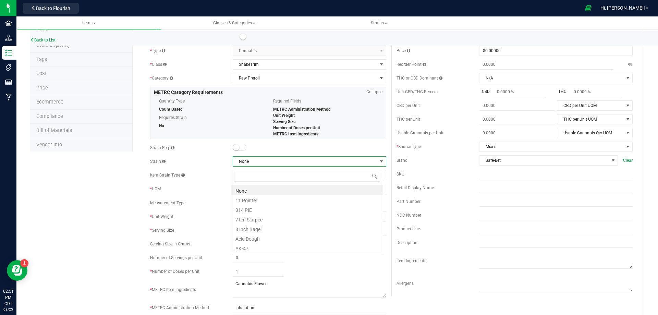
scroll to position [10, 152]
type input "p"
click at [207, 170] on div "Item Strain Type None" at bounding box center [268, 175] width 236 height 10
click at [276, 191] on span "Each" at bounding box center [305, 189] width 144 height 10
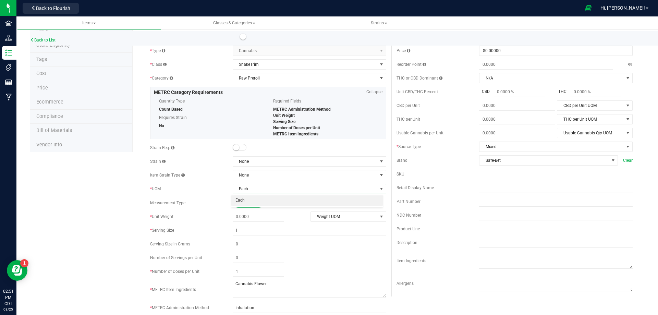
click at [275, 192] on span "Each" at bounding box center [305, 189] width 144 height 10
click at [258, 216] on span at bounding box center [258, 217] width 51 height 10
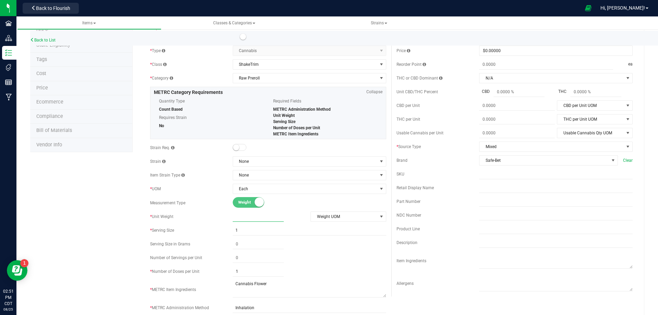
type input "1"
type input "1.0000"
click at [325, 217] on span "Weight UOM" at bounding box center [344, 217] width 67 height 10
click at [322, 226] on li "Gram" at bounding box center [346, 228] width 74 height 10
click at [264, 295] on textarea at bounding box center [310, 288] width 154 height 17
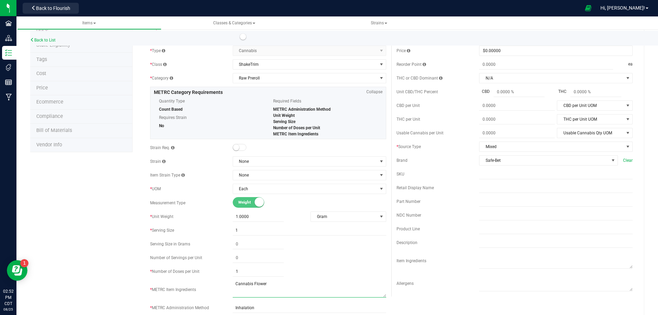
click at [275, 288] on textarea at bounding box center [310, 288] width 154 height 17
click at [276, 285] on textarea at bounding box center [310, 288] width 154 height 17
drag, startPoint x: 276, startPoint y: 285, endPoint x: 272, endPoint y: 286, distance: 4.3
click at [276, 285] on textarea at bounding box center [310, 288] width 154 height 17
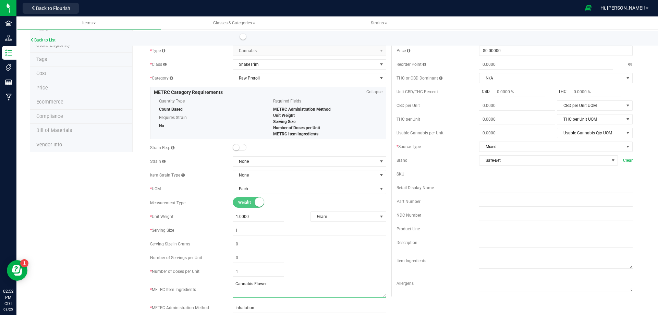
paste textarea "Raw Cannabis Flower: Paper Cone"
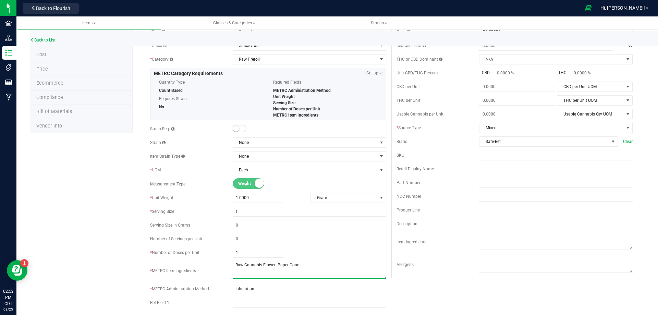
scroll to position [103, 0]
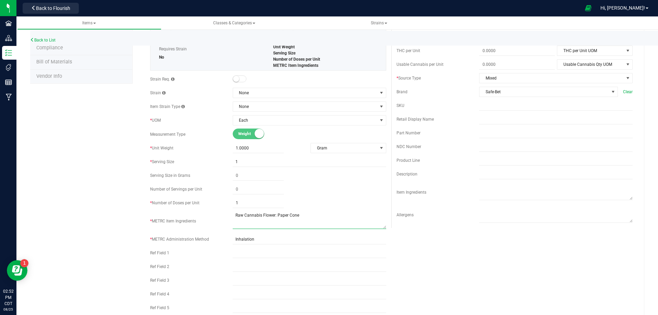
type textarea "Raw Cannabis Flower: Paper Cone"
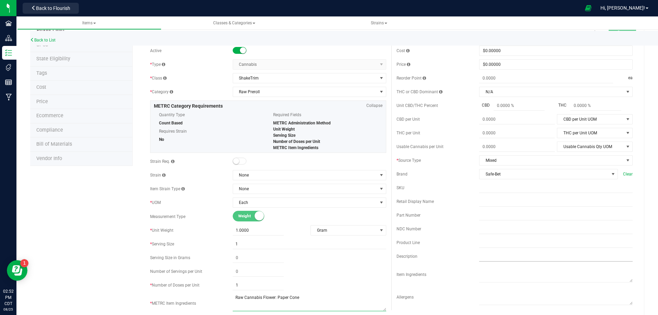
scroll to position [0, 0]
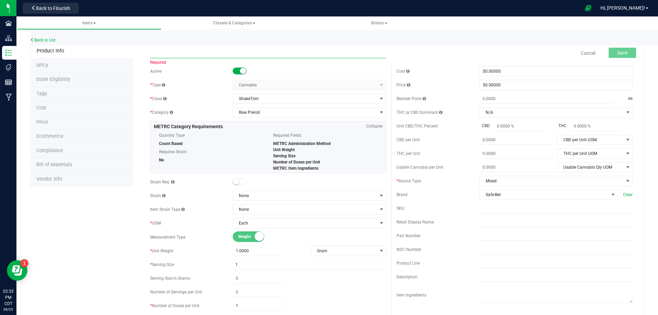
click at [195, 53] on input "text" at bounding box center [268, 53] width 236 height 10
click at [266, 54] on input "text" at bounding box center [268, 53] width 236 height 10
paste input "SafeBet - Bulk Preroll .5g Each - Popscotch Candy"
click at [190, 54] on input "SafeBet - Bulk Preroll .5g Each - Popscotch Candy" at bounding box center [268, 53] width 236 height 10
click at [196, 53] on input "SafeBet - Bulk Preroll .5g Each - Popscotch Candy" at bounding box center [268, 53] width 236 height 10
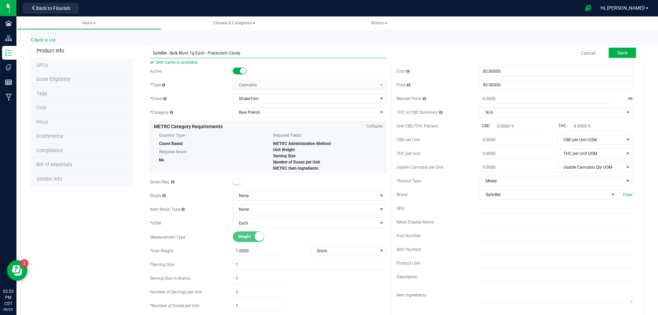
type input "SafeBet - Bulk Blunt 1g Each - Popscotch Candy"
click at [303, 61] on span "Item name is available" at bounding box center [268, 62] width 236 height 8
click at [624, 53] on button "Save" at bounding box center [622, 53] width 27 height 10
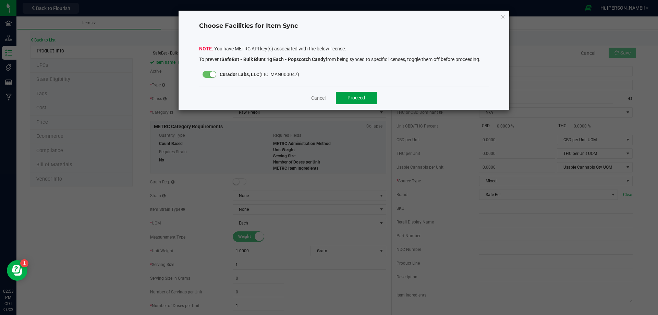
click at [360, 100] on span "Proceed" at bounding box center [356, 97] width 17 height 5
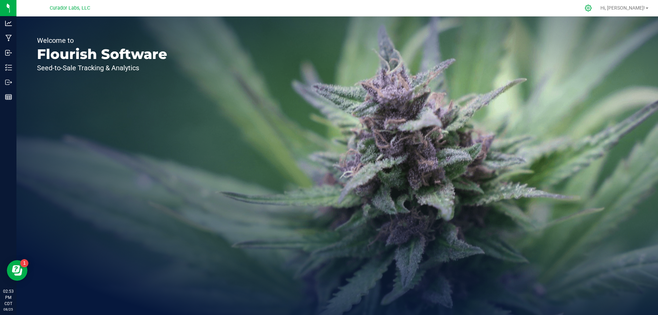
click at [592, 8] on icon at bounding box center [588, 7] width 7 height 7
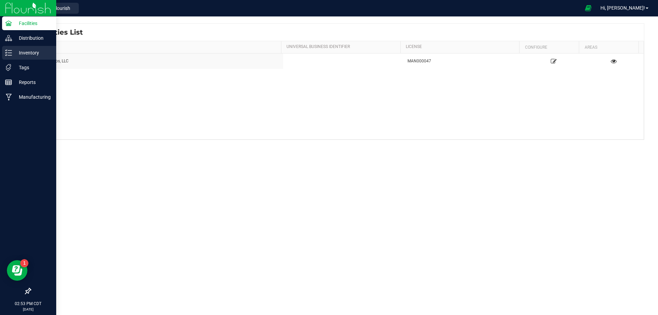
click at [29, 50] on p "Inventory" at bounding box center [32, 53] width 41 height 8
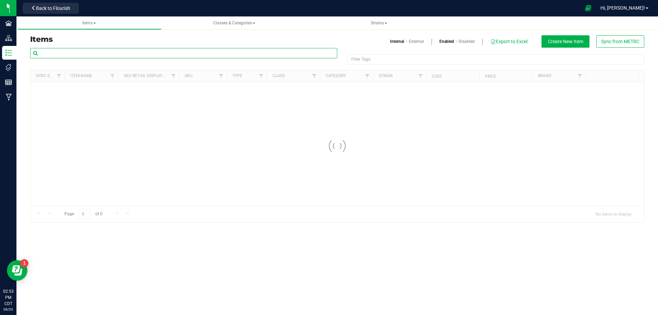
click at [96, 52] on input "text" at bounding box center [183, 53] width 307 height 10
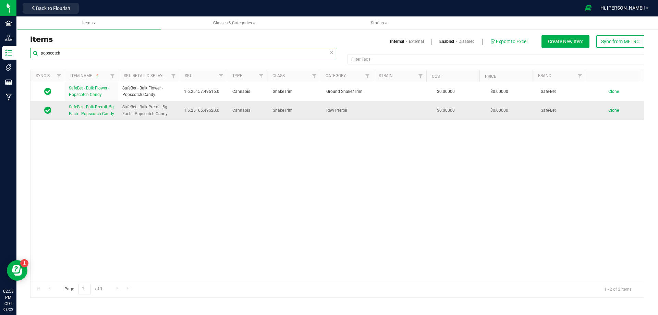
type input "popscotch"
drag, startPoint x: 67, startPoint y: 106, endPoint x: 109, endPoint y: 122, distance: 45.3
click at [109, 120] on td "SafeBet - Bulk Preroll .5g Each - Popscotch Candy" at bounding box center [91, 110] width 53 height 19
copy span "SafeBet - Bulk Preroll .5g Each - Popscotch Candy"
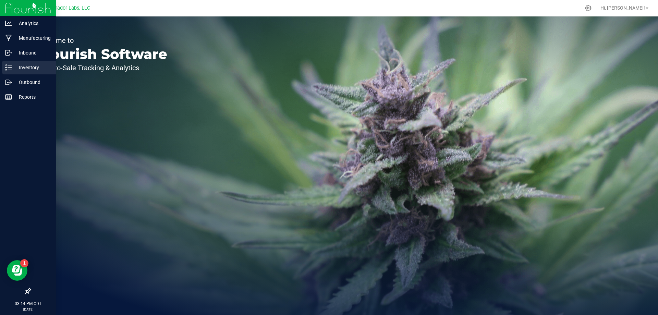
click at [33, 64] on p "Inventory" at bounding box center [32, 67] width 41 height 8
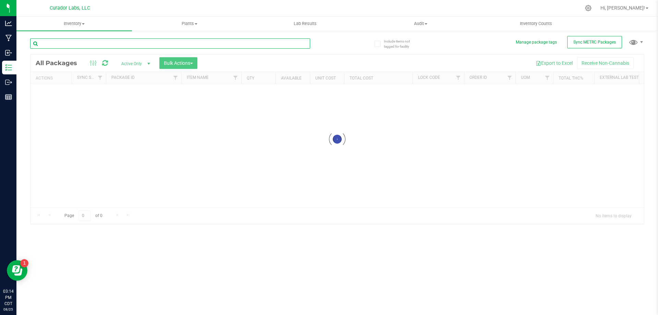
click at [169, 41] on input "text" at bounding box center [170, 43] width 280 height 10
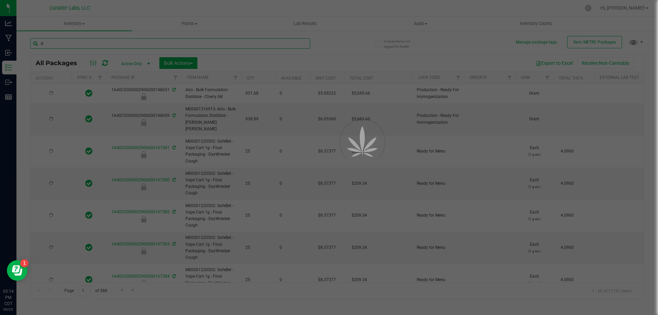
type input "da"
type input "2026-08-25"
type input "2026-08-19"
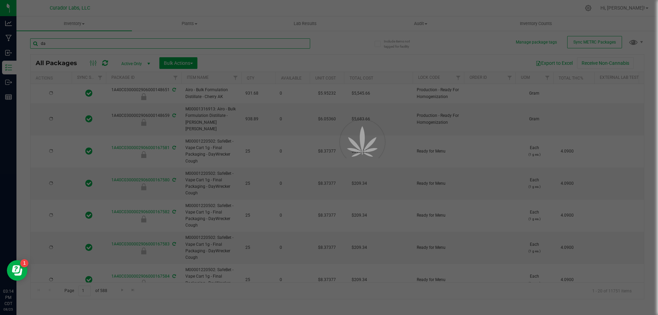
type input "2026-08-19"
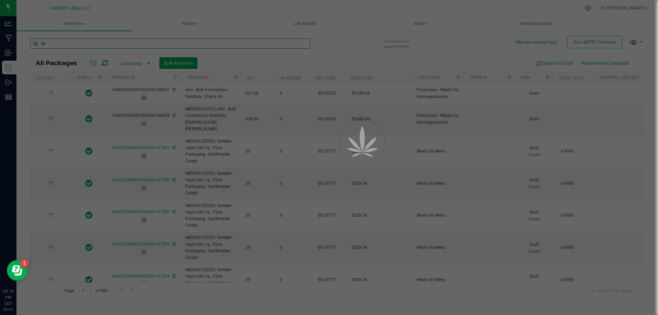
type input "2026-08-19"
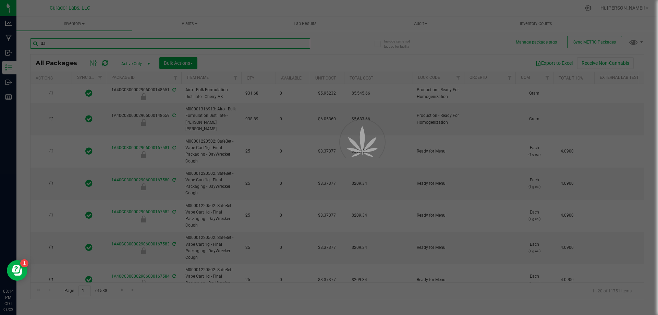
type input "2026-08-19"
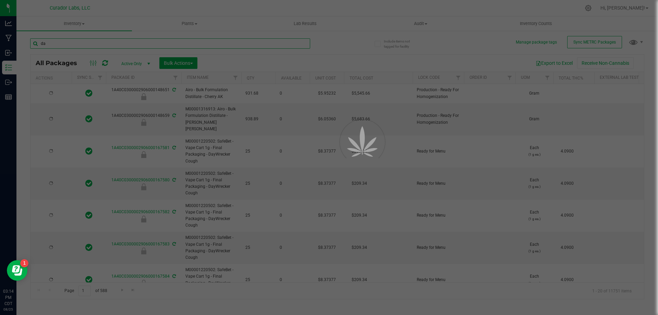
type input "2026-08-19"
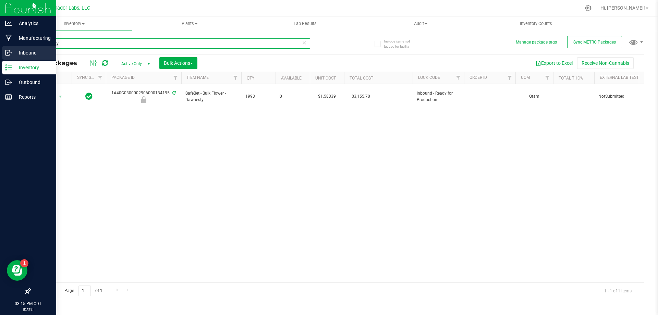
drag, startPoint x: 156, startPoint y: 44, endPoint x: 0, endPoint y: 58, distance: 156.6
click at [0, 58] on div "Analytics Manufacturing Inbound Inventory Outbound Reports 03:15 PM CDT 08/25/2…" at bounding box center [329, 157] width 658 height 315
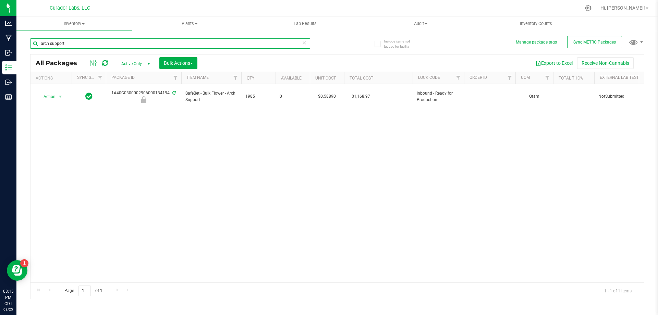
type input "arch support"
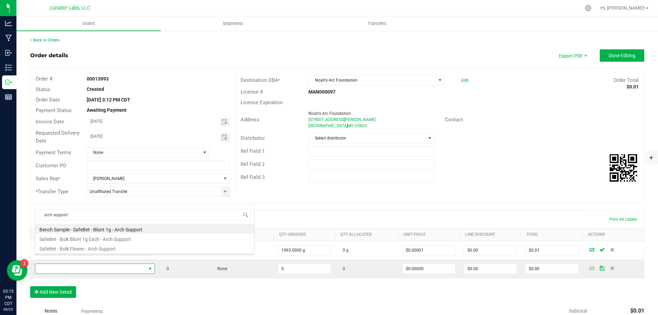
scroll to position [10, 118]
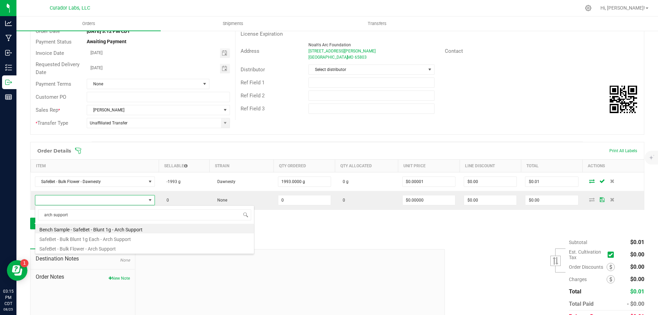
click at [136, 247] on li "SafeBet - Bulk Flower - Arch Support" at bounding box center [144, 248] width 219 height 10
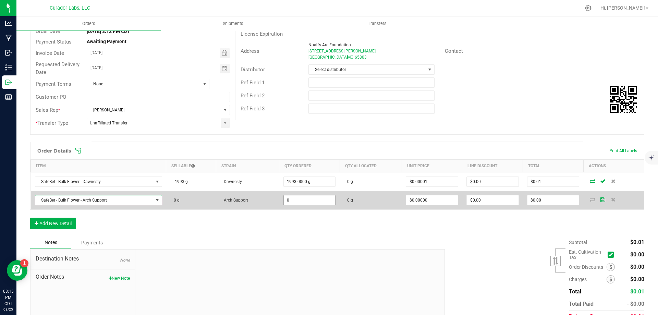
click at [306, 199] on input "0" at bounding box center [310, 200] width 52 height 10
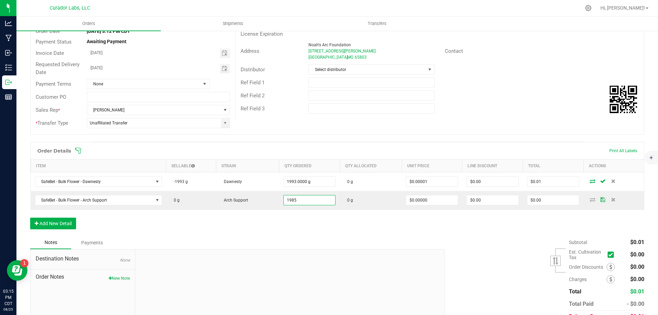
type input "1985.0000 g"
drag, startPoint x: 402, startPoint y: 231, endPoint x: 485, endPoint y: 224, distance: 83.3
click at [403, 231] on div "Order Details Print All Labels Item Sellable Strain Qty Ordered Qty Allocated U…" at bounding box center [337, 189] width 614 height 94
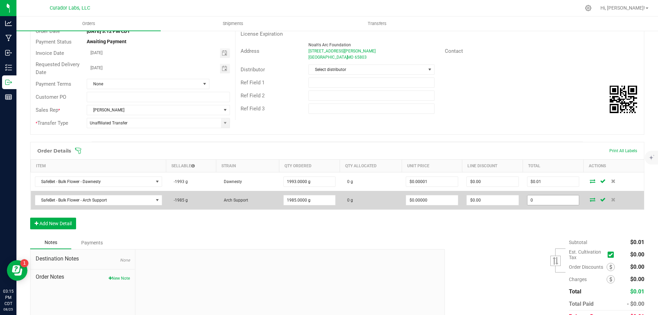
drag, startPoint x: 552, startPoint y: 204, endPoint x: 545, endPoint y: 200, distance: 8.0
click at [545, 200] on input "0" at bounding box center [554, 200] width 52 height 10
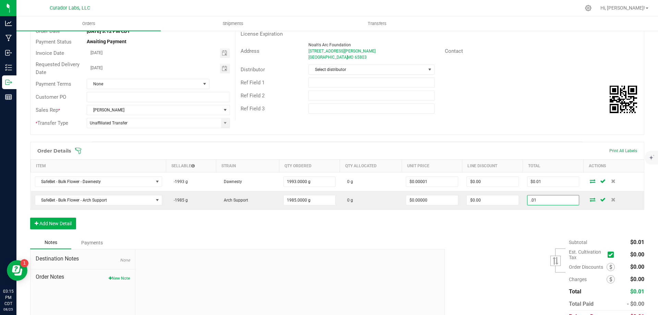
type input ".01"
type input "$0.00001"
type input "$0.01"
click at [470, 221] on div "Order Details Print All Labels Item Sellable Strain Qty Ordered Qty Allocated U…" at bounding box center [337, 189] width 614 height 94
click at [48, 224] on button "Add New Detail" at bounding box center [53, 224] width 46 height 12
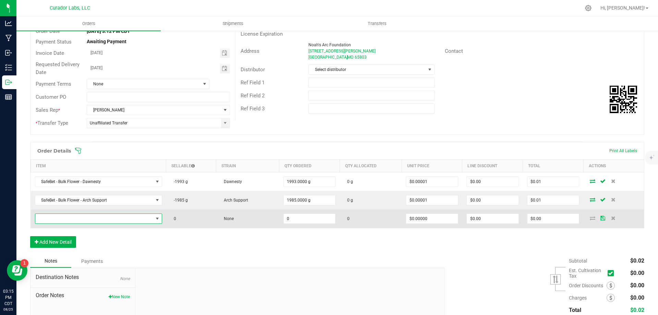
click at [53, 220] on span "NO DATA FOUND" at bounding box center [94, 219] width 118 height 10
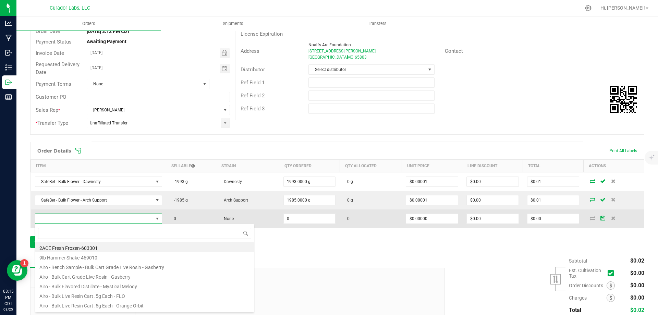
scroll to position [10, 125]
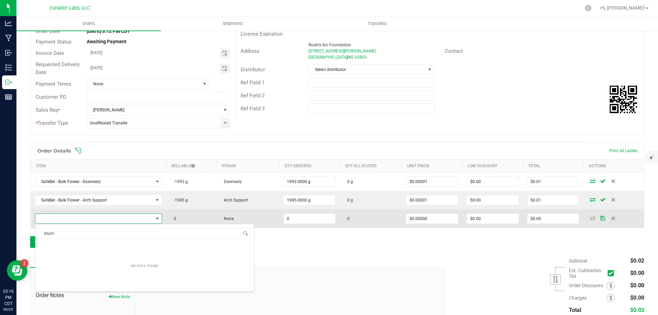
type input "blunt"
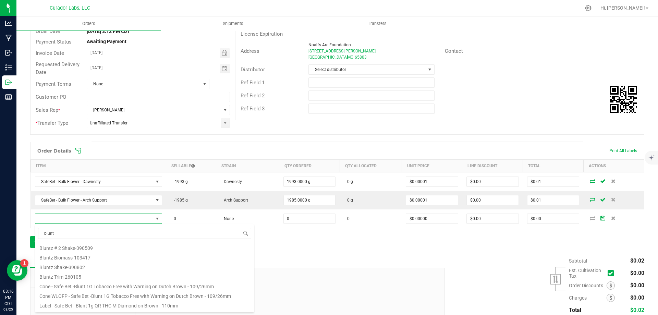
scroll to position [123, 0]
click at [112, 276] on li "Cone - Safe Bet -Blunt 1G Tobacco Free with Warning on Dutch Brown - 109/26mm" at bounding box center [144, 278] width 219 height 10
type input "0 ea"
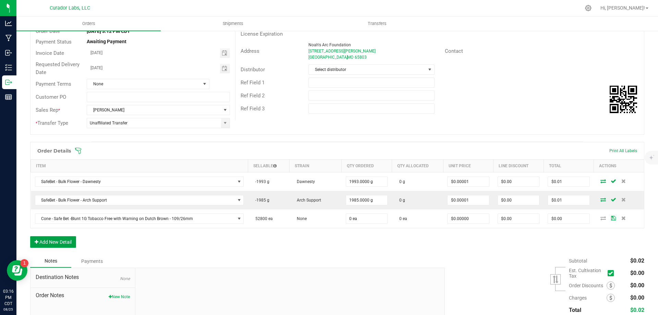
click at [67, 239] on button "Add New Detail" at bounding box center [53, 242] width 46 height 12
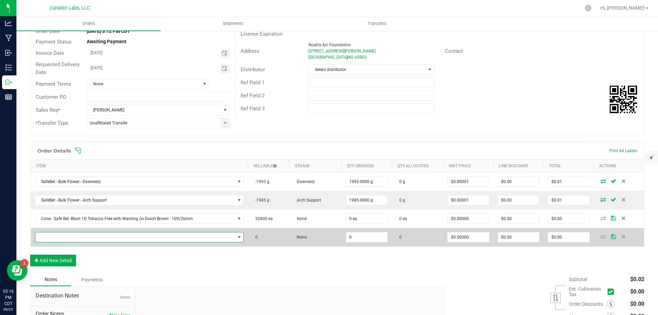
click at [68, 236] on span "NO DATA FOUND" at bounding box center [135, 237] width 200 height 10
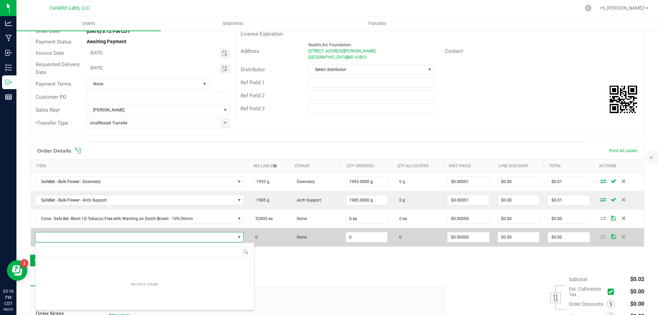
scroll to position [10, 204]
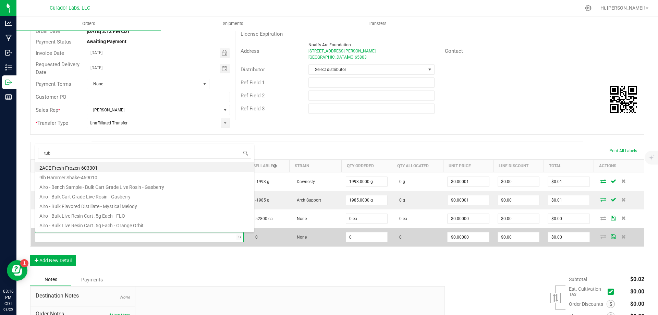
type input "tube"
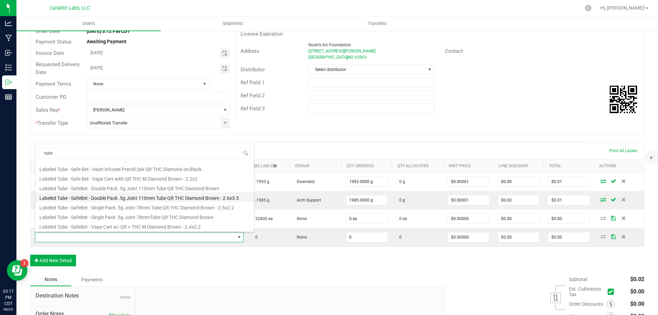
scroll to position [89, 0]
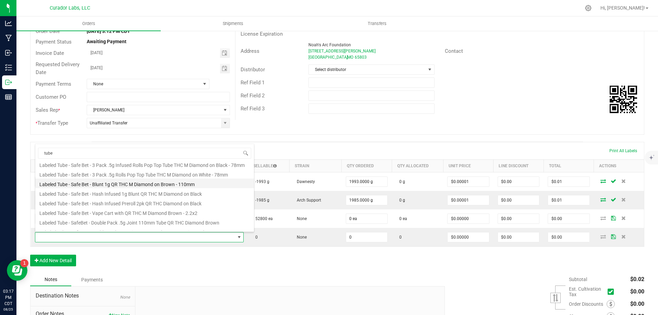
click at [100, 184] on li "Labeled Tube - Safe Bet - Blunt 1g QR THC M Diamond on Brown - 110mm" at bounding box center [144, 184] width 219 height 10
type input "0 ea"
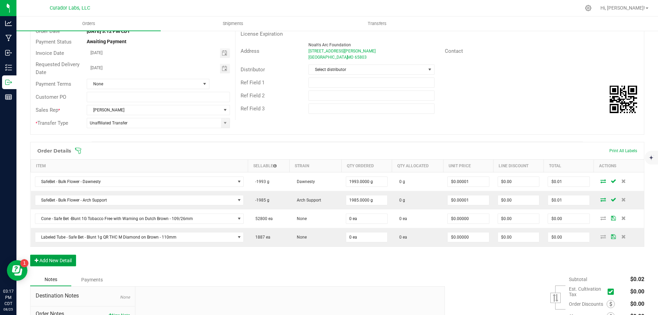
click at [67, 257] on button "Add New Detail" at bounding box center [53, 261] width 46 height 12
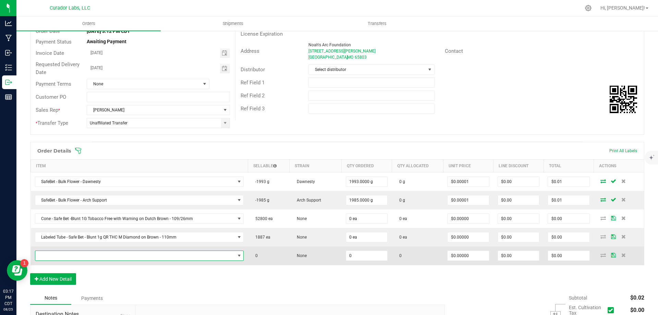
click at [70, 253] on span "NO DATA FOUND" at bounding box center [135, 256] width 200 height 10
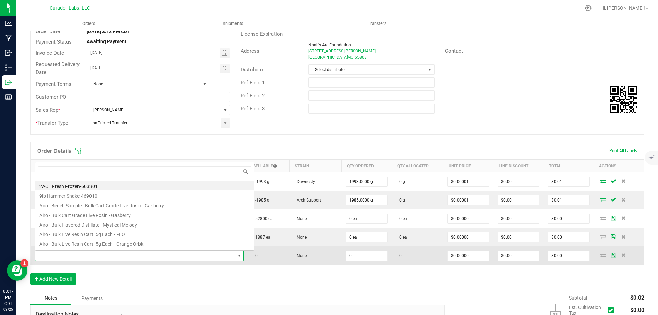
scroll to position [10, 204]
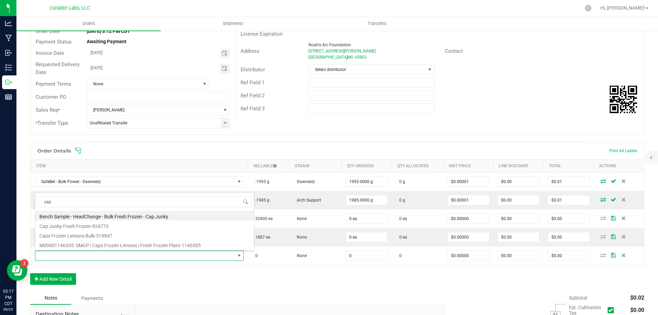
drag, startPoint x: 67, startPoint y: 204, endPoint x: 28, endPoint y: 201, distance: 38.8
click at [28, 201] on body "Analytics Manufacturing Inbound Inventory Outbound Reports 03:17 PM CDT [DATE] …" at bounding box center [329, 157] width 658 height 315
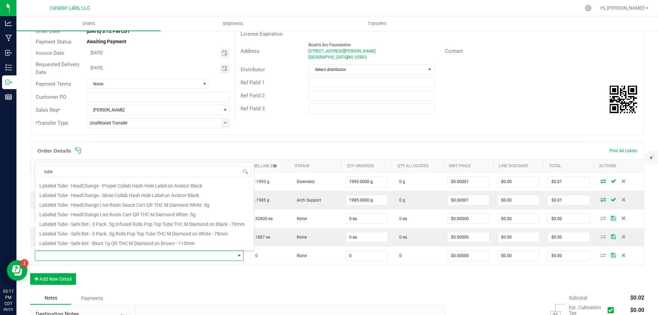
scroll to position [123, 0]
type input "tube"
click at [175, 136] on div "Order details Export PDF Done Editing Order # 00013993 Status Created Order Dat…" at bounding box center [337, 189] width 614 height 417
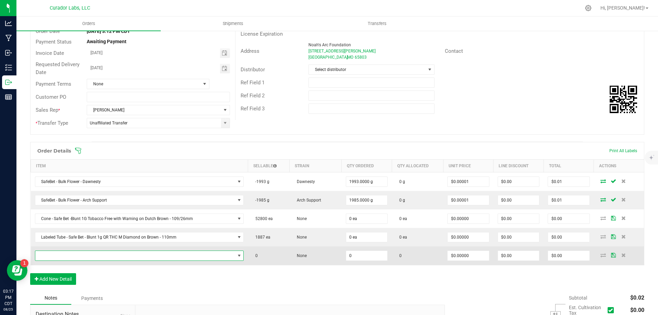
click at [221, 256] on span "NO DATA FOUND" at bounding box center [135, 256] width 200 height 10
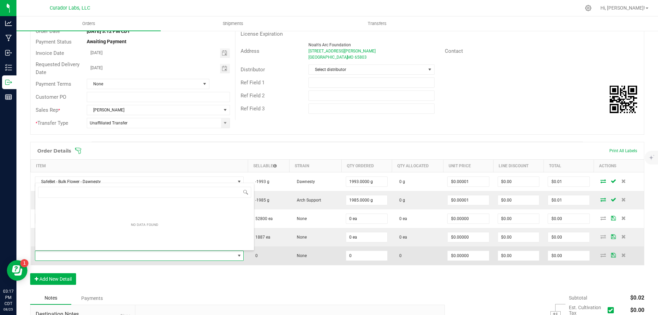
scroll to position [10, 204]
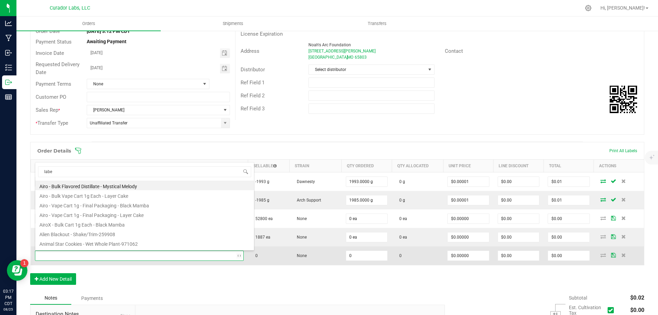
type input "label"
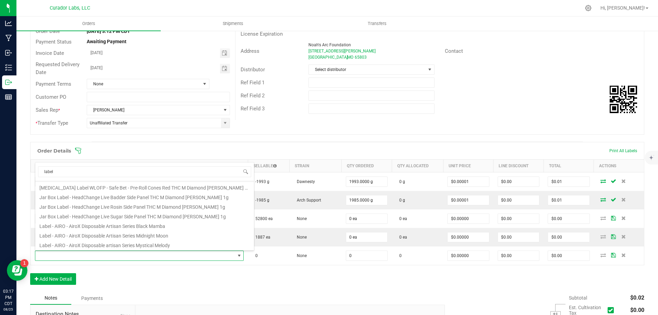
scroll to position [0, 0]
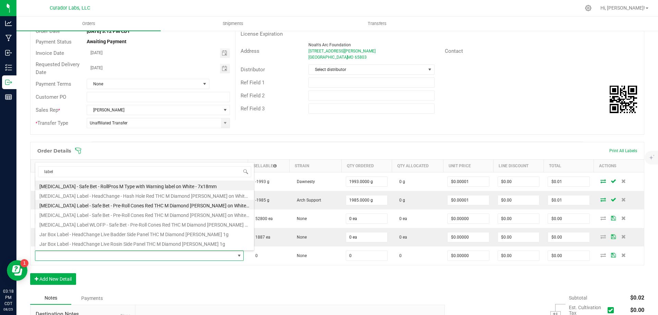
click at [127, 206] on li "[MEDICAL_DATA] Label - Safe Bet - Pre-Roll Cones Red THC M Diamond [PERSON_NAME…" at bounding box center [144, 205] width 219 height 10
type input "0 ea"
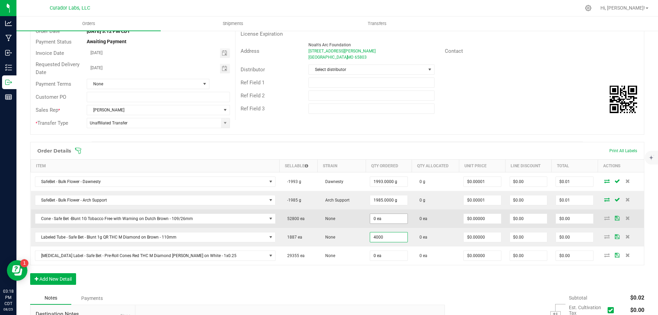
type input "4000"
type input "0"
type input "4000 ea"
click at [373, 220] on input "0" at bounding box center [388, 219] width 37 height 10
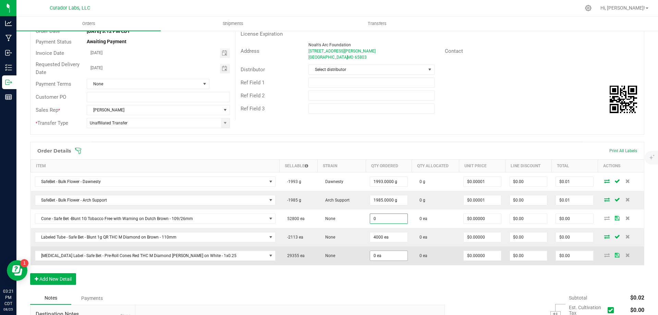
type input "0 ea"
click at [370, 258] on input "0" at bounding box center [388, 256] width 37 height 10
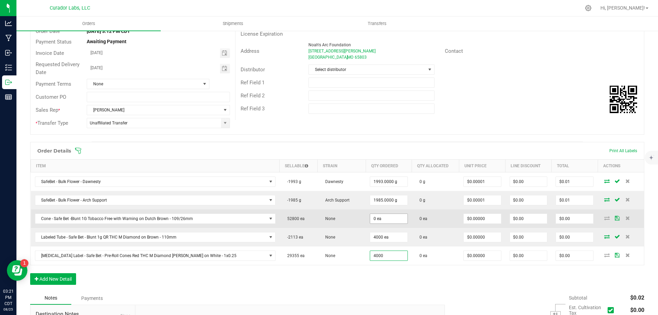
type input "4000"
type input "0"
type input "4000 ea"
click at [370, 218] on input "0" at bounding box center [388, 219] width 37 height 10
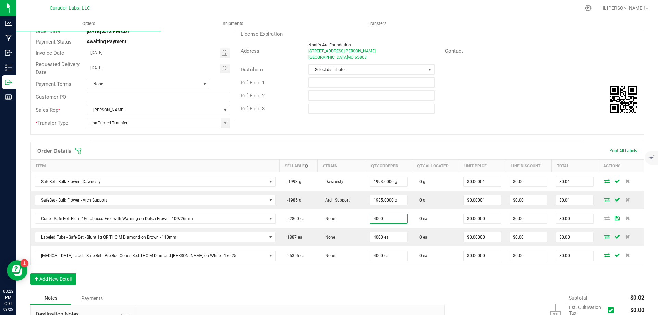
type input "4000 ea"
click at [377, 276] on div "Order Details Print All Labels Item Sellable Strain Qty Ordered Qty Allocated U…" at bounding box center [337, 217] width 614 height 150
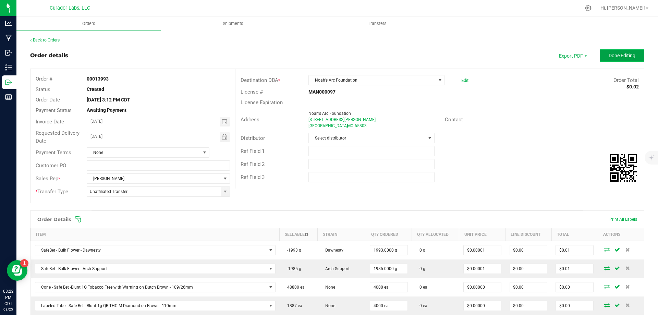
click at [630, 53] on span "Done Editing" at bounding box center [622, 55] width 27 height 5
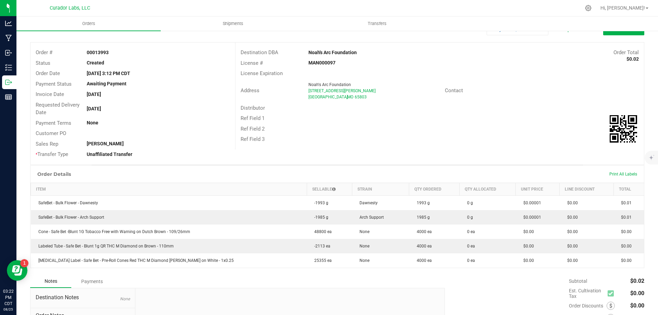
scroll to position [34, 0]
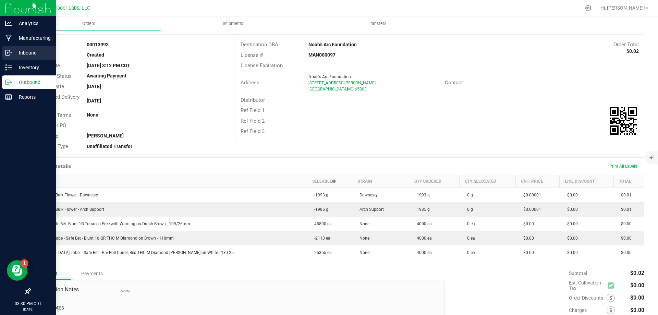
click at [31, 51] on p "Inbound" at bounding box center [32, 53] width 41 height 8
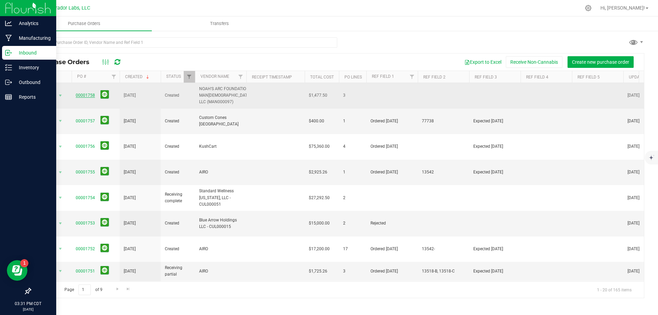
click at [87, 96] on link "00001758" at bounding box center [85, 95] width 19 height 5
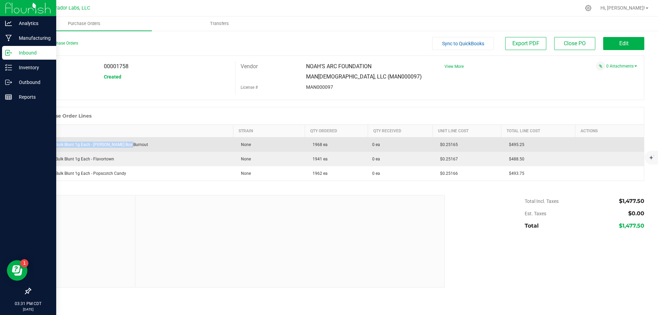
drag, startPoint x: 37, startPoint y: 144, endPoint x: 142, endPoint y: 147, distance: 105.3
click at [142, 147] on div "SafeBet - Bulk Blunt 1g Each - [PERSON_NAME] Boy Burnout" at bounding box center [132, 145] width 194 height 6
copy div "SafeBet - Bulk Blunt 1g Each - [PERSON_NAME] Boy Burnout"
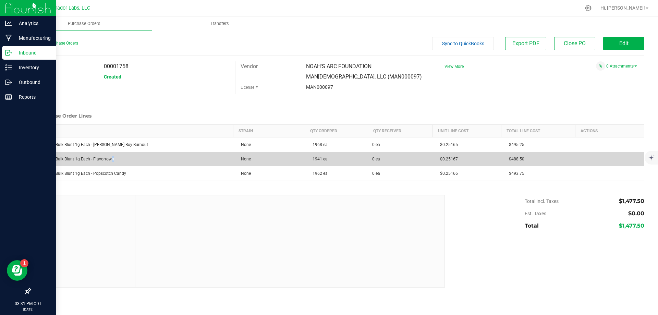
drag, startPoint x: 122, startPoint y: 161, endPoint x: 115, endPoint y: 160, distance: 7.3
click at [112, 160] on div "SafeBet - Bulk Blunt 1g Each - Flavortown" at bounding box center [132, 159] width 194 height 6
click at [118, 160] on div "SafeBet - Bulk Blunt 1g Each - Flavortown" at bounding box center [132, 159] width 194 height 6
drag, startPoint x: 118, startPoint y: 160, endPoint x: 38, endPoint y: 160, distance: 79.5
click at [38, 160] on div "SafeBet - Bulk Blunt 1g Each - Flavortown" at bounding box center [132, 159] width 194 height 6
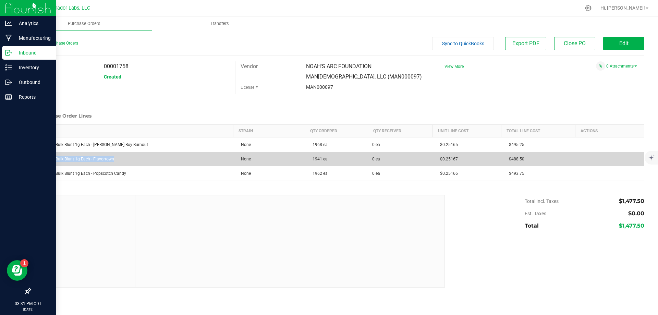
copy div "SafeBet - Bulk Blunt 1g Each - Flavortown"
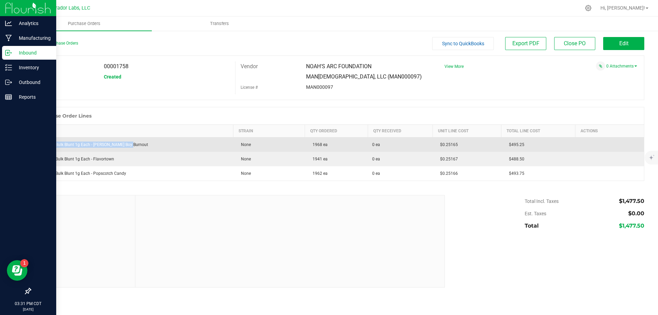
drag, startPoint x: 133, startPoint y: 144, endPoint x: 38, endPoint y: 146, distance: 94.6
click at [38, 146] on div "SafeBet - Bulk Blunt 1g Each - [PERSON_NAME] Boy Burnout" at bounding box center [132, 145] width 194 height 6
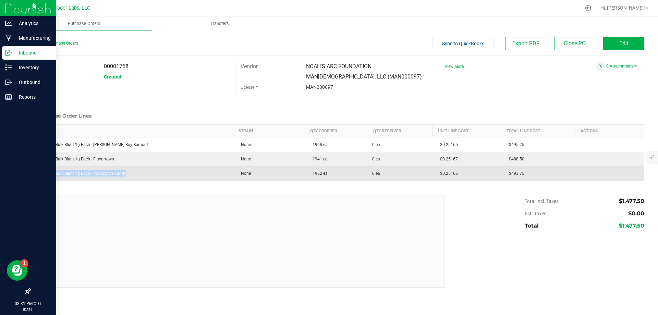
drag, startPoint x: 127, startPoint y: 173, endPoint x: 38, endPoint y: 173, distance: 88.5
click at [38, 173] on div "SafeBet - Bulk Blunt 1g Each - Popscotch Candy" at bounding box center [132, 173] width 194 height 6
copy div "SafeBet - Bulk Blunt 1g Each - Popscotch Candy"
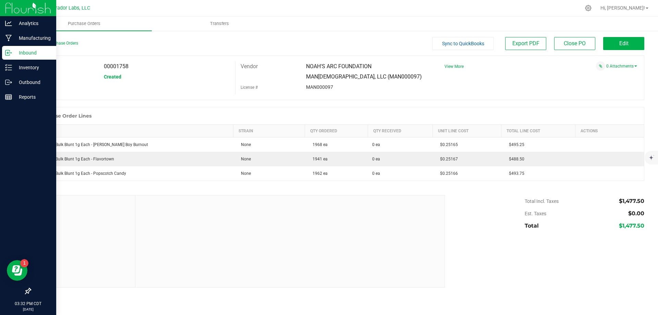
click at [318, 204] on div at bounding box center [289, 241] width 309 height 92
click at [29, 81] on p "Outbound" at bounding box center [32, 82] width 41 height 8
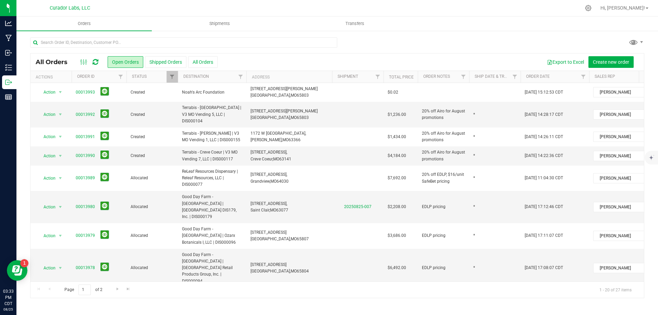
click at [97, 59] on icon at bounding box center [96, 62] width 6 height 7
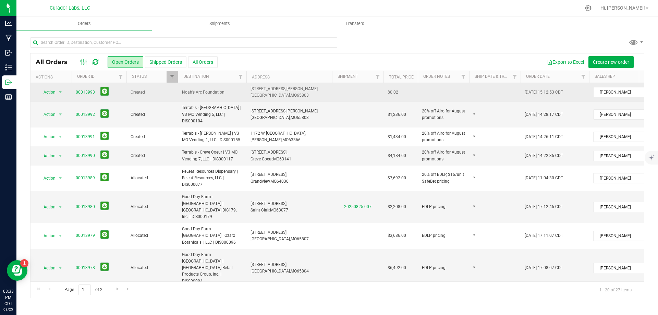
click at [483, 90] on td at bounding box center [494, 92] width 51 height 19
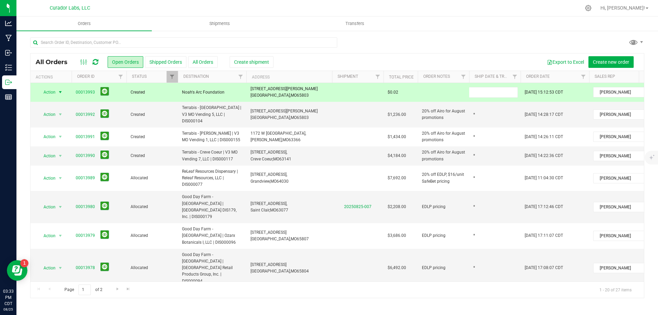
click at [415, 53] on div "All Orders Open Orders Shipped Orders All Orders Create shipment Export to Exce…" at bounding box center [337, 175] width 614 height 245
click at [420, 38] on div at bounding box center [337, 45] width 614 height 16
click at [96, 62] on icon at bounding box center [96, 62] width 6 height 7
